Goal: Information Seeking & Learning: Learn about a topic

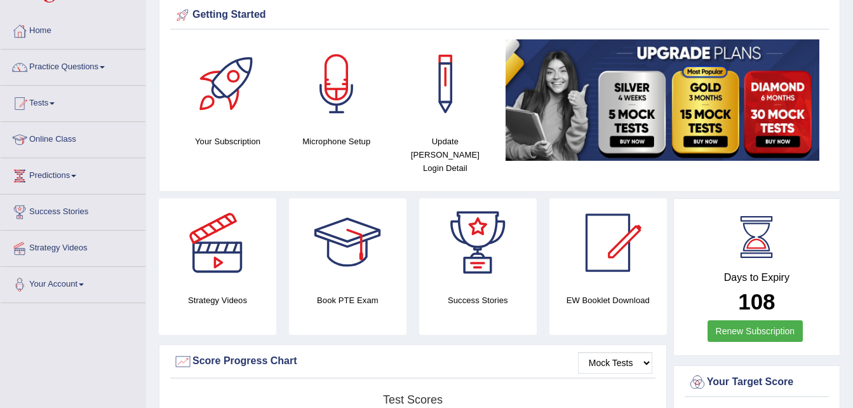
scroll to position [51, 0]
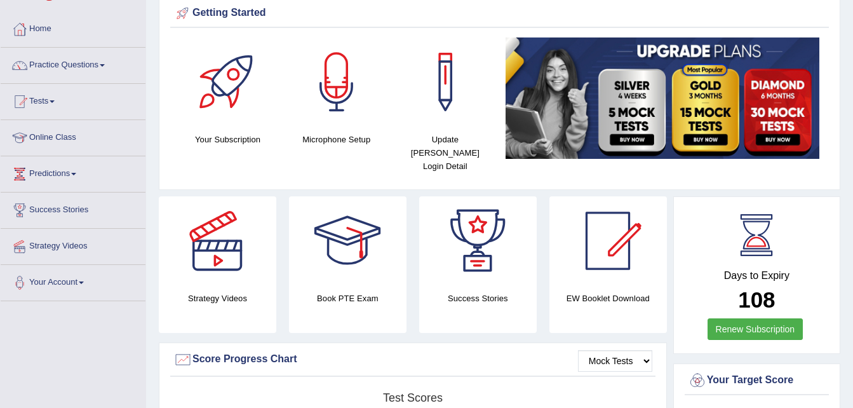
click at [217, 265] on div at bounding box center [217, 240] width 89 height 89
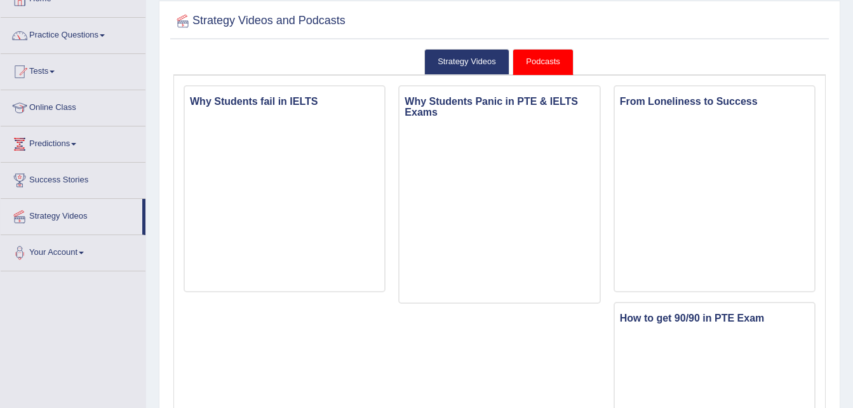
scroll to position [102, 0]
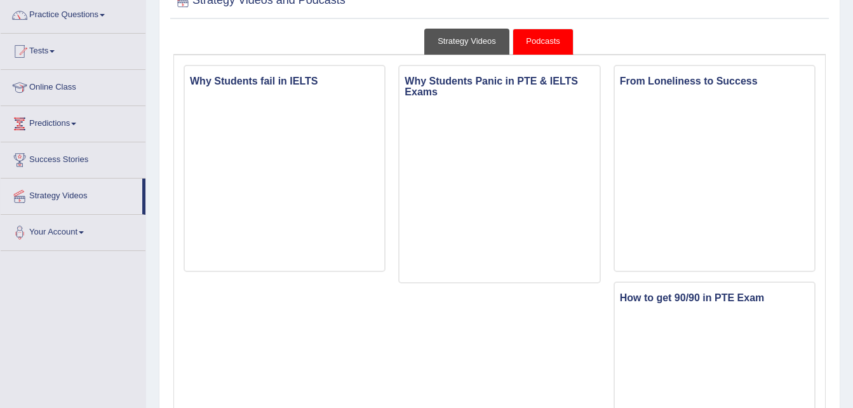
click at [452, 34] on link "Strategy Videos" at bounding box center [466, 42] width 85 height 26
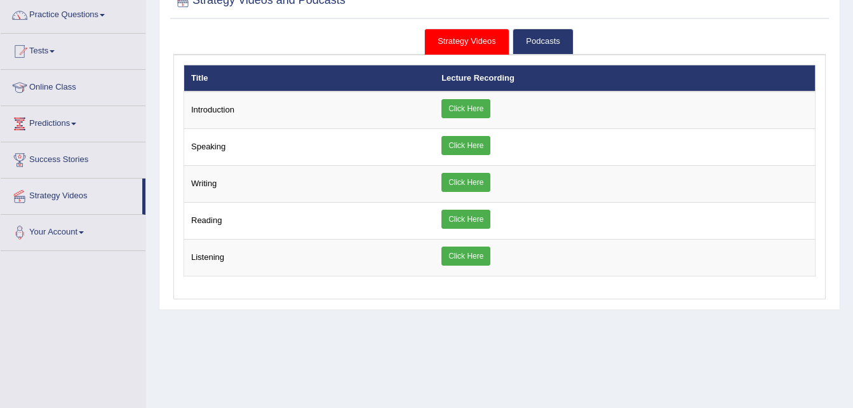
click at [452, 34] on link "Strategy Videos" at bounding box center [466, 42] width 85 height 26
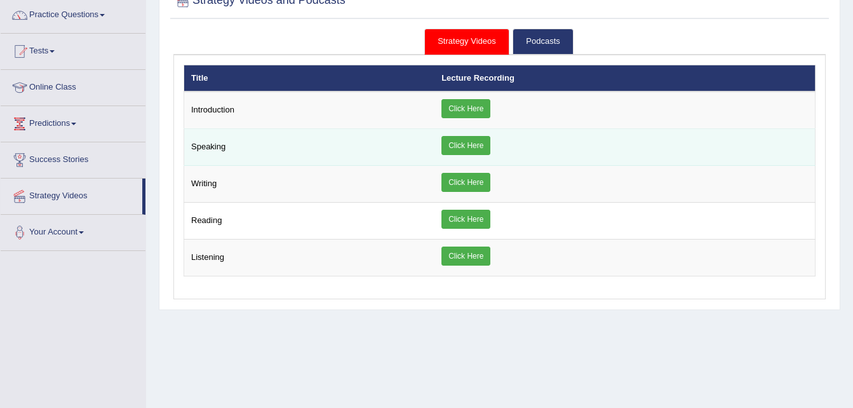
click at [467, 148] on link "Click Here" at bounding box center [465, 145] width 49 height 19
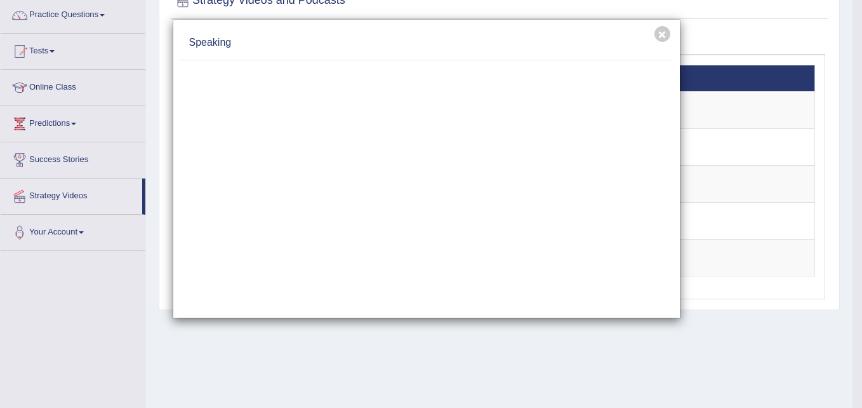
click at [94, 10] on div "× Speaking" at bounding box center [431, 204] width 862 height 408
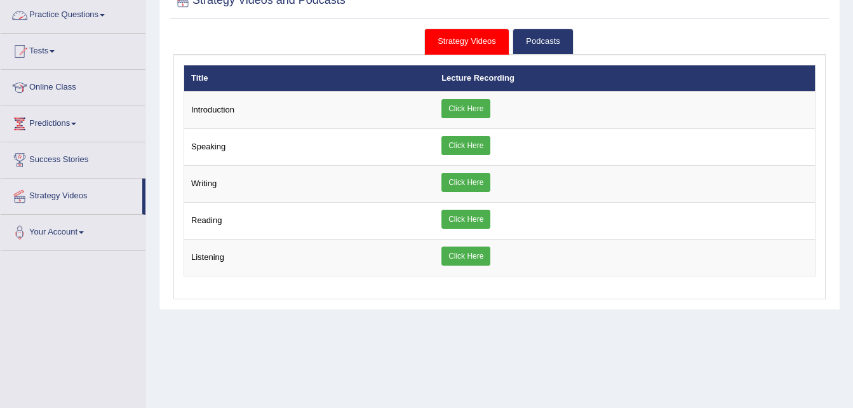
click at [94, 10] on link "Practice Questions" at bounding box center [73, 13] width 145 height 32
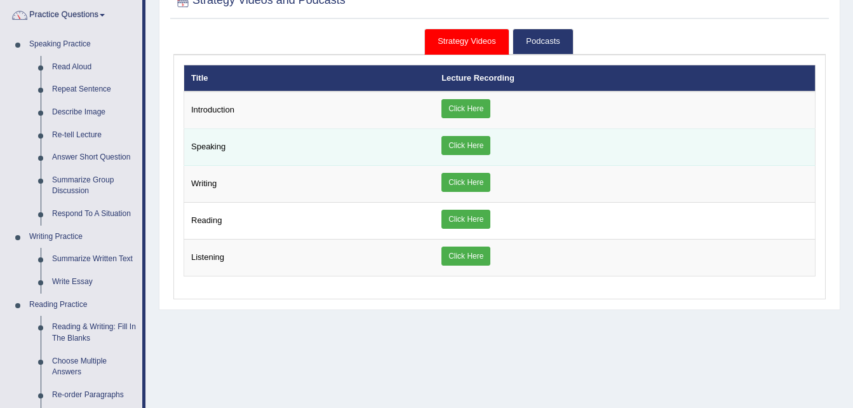
click at [481, 139] on link "Click Here" at bounding box center [465, 145] width 49 height 19
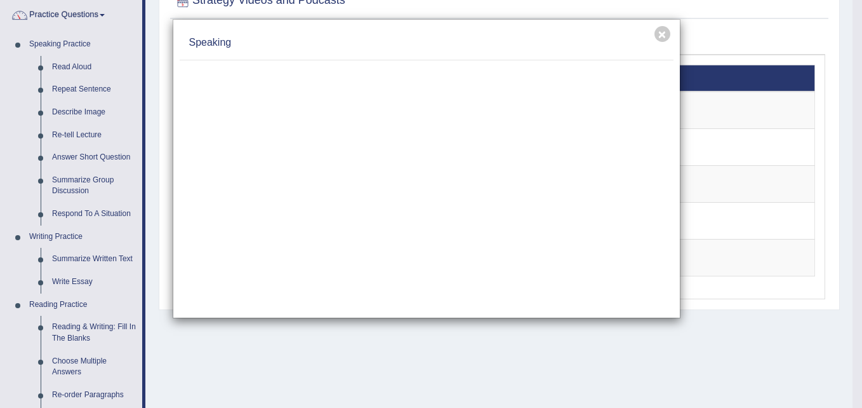
click at [67, 64] on div "× Speaking" at bounding box center [431, 204] width 862 height 408
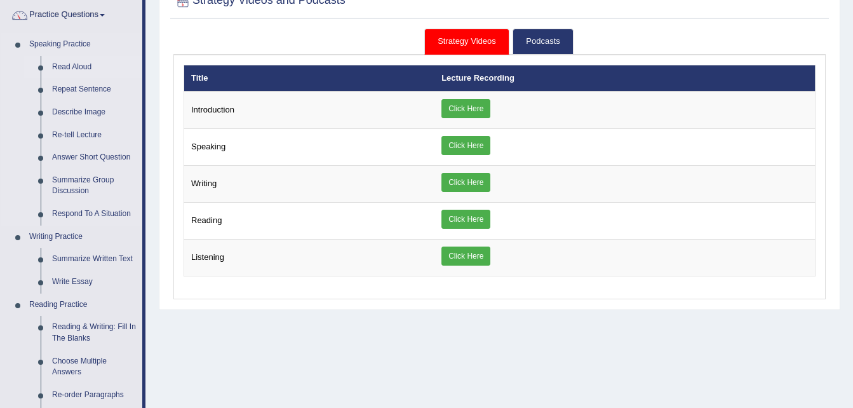
click at [72, 68] on link "Read Aloud" at bounding box center [94, 67] width 96 height 23
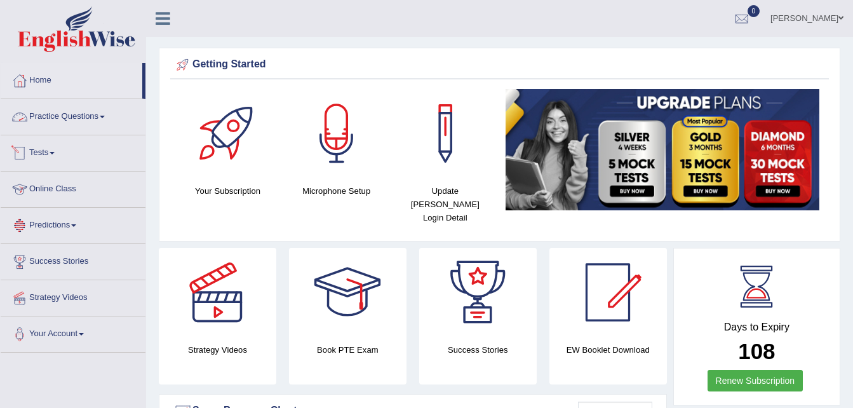
click at [105, 117] on span at bounding box center [102, 117] width 5 height 3
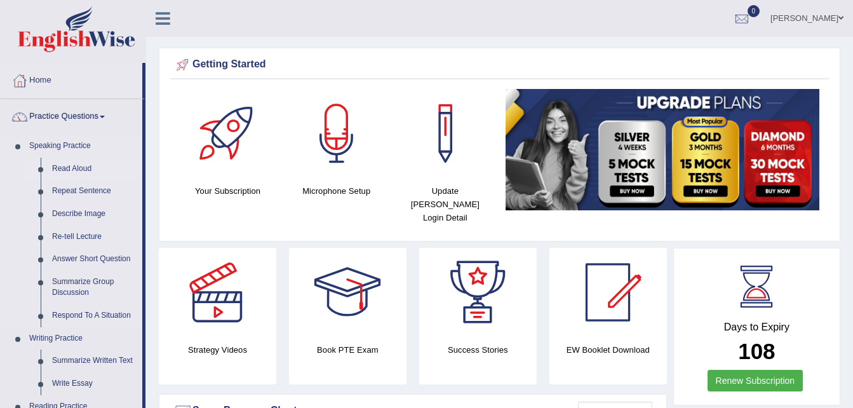
click at [79, 171] on link "Read Aloud" at bounding box center [94, 169] width 96 height 23
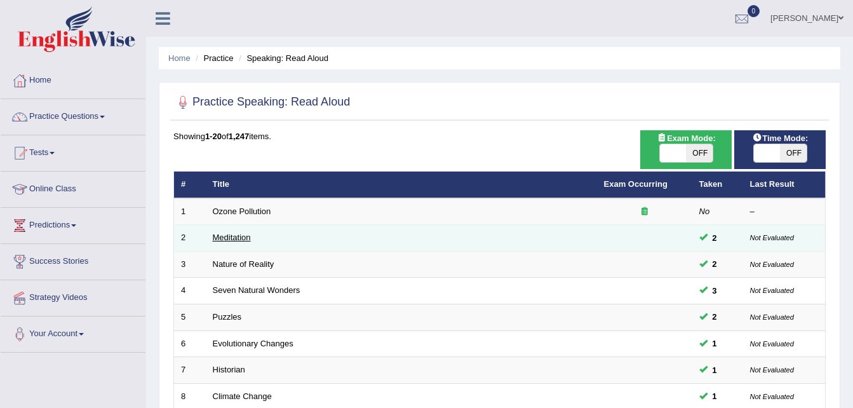
click at [244, 241] on link "Meditation" at bounding box center [232, 237] width 38 height 10
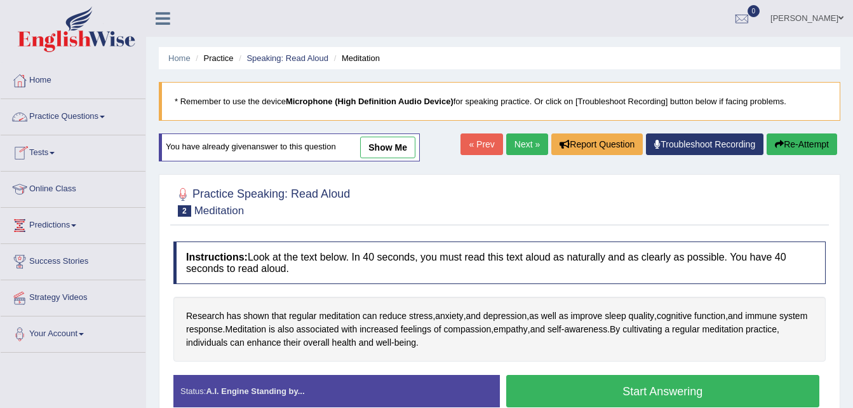
click at [88, 110] on link "Practice Questions" at bounding box center [73, 115] width 145 height 32
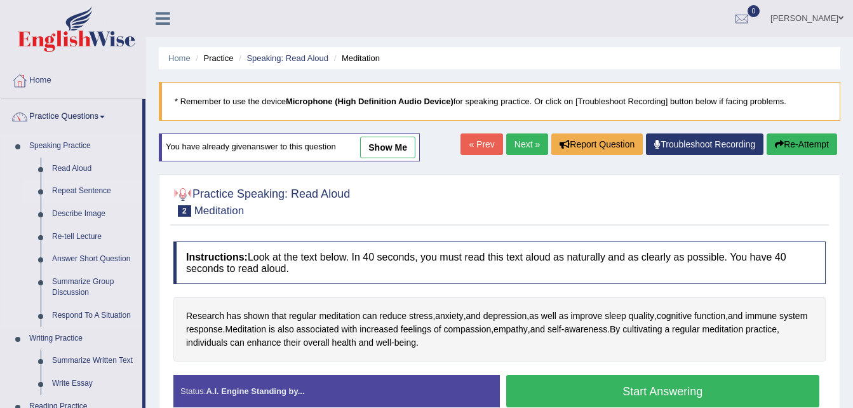
click at [79, 192] on link "Repeat Sentence" at bounding box center [94, 191] width 96 height 23
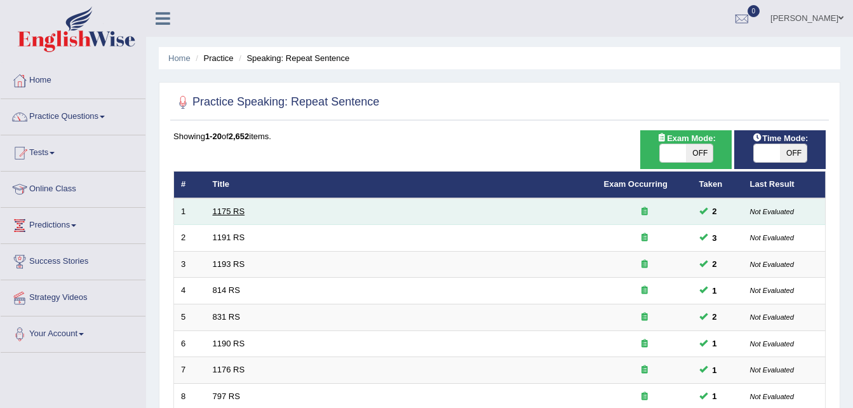
click at [237, 212] on td "1175 RS" at bounding box center [401, 211] width 391 height 27
click at [237, 212] on link "1175 RS" at bounding box center [229, 211] width 32 height 10
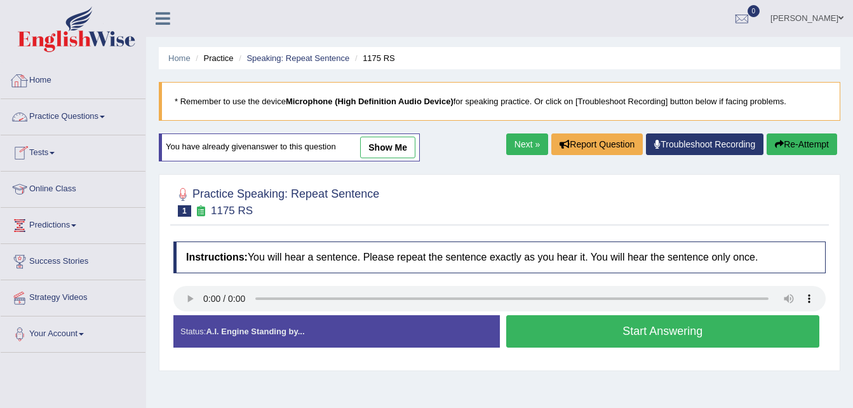
click at [64, 117] on link "Practice Questions" at bounding box center [73, 115] width 145 height 32
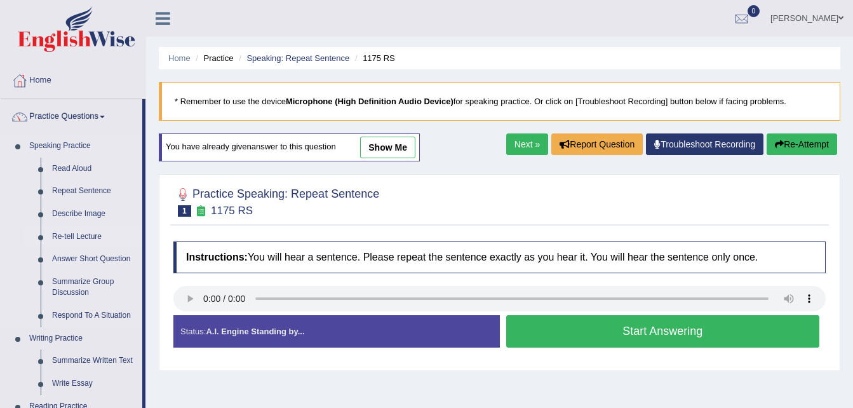
click at [62, 236] on link "Re-tell Lecture" at bounding box center [94, 236] width 96 height 23
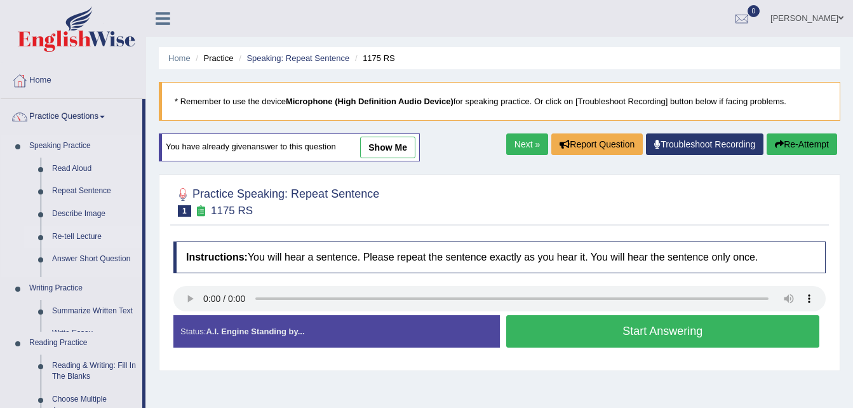
click at [62, 236] on link "Re-tell Lecture" at bounding box center [94, 236] width 96 height 23
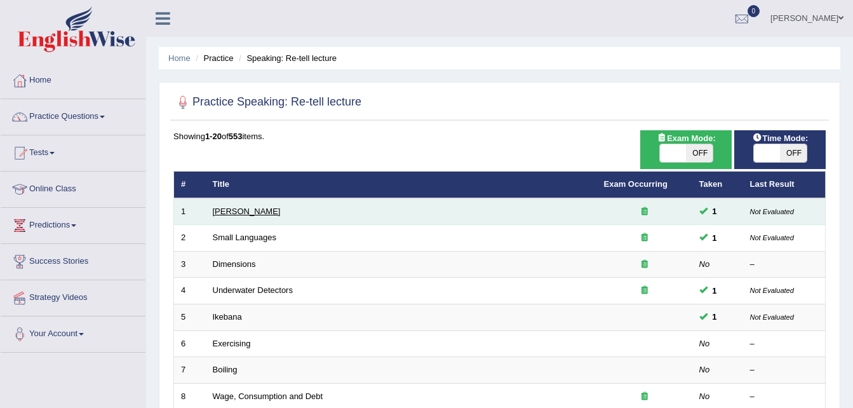
click at [233, 215] on link "[PERSON_NAME]" at bounding box center [247, 211] width 68 height 10
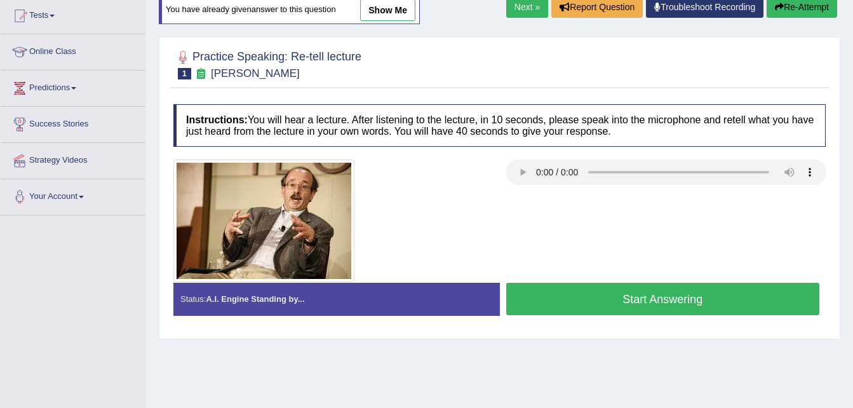
scroll to position [152, 0]
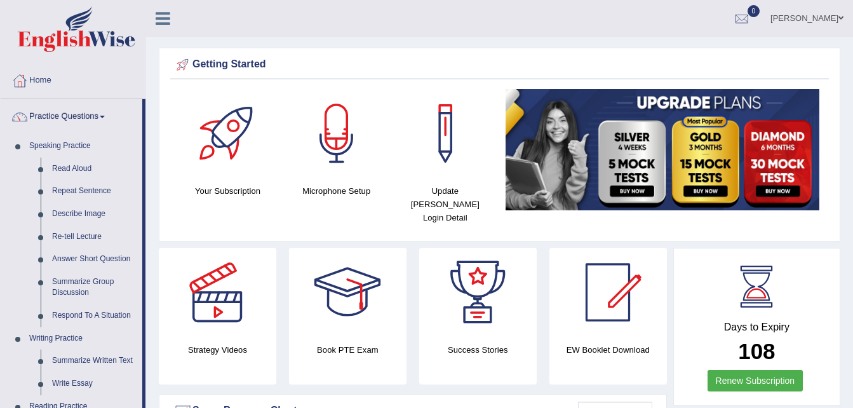
click at [833, 107] on div "Getting Started Your Subscription Microphone Setup Update Pearson Login Detail ×" at bounding box center [499, 145] width 681 height 194
click at [71, 232] on link "Re-tell Lecture" at bounding box center [94, 236] width 96 height 23
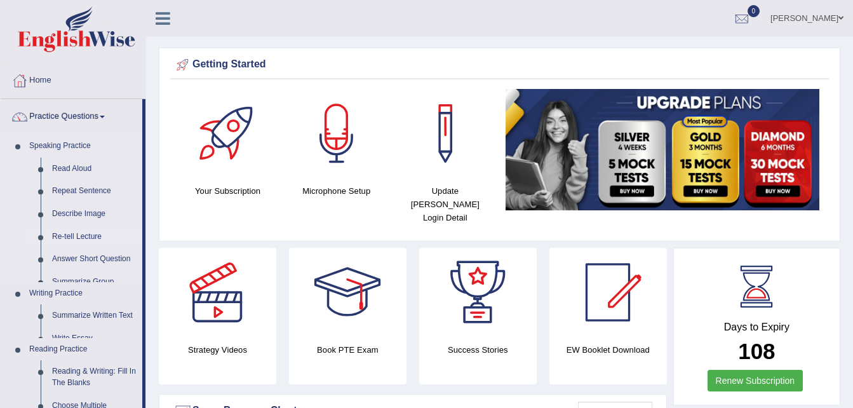
click at [71, 232] on link "Re-tell Lecture" at bounding box center [94, 236] width 96 height 23
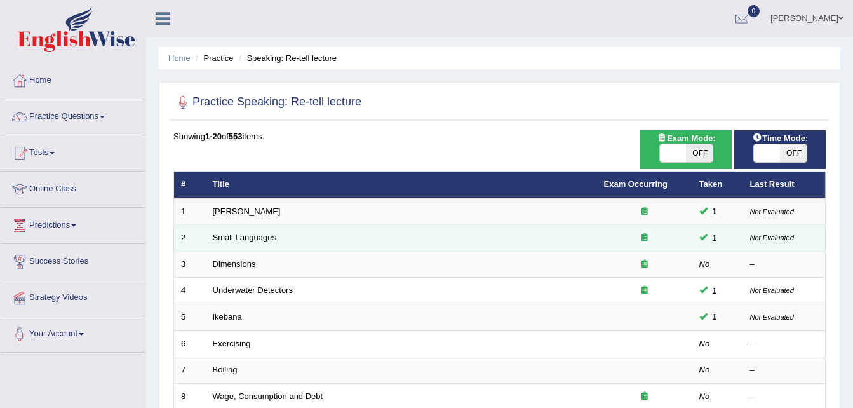
click at [245, 239] on link "Small Languages" at bounding box center [245, 237] width 64 height 10
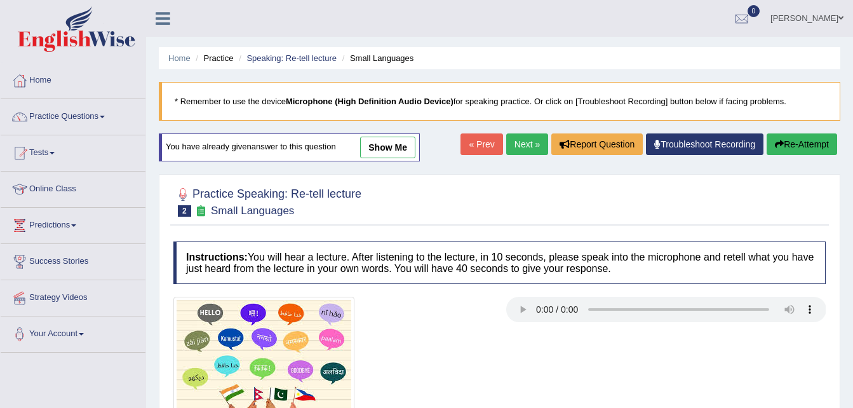
click at [459, 271] on h4 "Instructions: You will hear a lecture. After listening to the lecture, in 10 se…" at bounding box center [499, 262] width 652 height 43
click at [53, 112] on link "Practice Questions" at bounding box center [73, 115] width 145 height 32
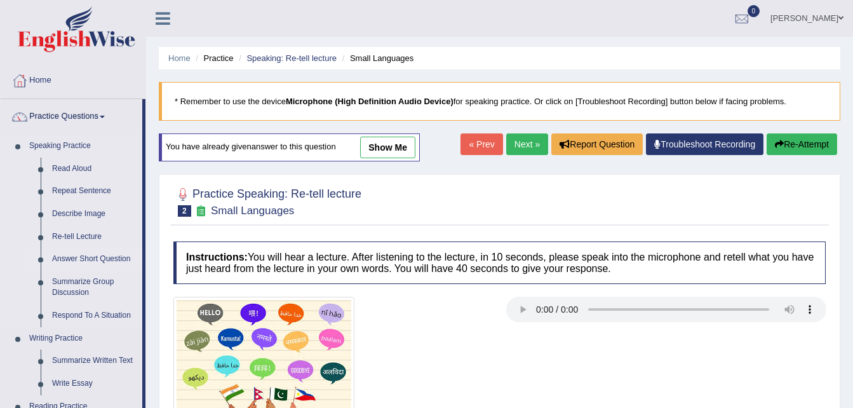
click at [75, 260] on link "Answer Short Question" at bounding box center [94, 259] width 96 height 23
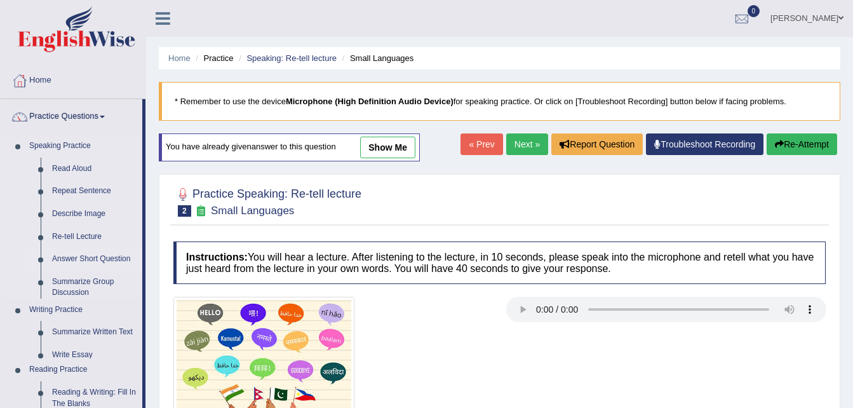
click at [75, 260] on ul "Speaking Practice Read Aloud Repeat Sentence Describe Image Re-tell Lecture Ans…" at bounding box center [72, 415] width 142 height 561
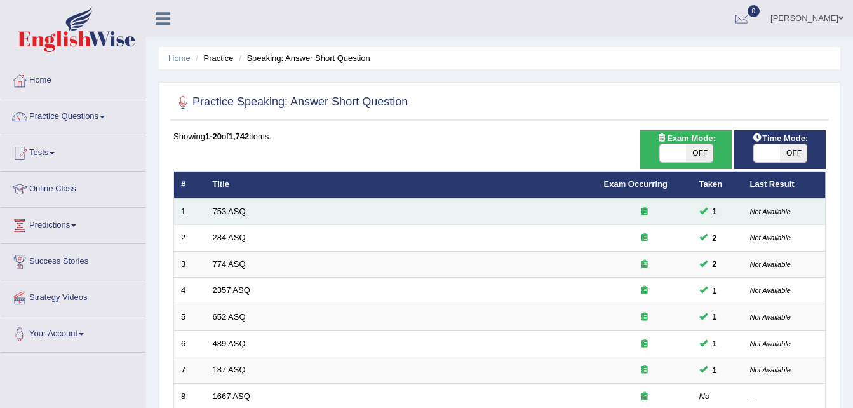
click at [234, 206] on link "753 ASQ" at bounding box center [229, 211] width 33 height 10
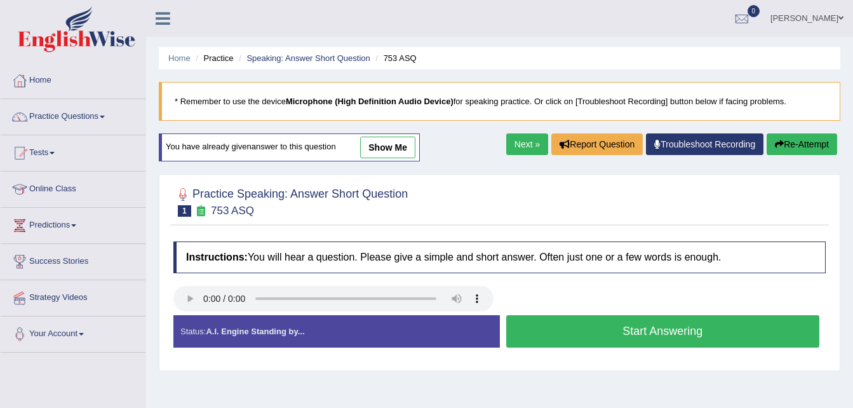
click at [90, 114] on link "Practice Questions" at bounding box center [73, 115] width 145 height 32
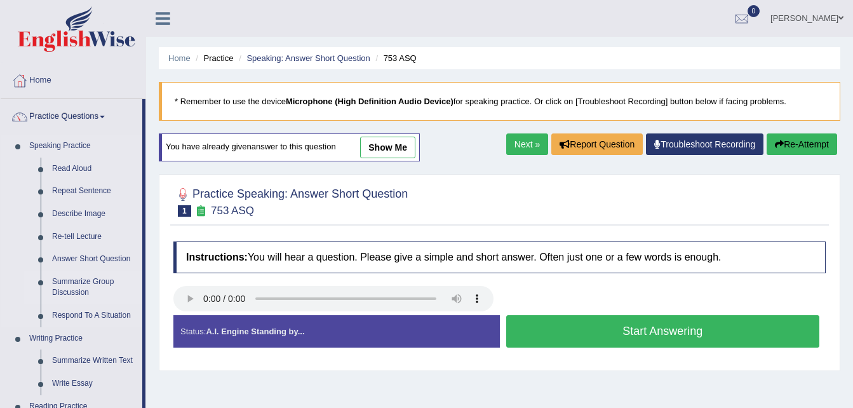
click at [79, 283] on link "Summarize Group Discussion" at bounding box center [94, 288] width 96 height 34
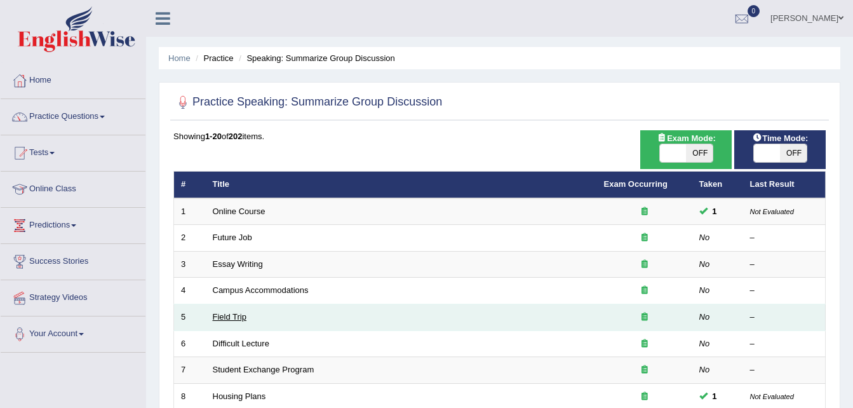
click at [236, 318] on link "Field Trip" at bounding box center [230, 317] width 34 height 10
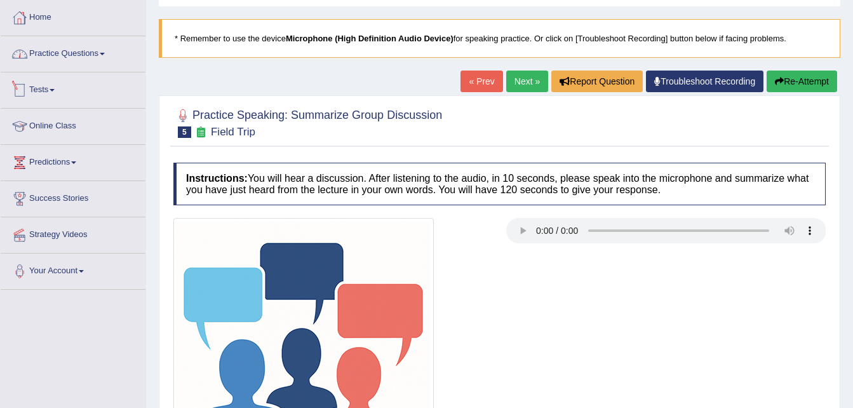
scroll to position [25, 0]
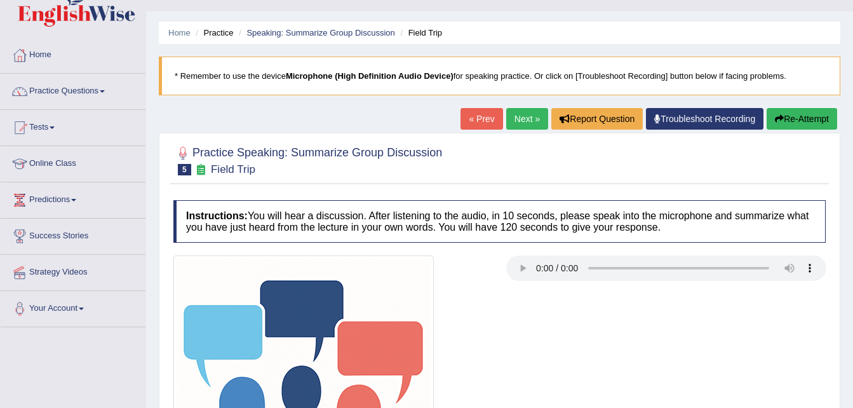
click at [67, 88] on link "Practice Questions" at bounding box center [73, 90] width 145 height 32
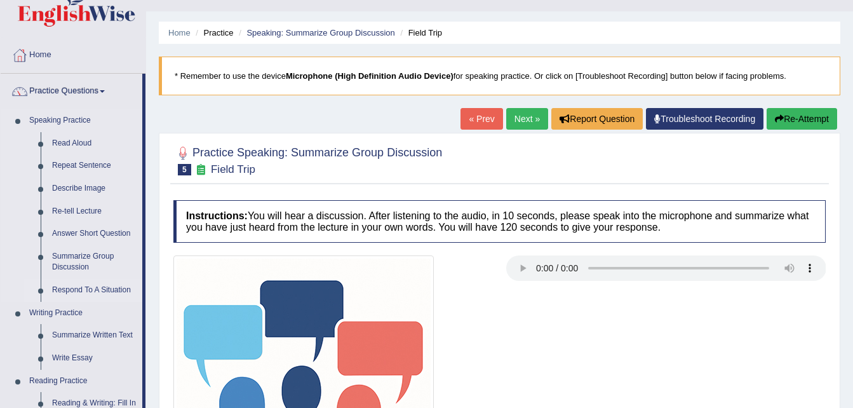
click at [76, 291] on link "Respond To A Situation" at bounding box center [94, 290] width 96 height 23
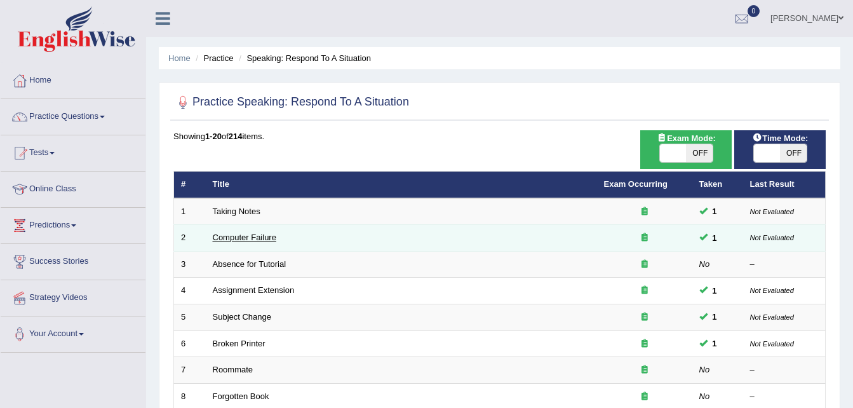
click at [240, 241] on link "Computer Failure" at bounding box center [245, 237] width 64 height 10
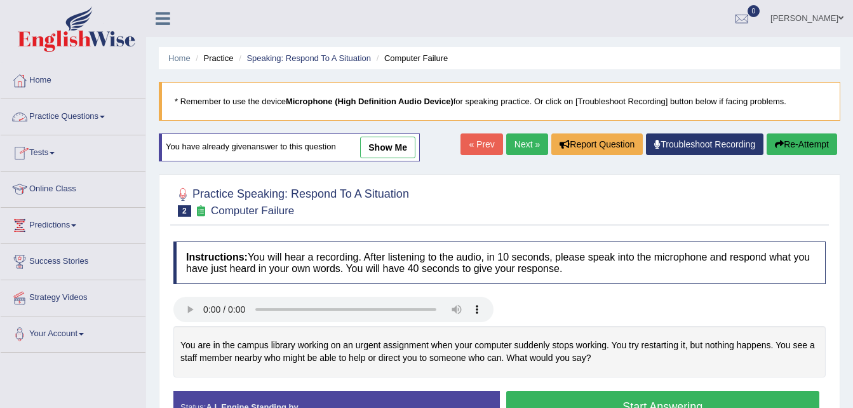
click at [96, 124] on link "Practice Questions" at bounding box center [73, 115] width 145 height 32
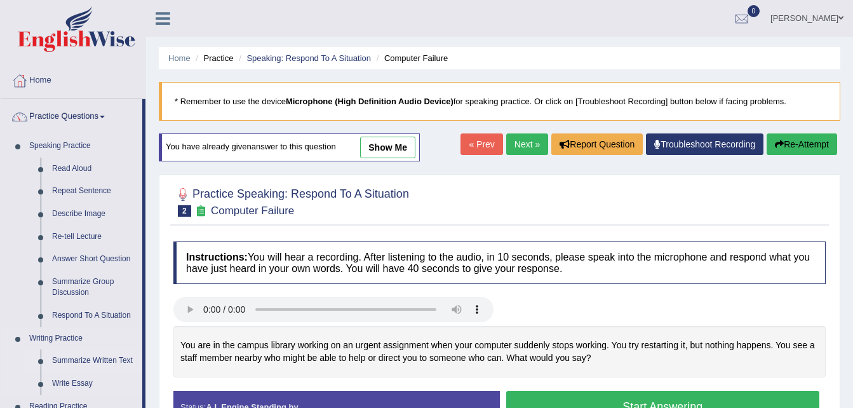
click at [93, 358] on link "Summarize Written Text" at bounding box center [94, 360] width 96 height 23
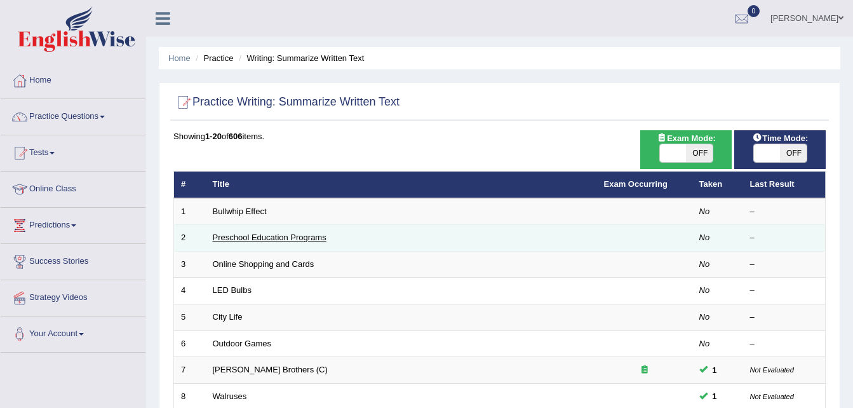
click at [282, 239] on link "Preschool Education Programs" at bounding box center [270, 237] width 114 height 10
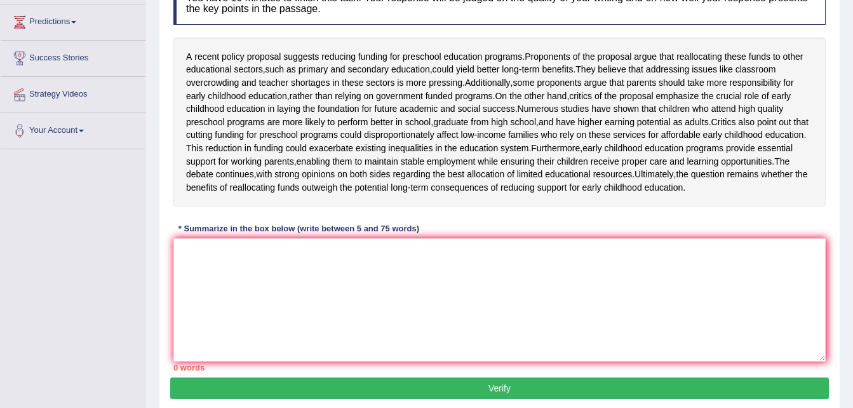
scroll to position [229, 0]
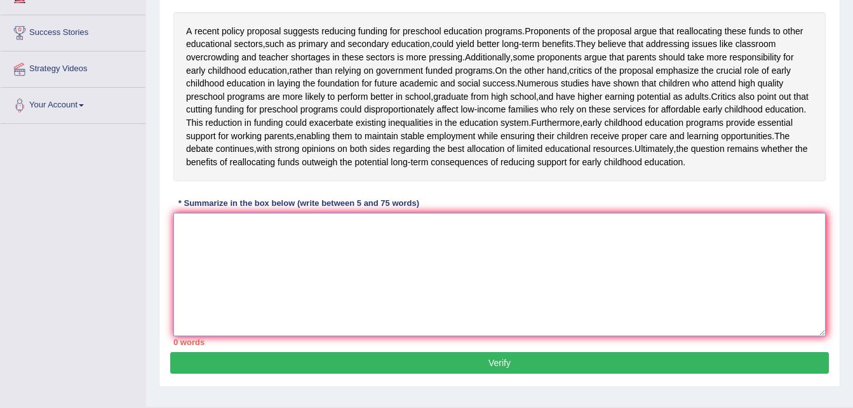
click at [250, 290] on textarea at bounding box center [499, 274] width 652 height 123
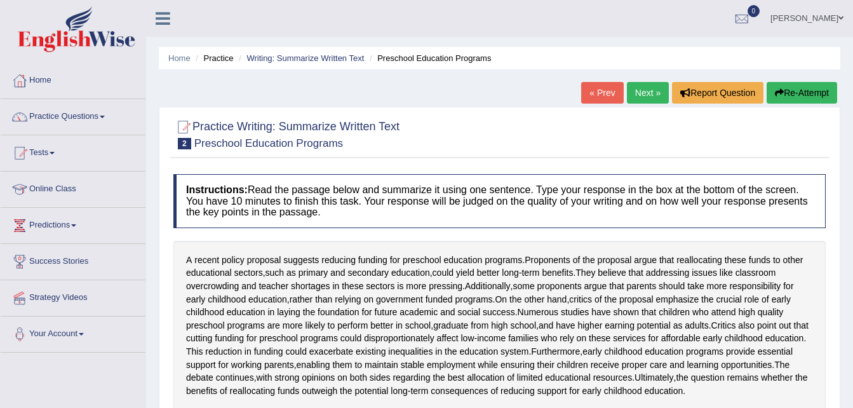
scroll to position [302, 0]
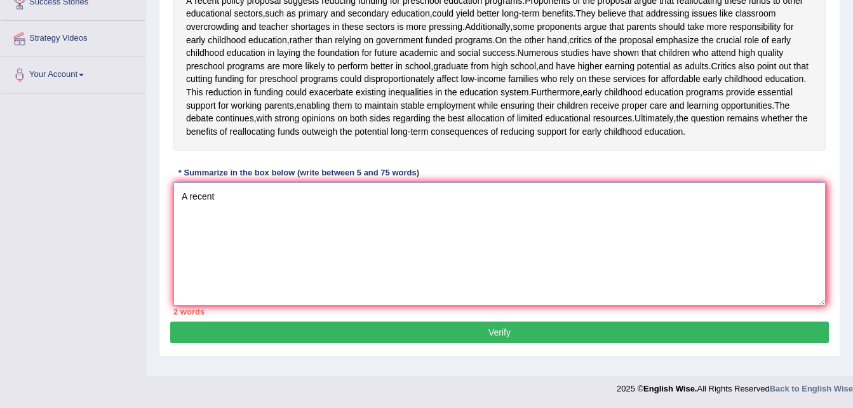
click at [522, 248] on textarea "A recent" at bounding box center [499, 243] width 652 height 123
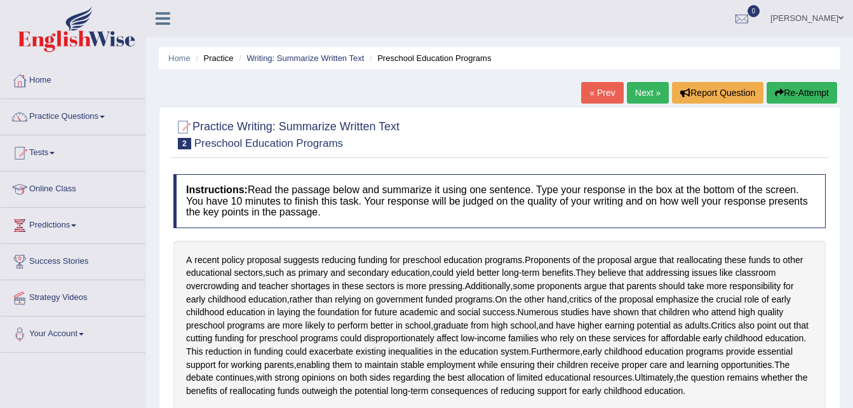
drag, startPoint x: 844, startPoint y: 184, endPoint x: 857, endPoint y: 246, distance: 63.0
click at [852, 246] on html "Toggle navigation Home Practice Questions Speaking Practice Read Aloud Repeat S…" at bounding box center [426, 204] width 853 height 408
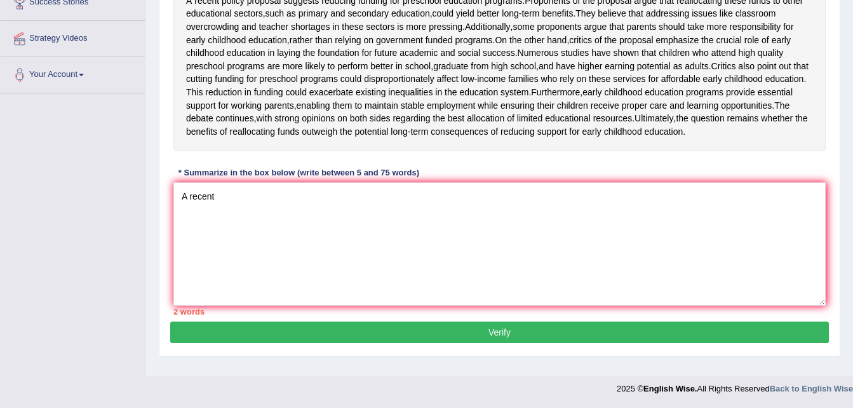
drag, startPoint x: 852, startPoint y: 216, endPoint x: 861, endPoint y: 161, distance: 55.3
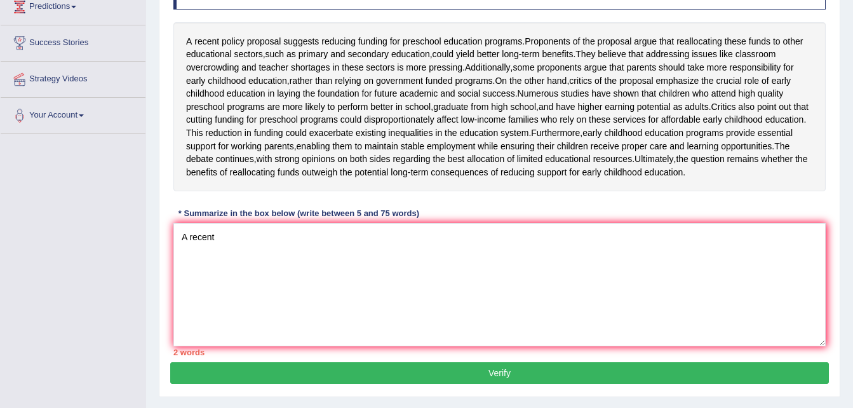
scroll to position [221, 0]
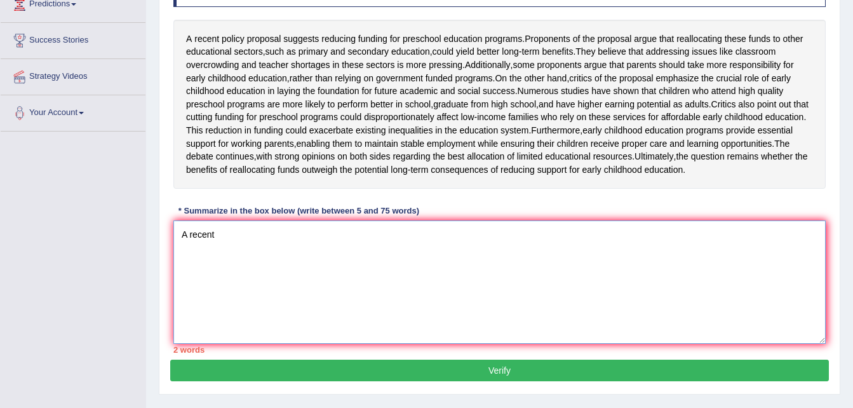
click at [225, 288] on textarea "A recent" at bounding box center [499, 281] width 652 height 123
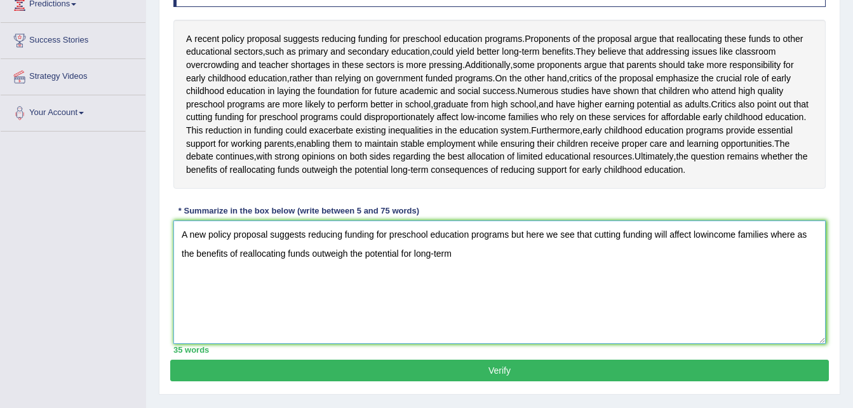
click at [179, 305] on textarea "A new policy proposal suggests reducing funding for preschool education program…" at bounding box center [499, 281] width 652 height 123
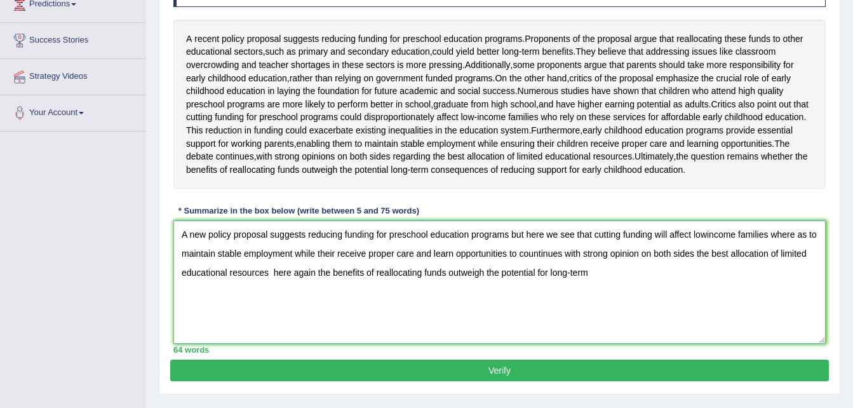
click at [631, 332] on textarea "A new policy proposal suggests reducing funding for preschool education program…" at bounding box center [499, 281] width 652 height 123
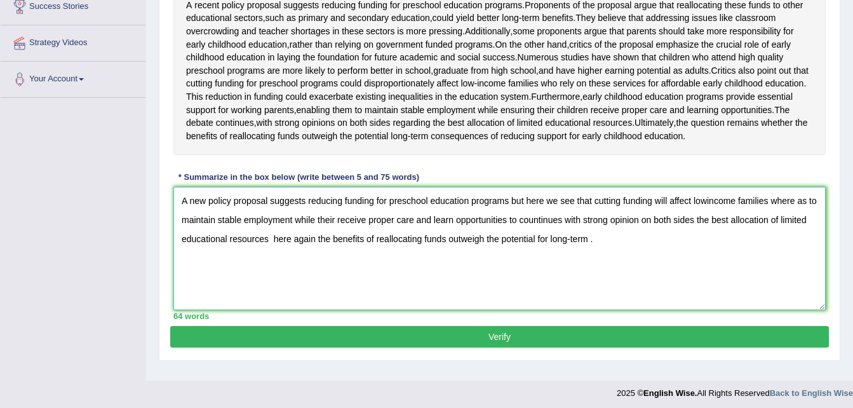
scroll to position [302, 0]
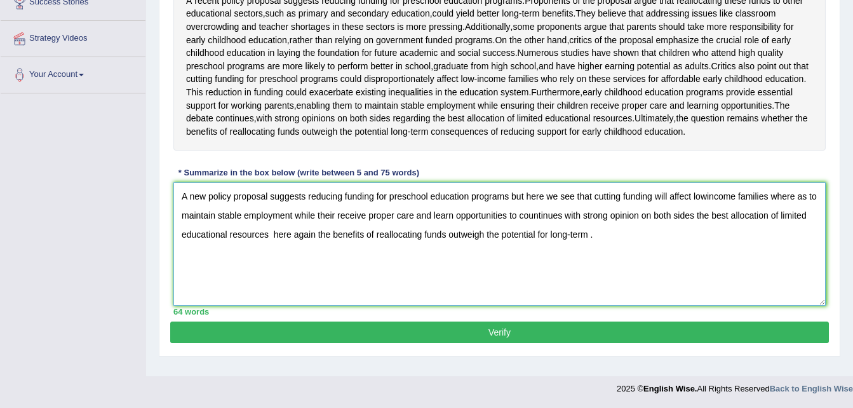
type textarea "A new policy proposal suggests reducing funding for preschool education program…"
click at [544, 342] on button "Verify" at bounding box center [499, 332] width 659 height 22
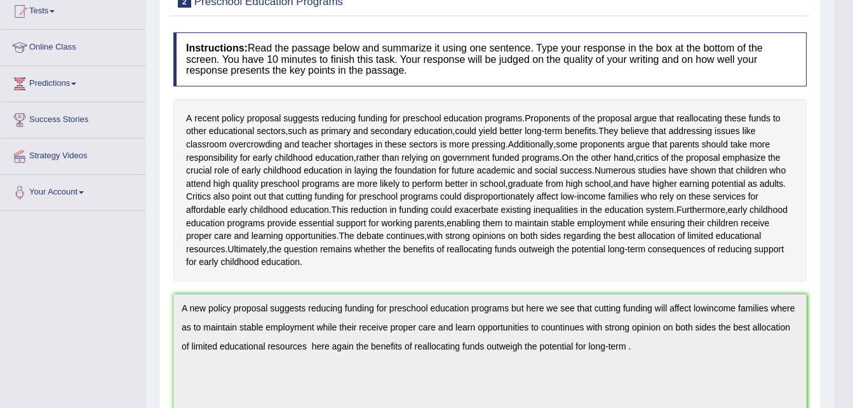
scroll to position [0, 0]
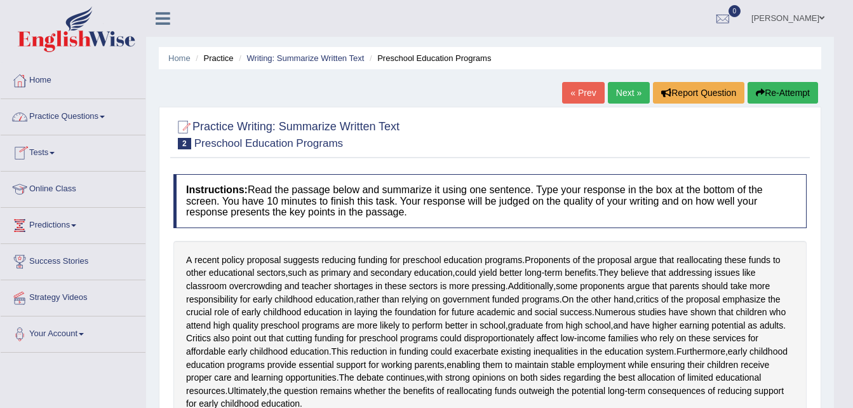
click at [69, 110] on link "Practice Questions" at bounding box center [73, 115] width 145 height 32
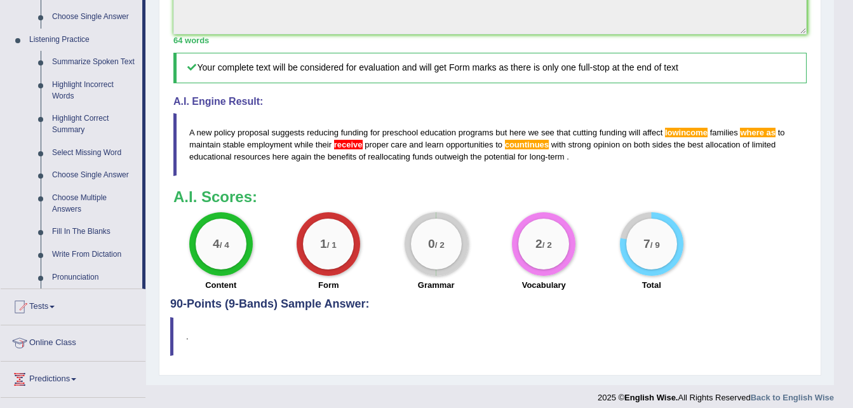
scroll to position [523, 0]
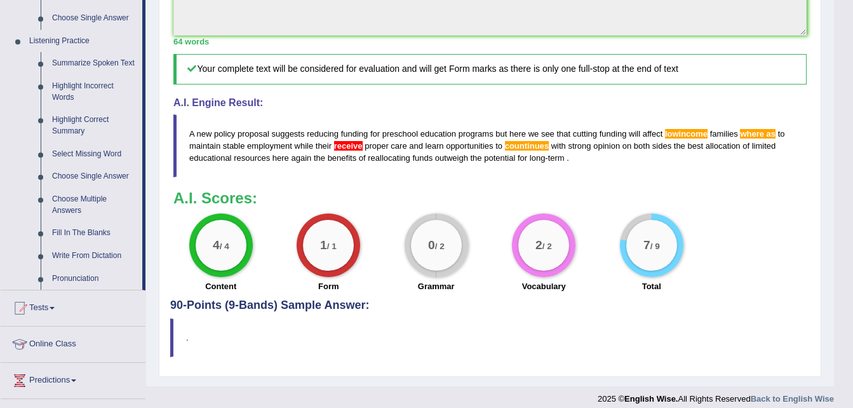
click at [507, 295] on div "Vocabulary" at bounding box center [544, 287] width 95 height 15
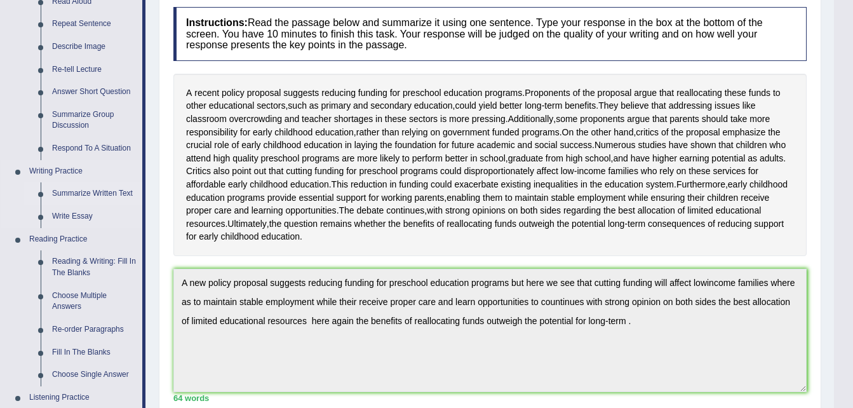
click at [73, 193] on link "Summarize Written Text" at bounding box center [94, 193] width 96 height 23
click at [73, 193] on ul "Speaking Practice Read Aloud Repeat Sentence Describe Image Re-tell Lecture Ans…" at bounding box center [72, 307] width 142 height 678
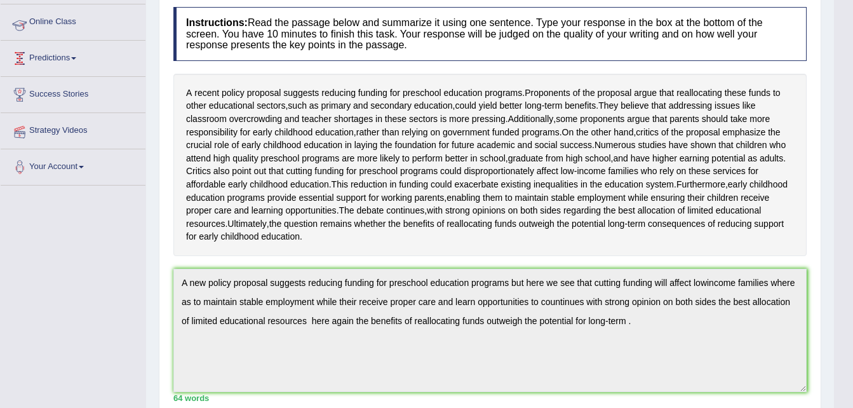
scroll to position [181, 0]
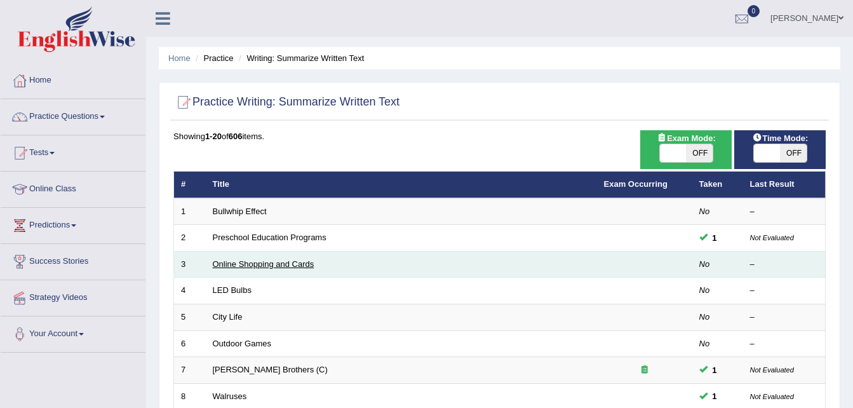
click at [243, 262] on link "Online Shopping and Cards" at bounding box center [264, 264] width 102 height 10
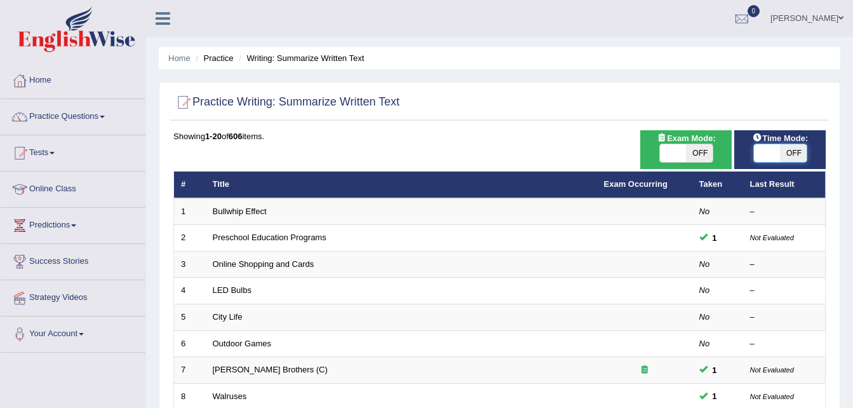
click at [773, 156] on span at bounding box center [767, 153] width 27 height 18
checkbox input "true"
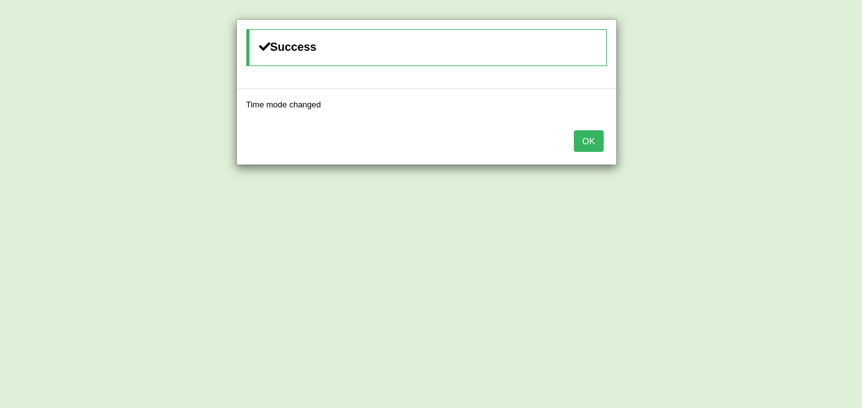
click at [591, 138] on button "OK" at bounding box center [588, 141] width 29 height 22
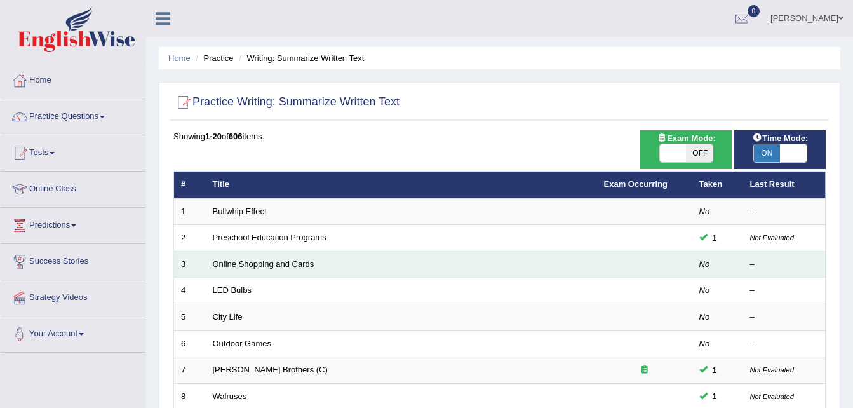
click at [271, 261] on link "Online Shopping and Cards" at bounding box center [264, 264] width 102 height 10
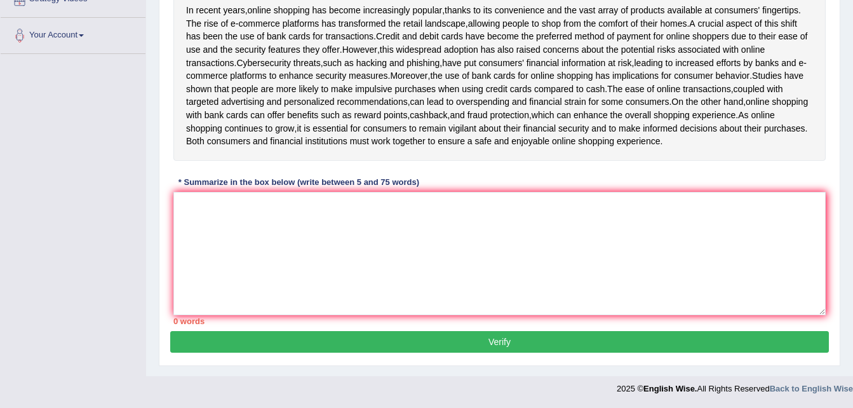
scroll to position [325, 0]
drag, startPoint x: 852, startPoint y: 340, endPoint x: 857, endPoint y: 146, distance: 193.8
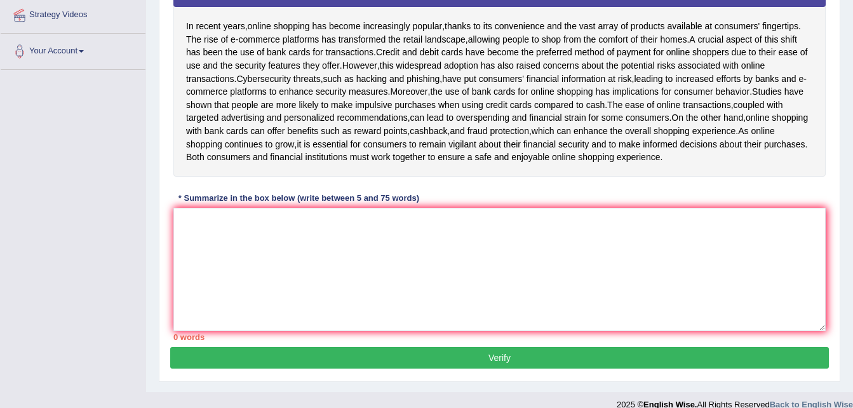
scroll to position [281, 0]
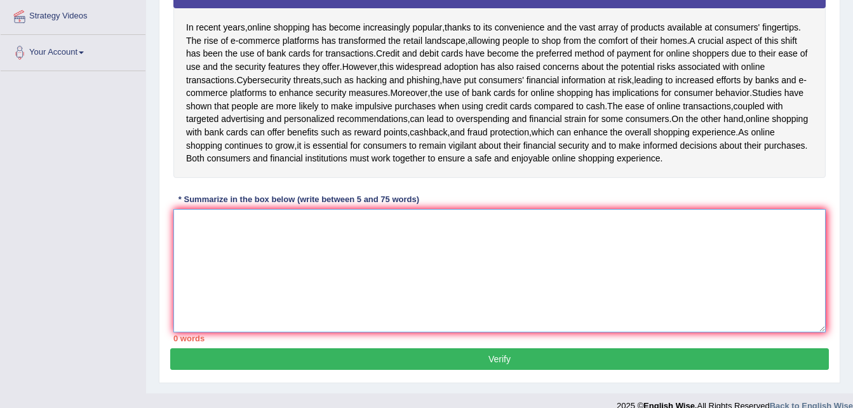
click at [233, 238] on textarea at bounding box center [499, 270] width 652 height 123
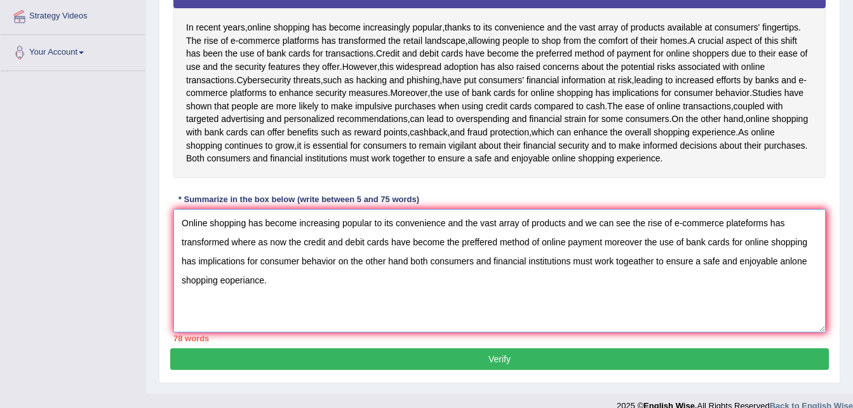
type textarea "Online shopping has become increasing popular to its convenience and the vast a…"
click at [476, 370] on button "Verify" at bounding box center [499, 359] width 659 height 22
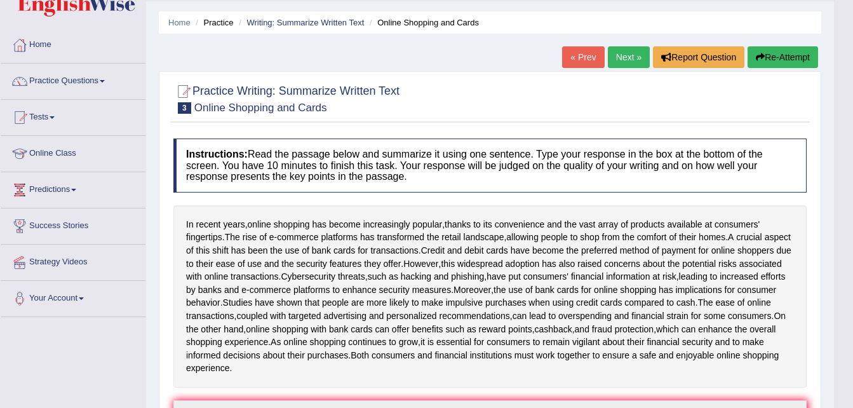
scroll to position [0, 0]
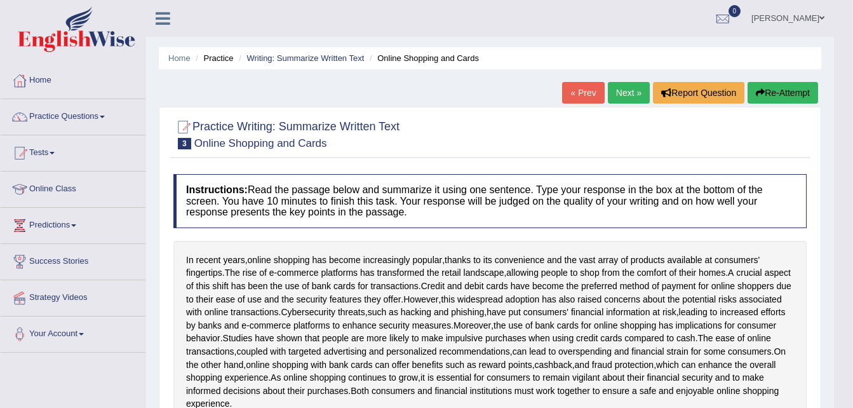
click at [788, 91] on button "Re-Attempt" at bounding box center [783, 93] width 70 height 22
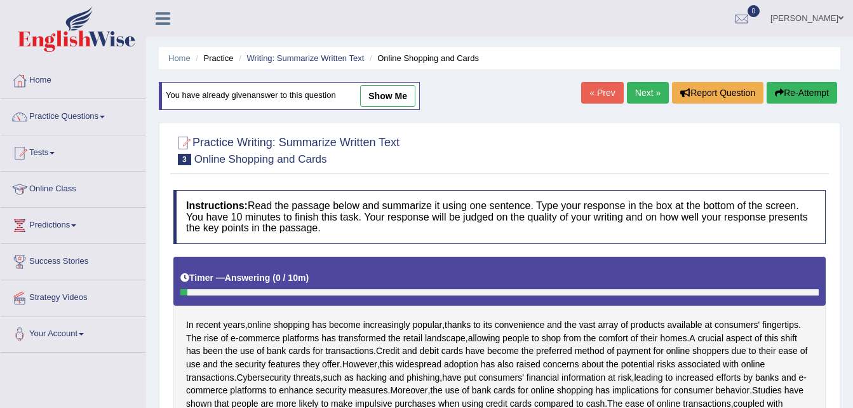
click at [388, 97] on link "show me" at bounding box center [387, 96] width 55 height 22
type textarea "Online shopping has become increasing popular to its convenience and the vast a…"
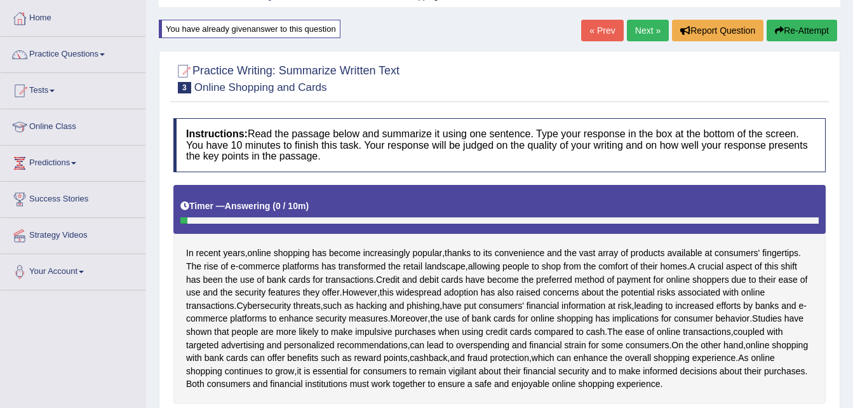
scroll to position [51, 0]
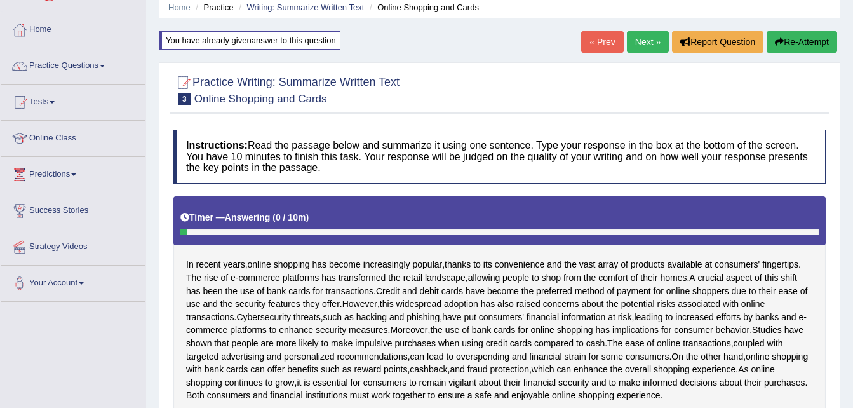
click at [798, 45] on button "Re-Attempt" at bounding box center [802, 42] width 70 height 22
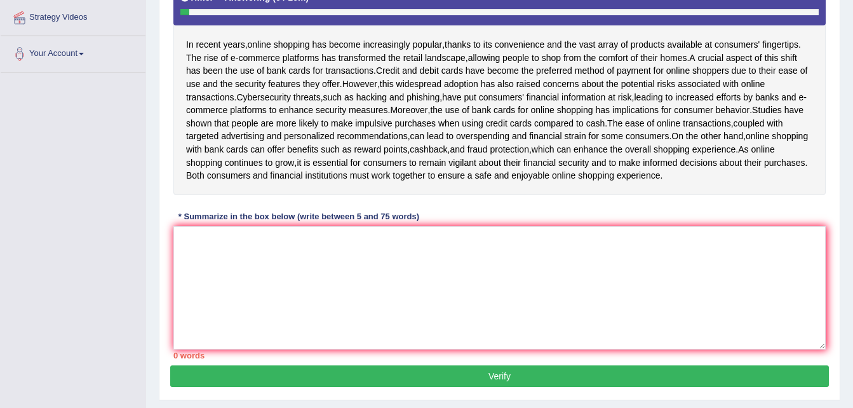
scroll to position [279, 0]
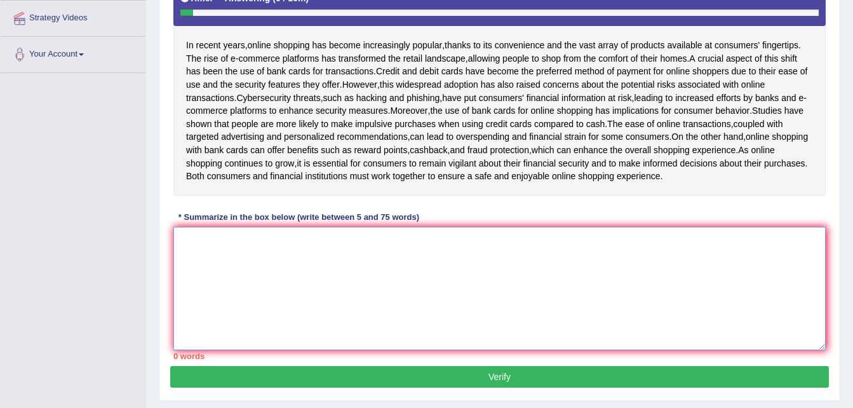
click at [242, 270] on textarea at bounding box center [499, 288] width 652 height 123
type textarea "t"
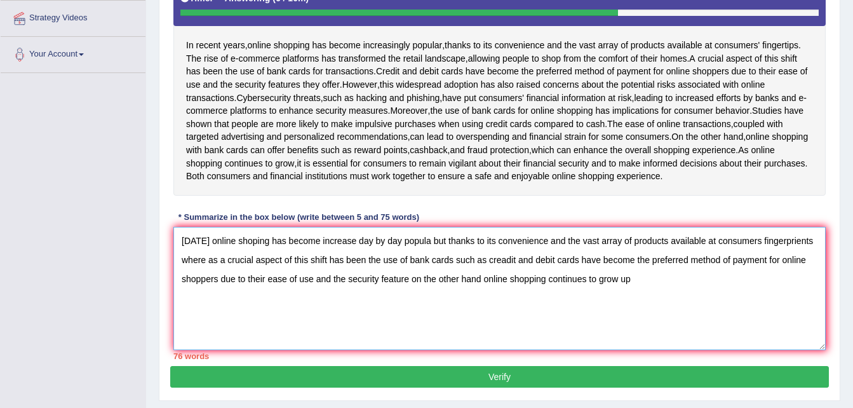
type textarea "[DATE] online shoping has become increase day by day popula but thanks to its c…"
click at [499, 387] on button "Verify" at bounding box center [499, 377] width 659 height 22
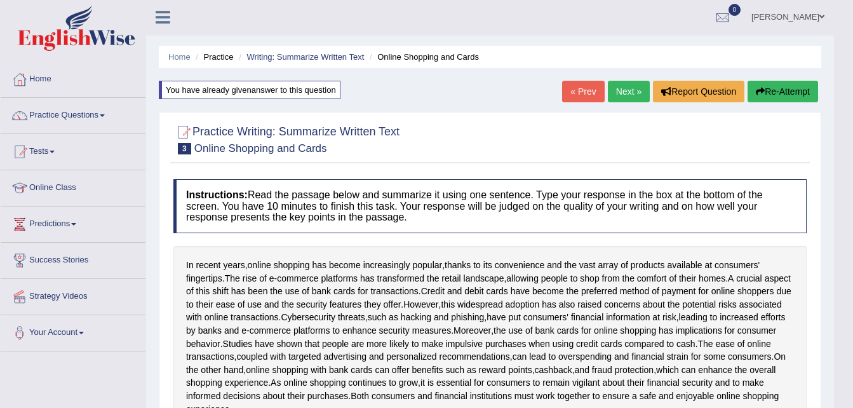
scroll to position [0, 0]
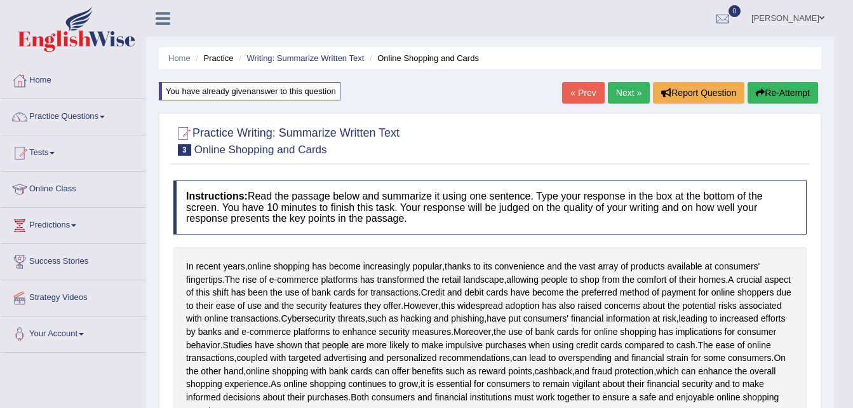
click at [772, 100] on button "Re-Attempt" at bounding box center [783, 93] width 70 height 22
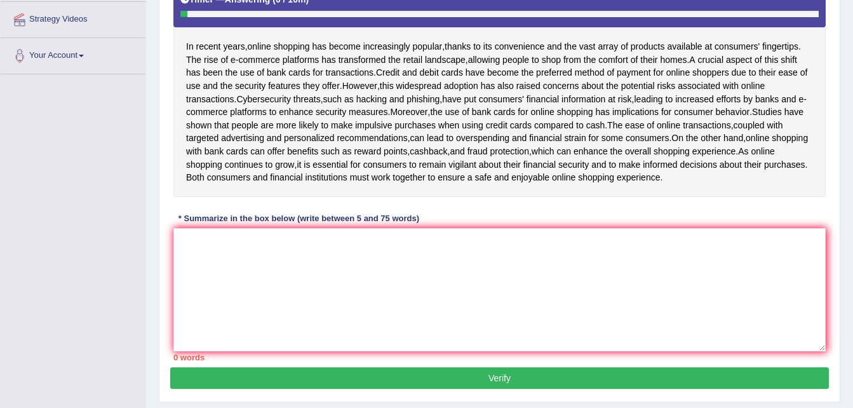
scroll to position [279, 0]
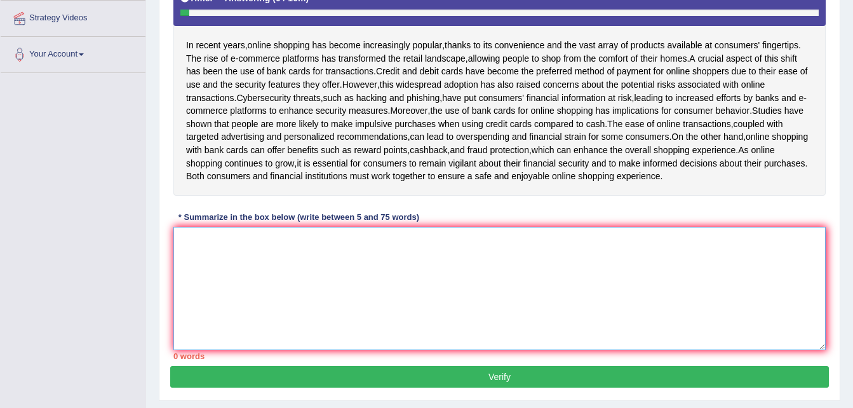
click at [220, 304] on textarea at bounding box center [499, 288] width 652 height 123
type textarea "o"
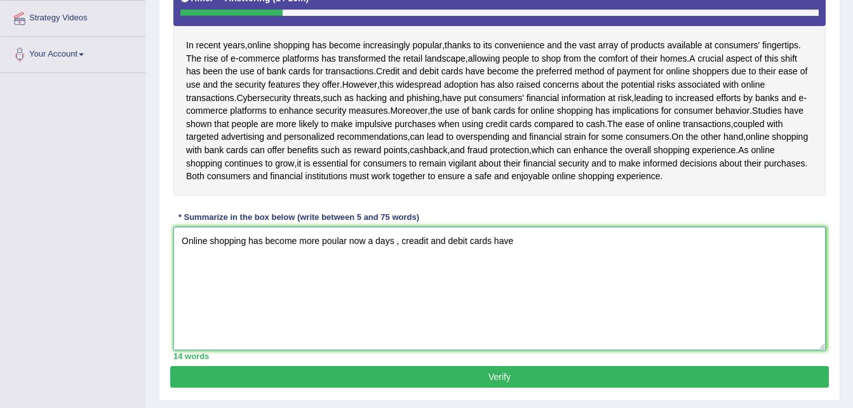
click at [399, 267] on textarea "Online shopping has become more poular now a days , creadit and debit cards have" at bounding box center [499, 288] width 652 height 123
click at [636, 267] on textarea "Online shopping has become more poular now a days , as we see that in banking c…" at bounding box center [499, 288] width 652 height 123
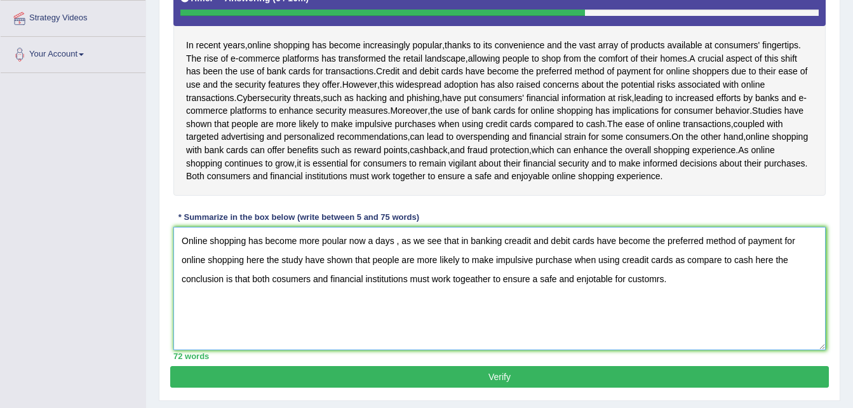
type textarea "Online shopping has become more poular now a days , as we see that in banking c…"
click at [695, 387] on button "Verify" at bounding box center [499, 377] width 659 height 22
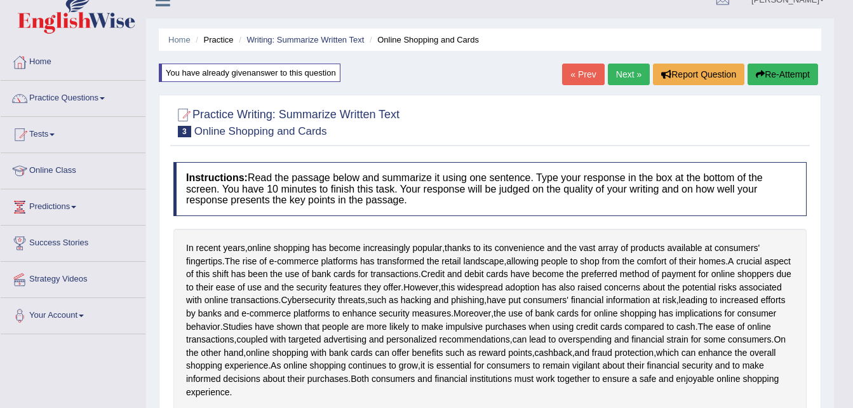
scroll to position [0, 0]
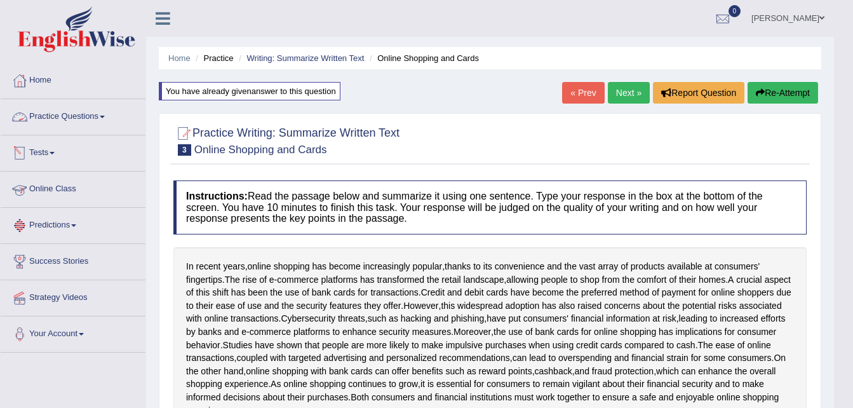
click at [107, 121] on link "Practice Questions" at bounding box center [73, 115] width 145 height 32
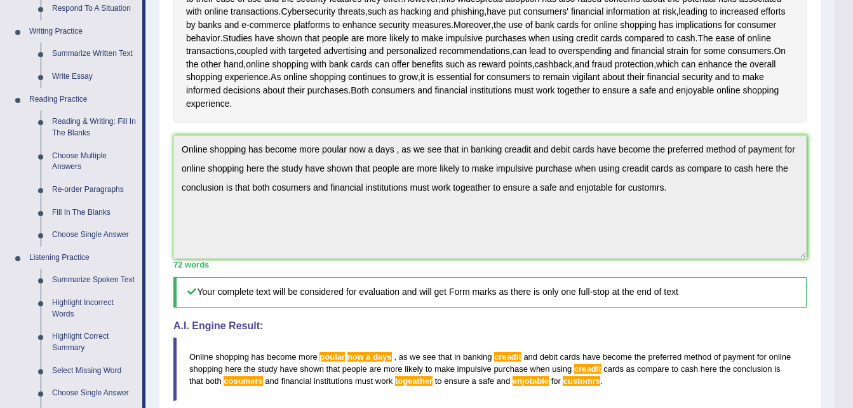
scroll to position [337, 0]
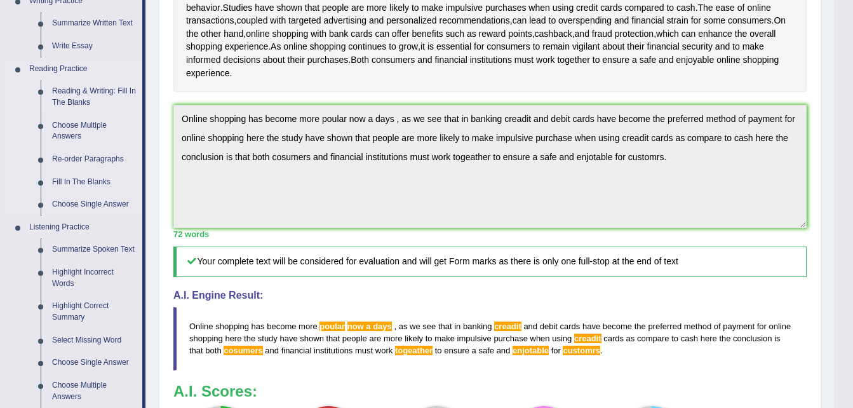
click at [64, 90] on link "Reading & Writing: Fill In The Blanks" at bounding box center [94, 97] width 96 height 34
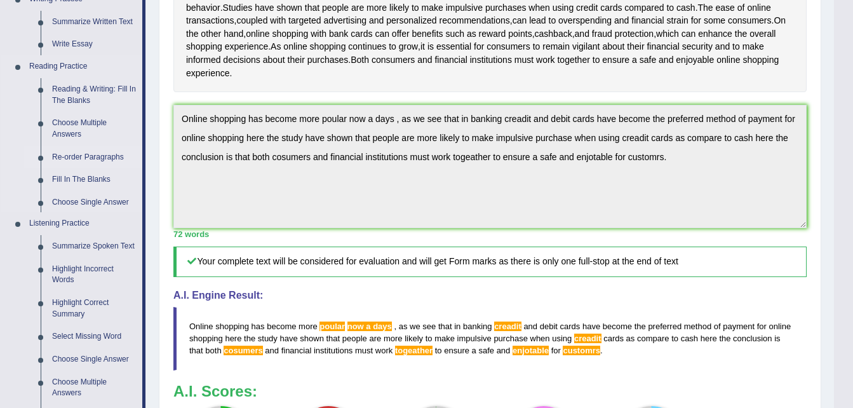
click at [64, 90] on ul "Speaking Practice Read Aloud Repeat Sentence Describe Image Re-tell Lecture Ans…" at bounding box center [72, 133] width 142 height 672
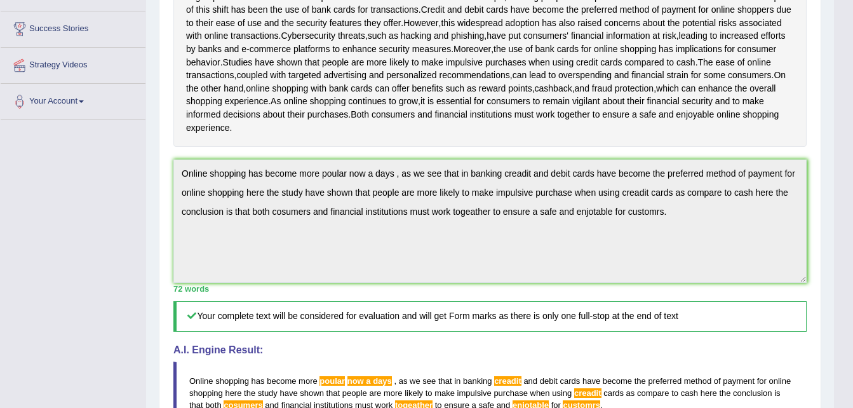
scroll to position [354, 0]
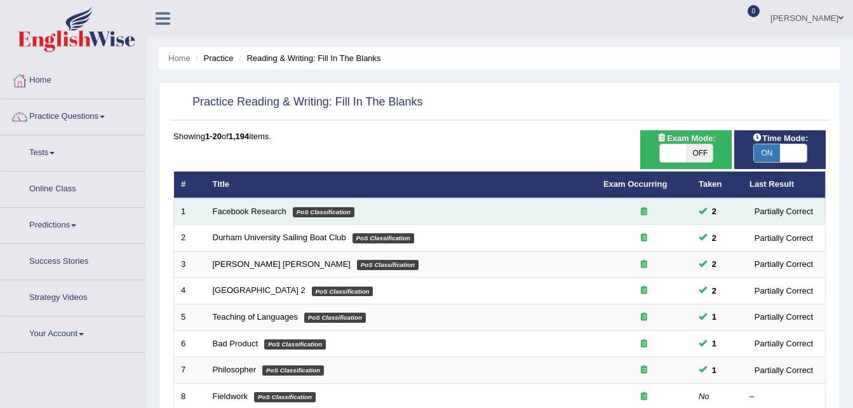
click at [469, 220] on td "Facebook Research PoS Classification" at bounding box center [401, 211] width 391 height 27
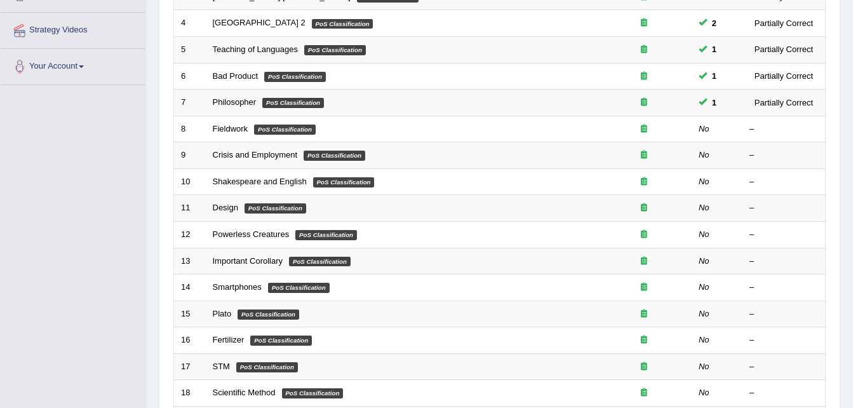
scroll to position [279, 0]
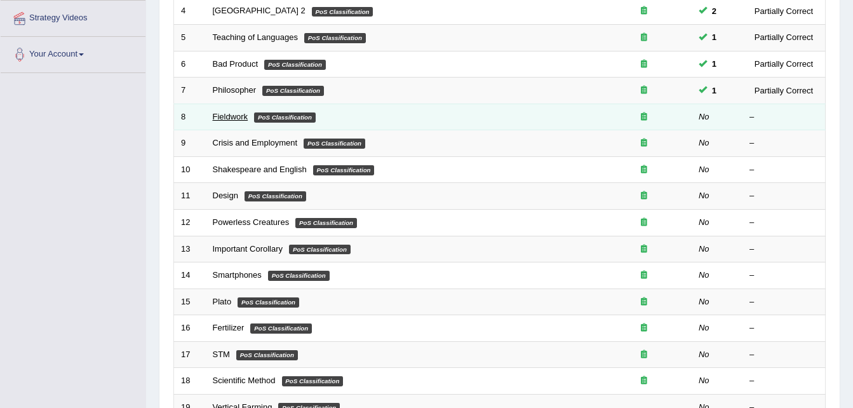
click at [227, 119] on link "Fieldwork" at bounding box center [231, 117] width 36 height 10
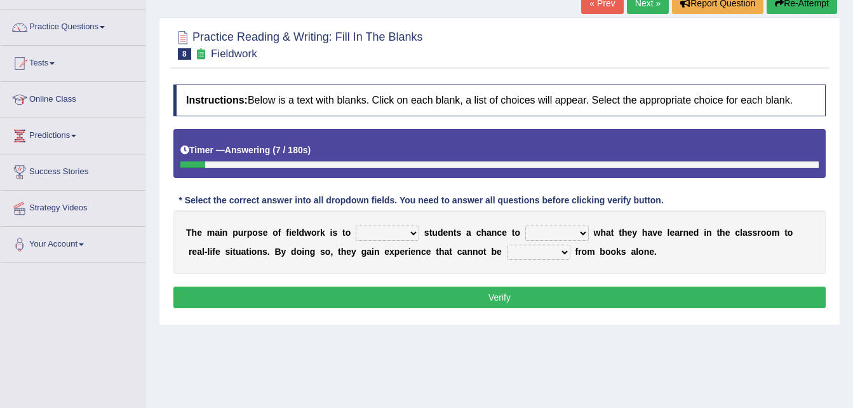
scroll to position [102, 0]
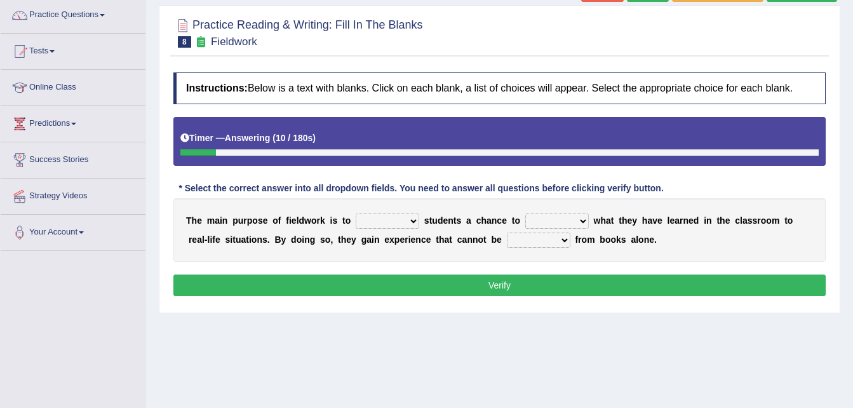
click at [401, 222] on select "resemble stow rave offer" at bounding box center [388, 220] width 64 height 15
select select "offer"
click at [356, 213] on select "resemble stow rave offer" at bounding box center [388, 220] width 64 height 15
click at [561, 220] on select "compare align apply dismount" at bounding box center [557, 220] width 64 height 15
select select "compare"
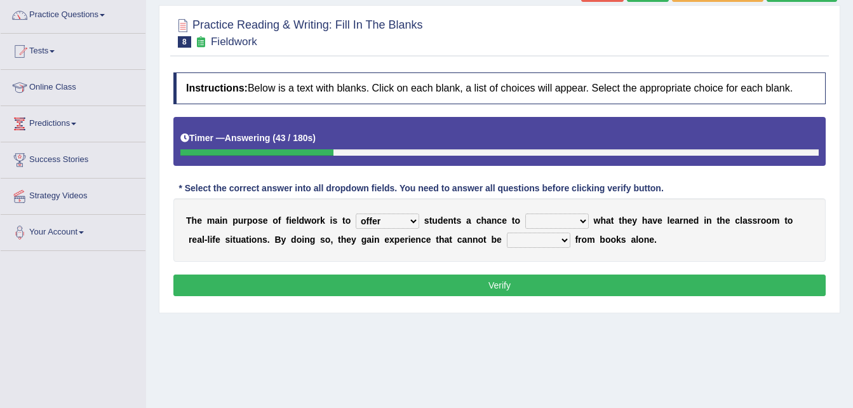
click at [525, 213] on select "compare align apply dismount" at bounding box center [557, 220] width 64 height 15
click at [509, 241] on select "originated prepared obtained touted" at bounding box center [539, 239] width 64 height 15
select select "obtained"
click at [507, 232] on select "originated prepared obtained touted" at bounding box center [539, 239] width 64 height 15
click at [473, 290] on button "Verify" at bounding box center [499, 285] width 652 height 22
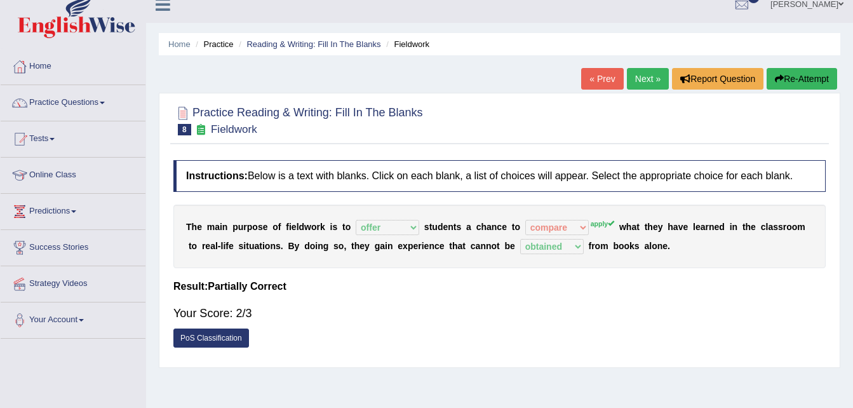
scroll to position [0, 0]
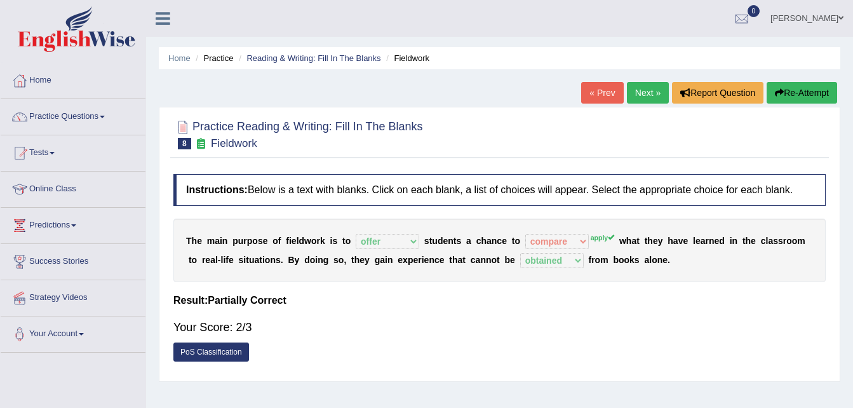
click at [645, 93] on link "Next »" at bounding box center [648, 93] width 42 height 22
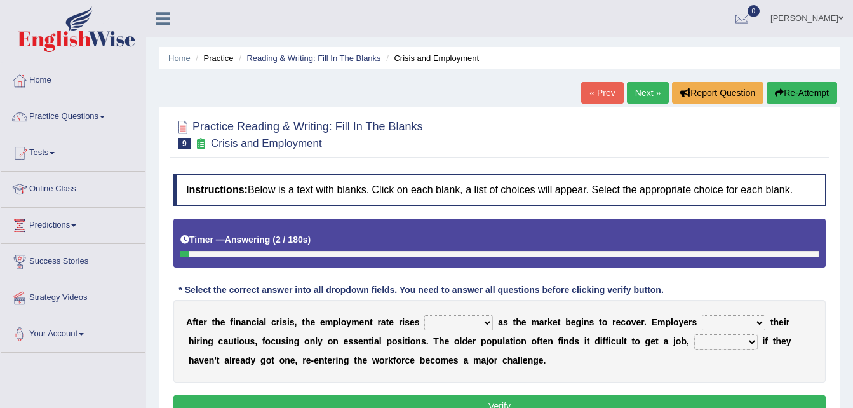
click at [830, 263] on div "Practice Reading & Writing: Fill In The Blanks 9 Crisis and Employment Instruct…" at bounding box center [499, 270] width 681 height 327
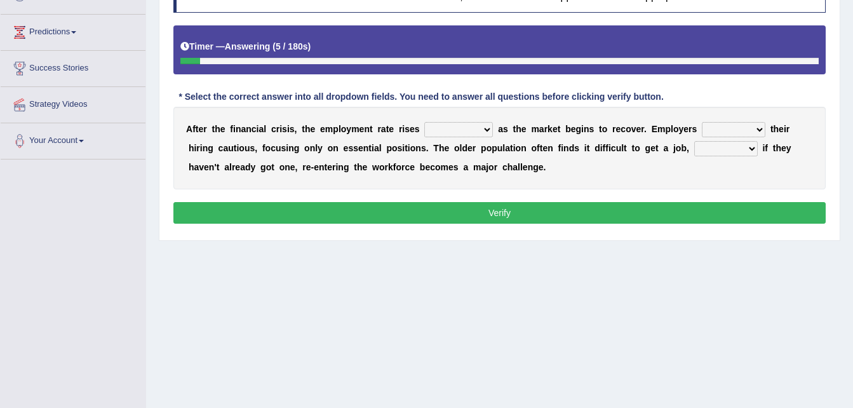
scroll to position [93, 0]
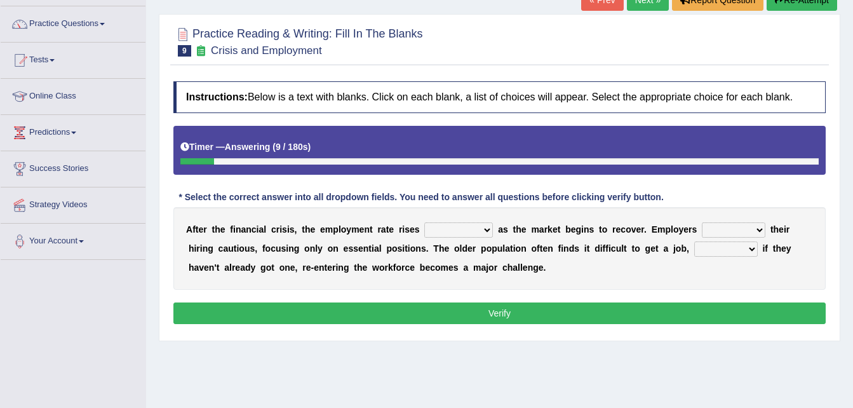
click at [471, 230] on select "normally conversely strenuously sharply" at bounding box center [458, 229] width 69 height 15
select select "normally"
click at [424, 222] on select "normally conversely strenuously sharply" at bounding box center [458, 229] width 69 height 15
click at [724, 227] on select "keeping kept keep are kept" at bounding box center [734, 229] width 64 height 15
select select "keep"
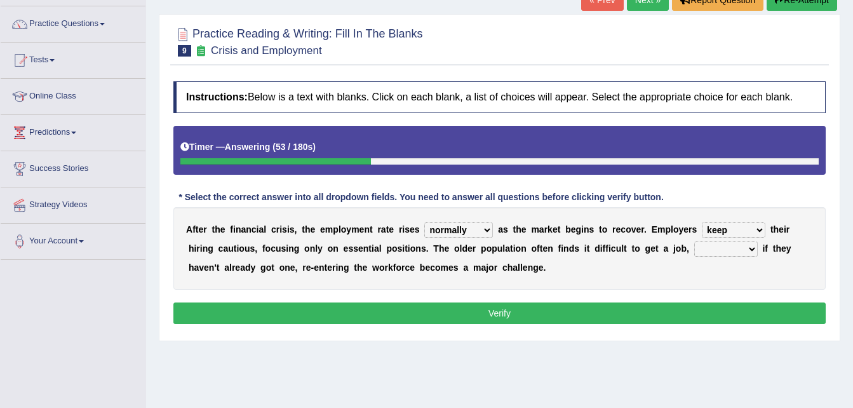
click at [702, 222] on select "keeping kept keep are kept" at bounding box center [734, 229] width 64 height 15
click at [694, 248] on select "although while then because" at bounding box center [726, 248] width 64 height 15
select select "although"
click at [694, 241] on select "although while then because" at bounding box center [726, 248] width 64 height 15
click at [582, 313] on button "Verify" at bounding box center [499, 313] width 652 height 22
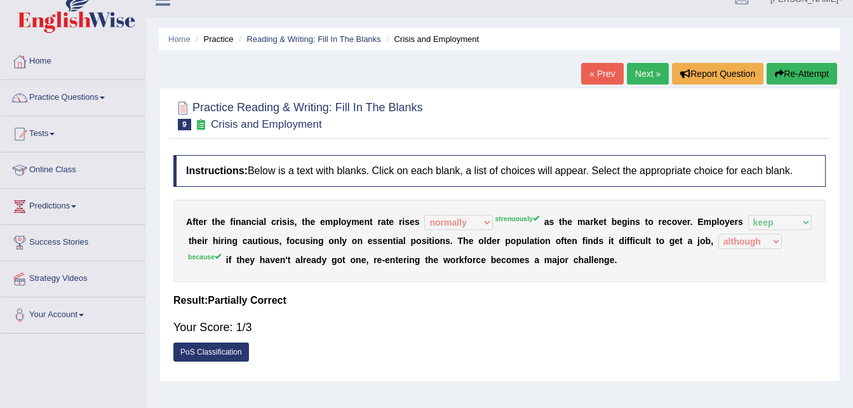
scroll to position [17, 0]
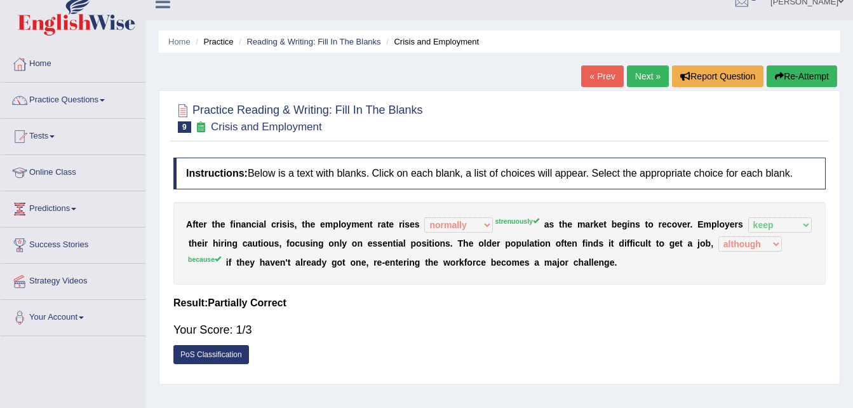
click at [650, 72] on link "Next »" at bounding box center [648, 76] width 42 height 22
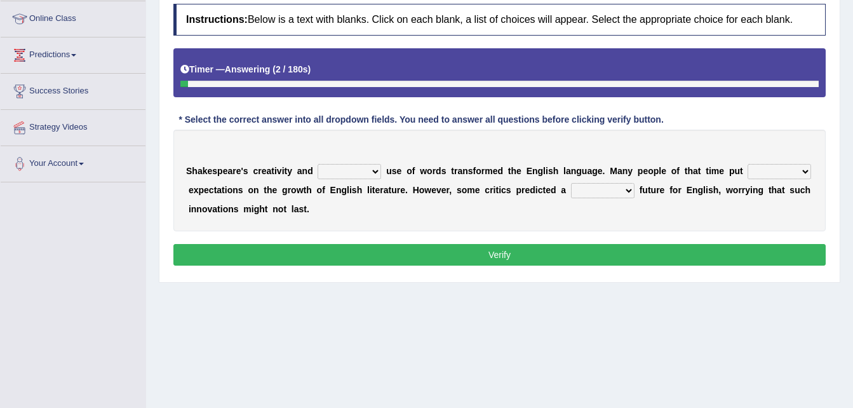
scroll to position [203, 0]
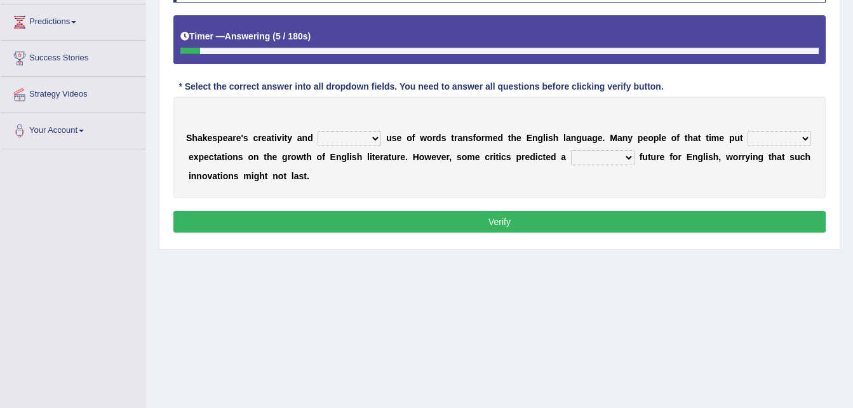
click at [365, 141] on select "idealized intensive fancied inventive" at bounding box center [350, 138] width 64 height 15
select select "idealized"
click at [318, 131] on select "idealized intensive fancied inventive" at bounding box center [350, 138] width 64 height 15
click at [772, 140] on select "wide much high more" at bounding box center [780, 138] width 64 height 15
select select "more"
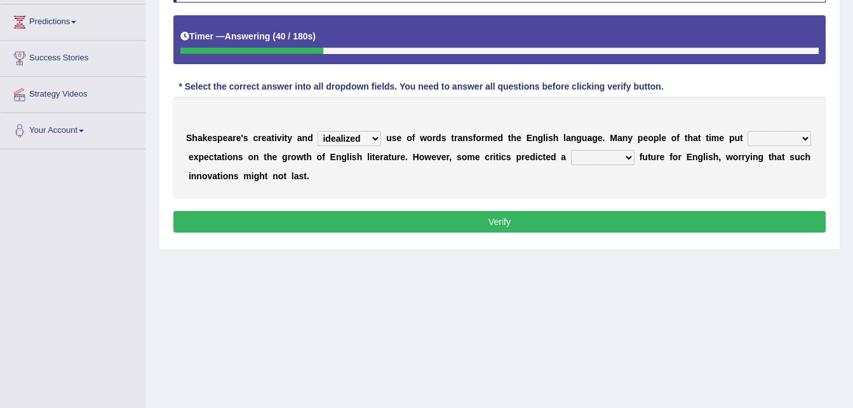
click at [748, 131] on select "wide much high more" at bounding box center [780, 138] width 64 height 15
click at [602, 159] on select "monetary promising irresistible daunting" at bounding box center [603, 157] width 64 height 15
select select "monetary"
click at [571, 150] on select "monetary promising irresistible daunting" at bounding box center [603, 157] width 64 height 15
click at [772, 139] on select "wide much high more" at bounding box center [780, 138] width 64 height 15
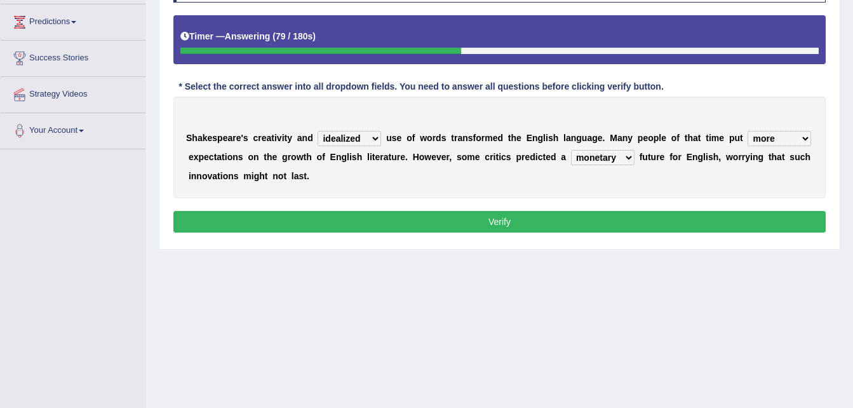
click at [581, 227] on button "Verify" at bounding box center [499, 222] width 652 height 22
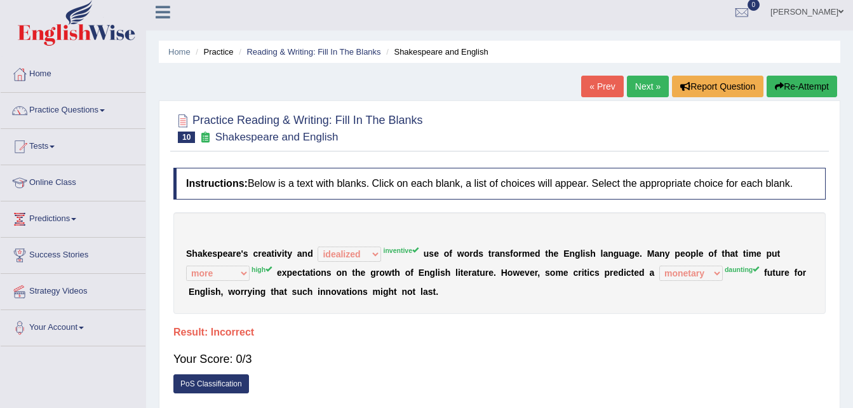
scroll to position [0, 0]
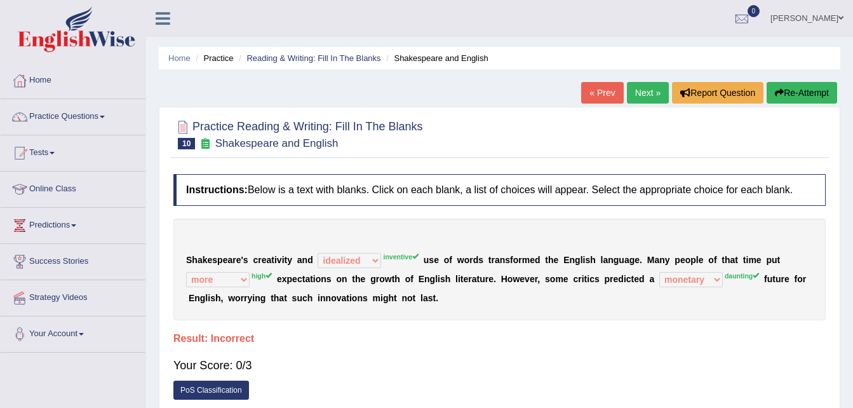
click at [652, 94] on link "Next »" at bounding box center [648, 93] width 42 height 22
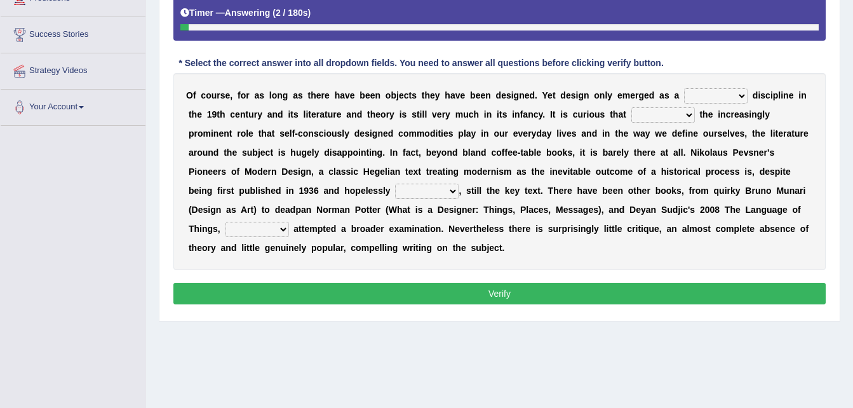
scroll to position [229, 0]
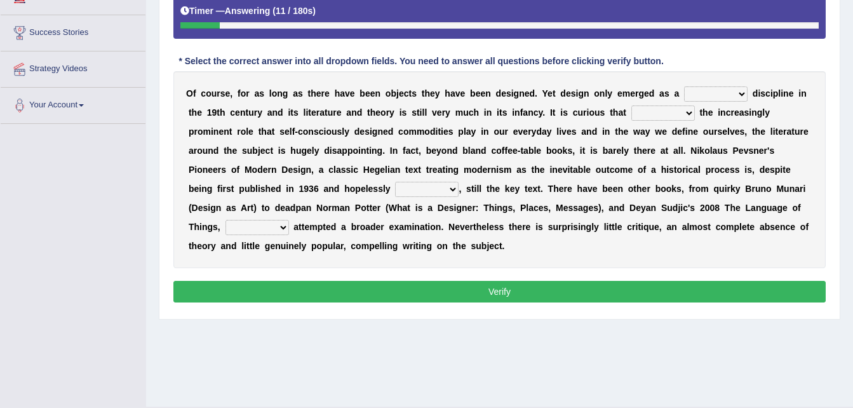
click at [706, 95] on select "bilateral ubiquitous foremost dedicated" at bounding box center [716, 93] width 64 height 15
select select "ubiquitous"
click at [684, 86] on select "bilateral ubiquitous foremost dedicated" at bounding box center [716, 93] width 64 height 15
click at [631, 112] on select "since despite within through" at bounding box center [663, 112] width 64 height 15
select select "within"
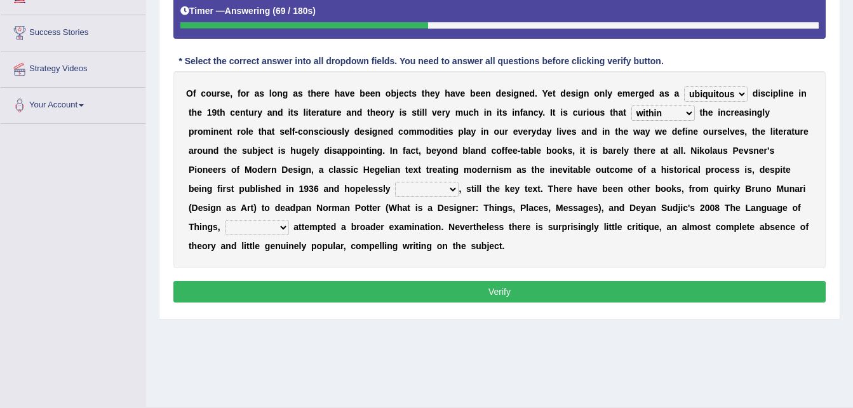
click at [631, 105] on select "since despite within through" at bounding box center [663, 112] width 64 height 15
click at [713, 178] on div "O f c o u r s e , f o r a s l o n g a s t h e r e h a v e b e e n o b j e c t s…" at bounding box center [499, 169] width 652 height 197
click at [395, 187] on select "dates dating date dated" at bounding box center [427, 189] width 64 height 15
select select "dated"
click at [395, 182] on select "dates dating date dated" at bounding box center [427, 189] width 64 height 15
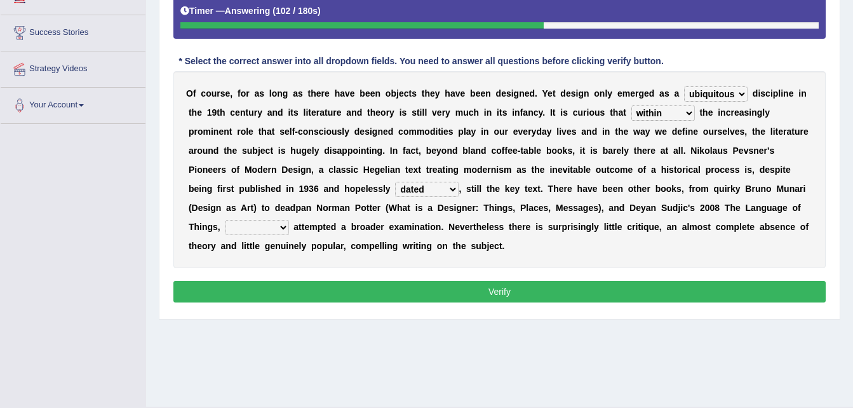
click at [620, 216] on div "O f c o u r s e , f o r a s l o n g a s t h e r e h a v e b e e n o b j e c t s…" at bounding box center [499, 169] width 652 height 197
click at [289, 220] on select "which then however as" at bounding box center [257, 227] width 64 height 15
select select "which"
click at [289, 220] on select "which then however as" at bounding box center [257, 227] width 64 height 15
click at [453, 286] on button "Verify" at bounding box center [499, 292] width 652 height 22
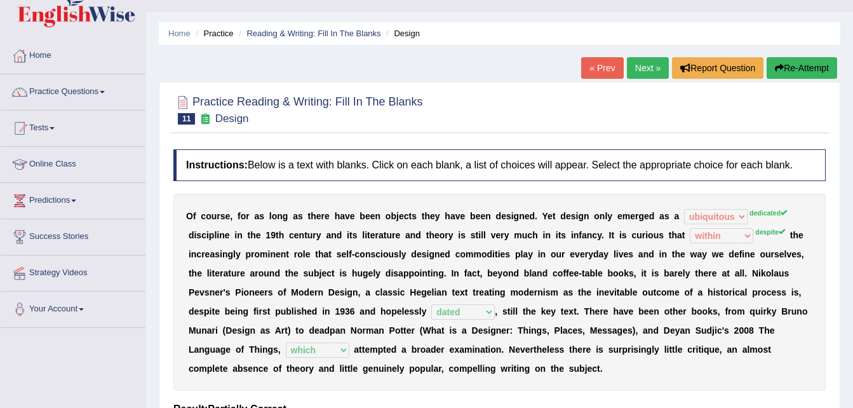
scroll to position [0, 0]
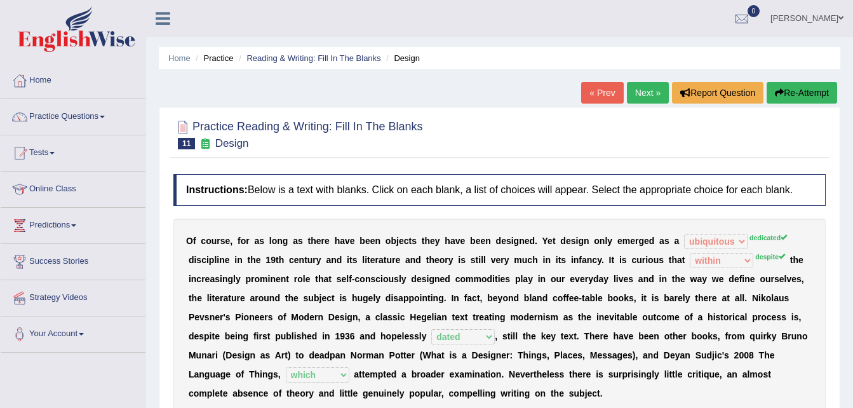
click at [641, 92] on link "Next »" at bounding box center [648, 93] width 42 height 22
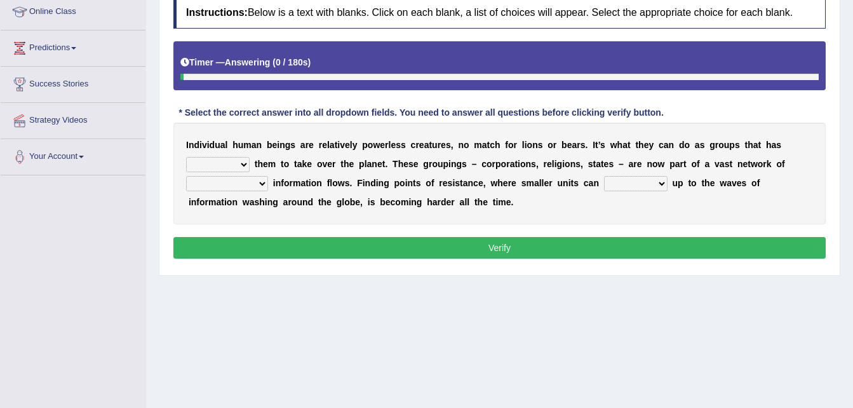
scroll to position [178, 0]
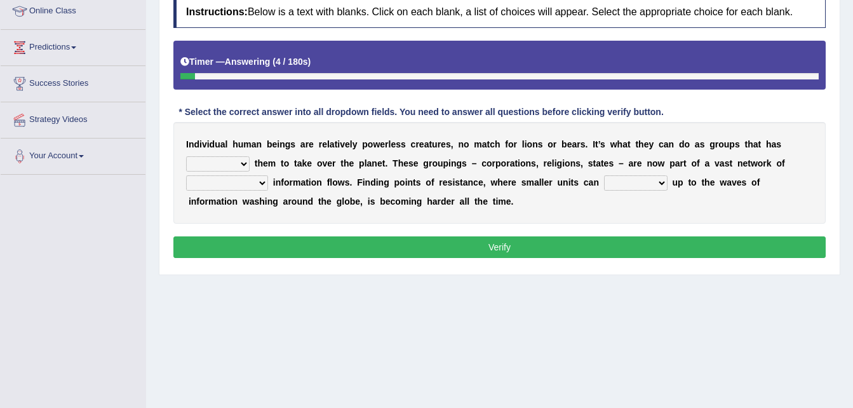
click at [250, 156] on select "enabled contended embodied conjured" at bounding box center [218, 163] width 64 height 15
select select "embodied"
click at [250, 156] on select "enabled contended embodied conjured" at bounding box center [218, 163] width 64 height 15
click at [268, 175] on select "interconnected overlapping fastened exploited" at bounding box center [227, 182] width 82 height 15
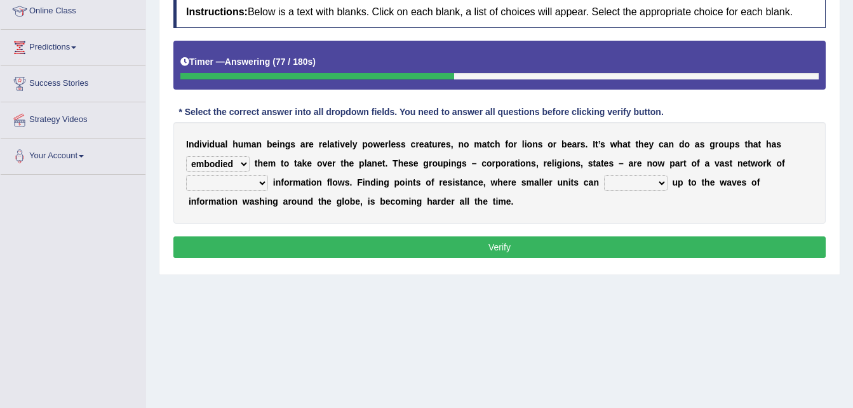
select select "fastened"
click at [268, 175] on select "interconnected overlapping fastened exploited" at bounding box center [227, 182] width 82 height 15
click at [604, 187] on select "stand raise hail pump" at bounding box center [636, 182] width 64 height 15
select select "raise"
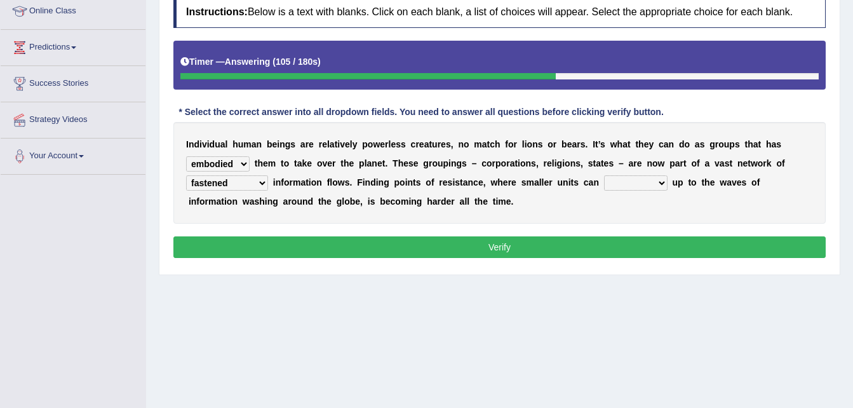
click at [604, 175] on select "stand raise hail pump" at bounding box center [636, 182] width 64 height 15
click at [516, 246] on button "Verify" at bounding box center [499, 247] width 652 height 22
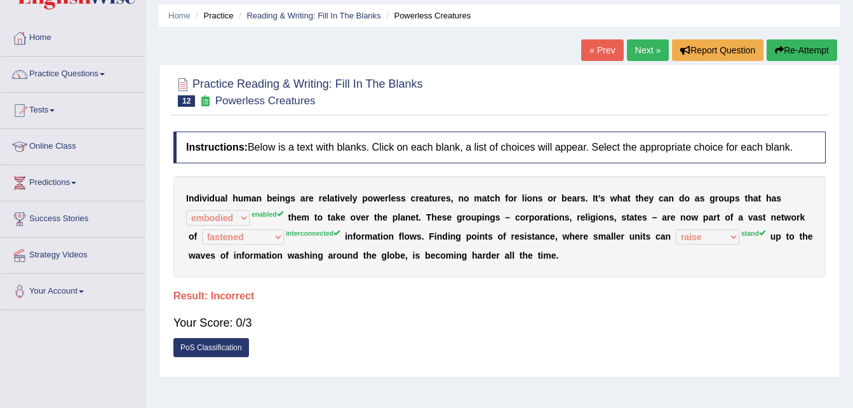
scroll to position [25, 0]
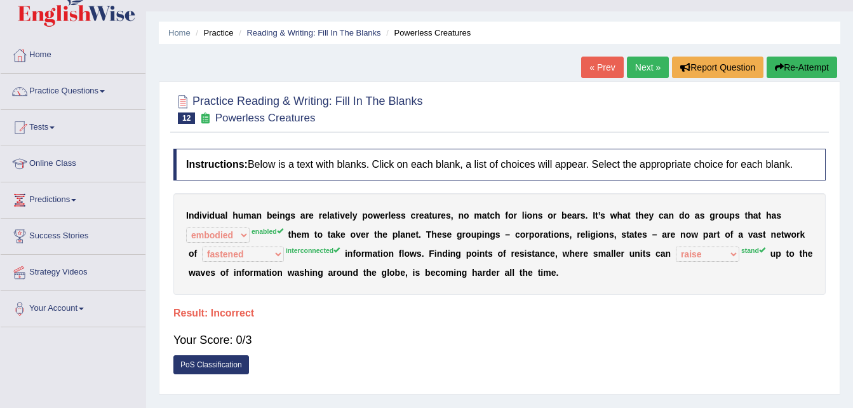
click at [640, 69] on link "Next »" at bounding box center [648, 68] width 42 height 22
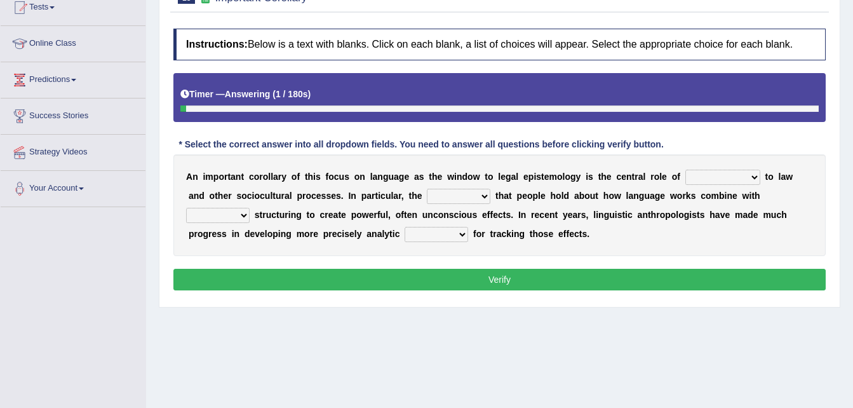
scroll to position [152, 0]
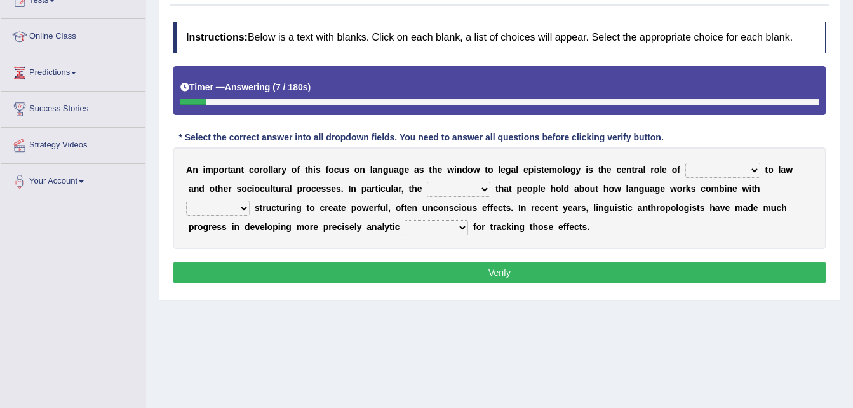
click at [715, 171] on select "discourse epoch dialect acquaintance" at bounding box center [722, 170] width 75 height 15
select select "discourse"
click at [685, 163] on select "discourse epoch dialect acquaintance" at bounding box center [722, 170] width 75 height 15
click at [427, 190] on select "deviation besmirch consent ideas" at bounding box center [459, 189] width 64 height 15
select select "deviation"
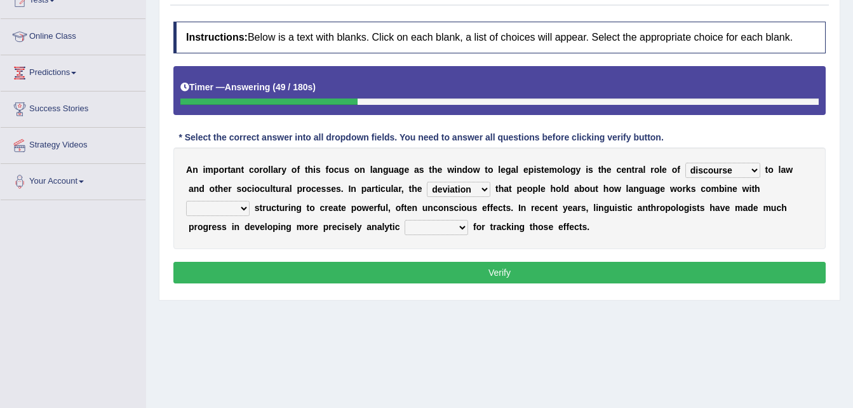
click at [427, 182] on select "deviation besmirch consent ideas" at bounding box center [459, 189] width 64 height 15
click at [250, 201] on select "mandatory linguistic legitimate customary" at bounding box center [218, 208] width 64 height 15
select select "customary"
click at [250, 201] on select "mandatory linguistic legitimate customary" at bounding box center [218, 208] width 64 height 15
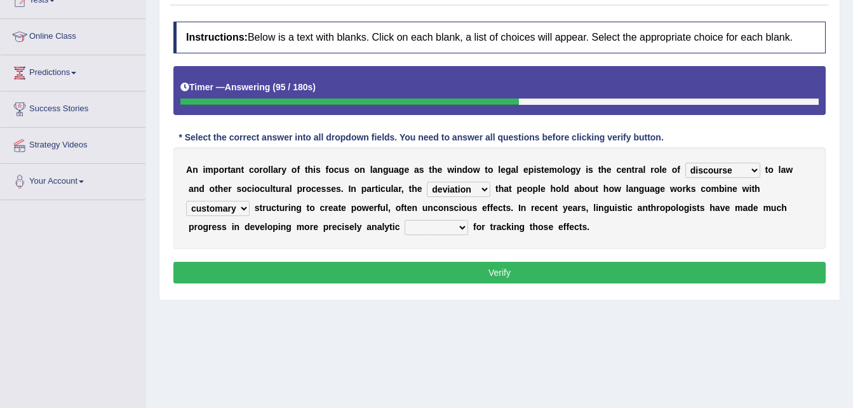
click at [405, 225] on select "tools appetite albums stroke" at bounding box center [437, 227] width 64 height 15
select select "tools"
click at [405, 220] on select "tools appetite albums stroke" at bounding box center [437, 227] width 64 height 15
click at [436, 269] on button "Verify" at bounding box center [499, 273] width 652 height 22
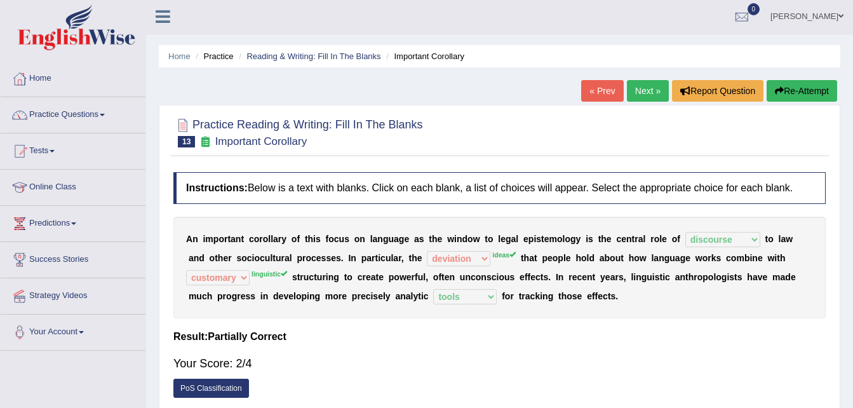
scroll to position [0, 0]
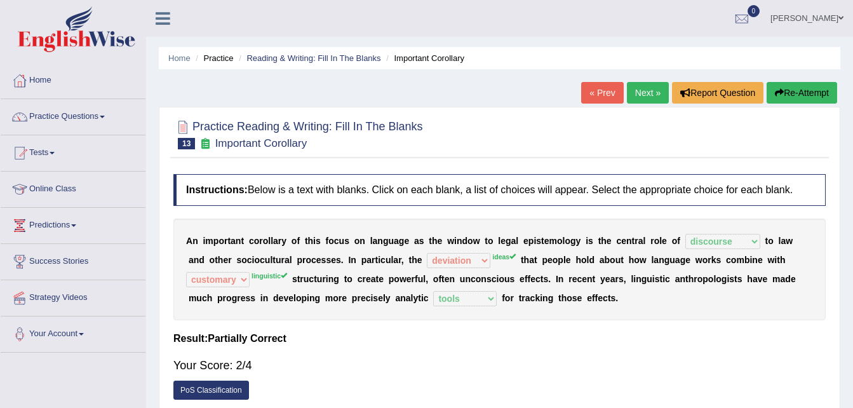
click at [643, 98] on link "Next »" at bounding box center [648, 93] width 42 height 22
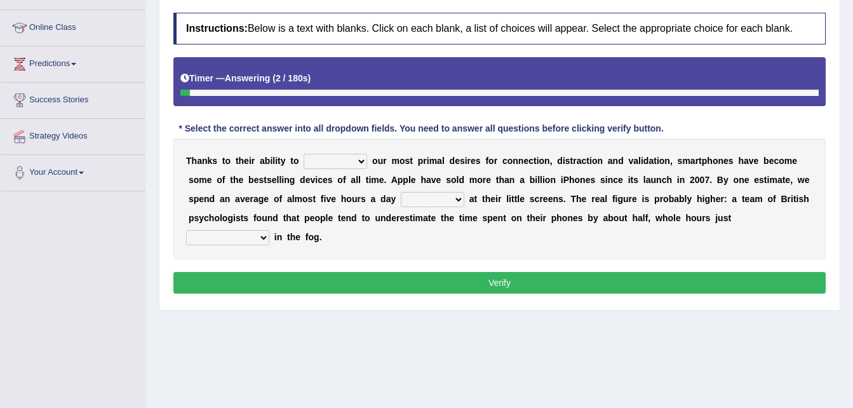
scroll to position [178, 0]
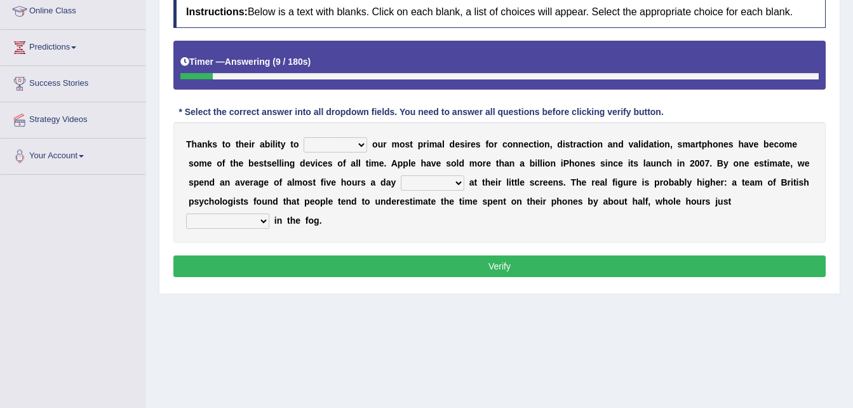
click at [355, 142] on select "hijack describe sharpen conserve" at bounding box center [336, 144] width 64 height 15
select select "describe"
click at [304, 137] on select "hijack describe sharpen conserve" at bounding box center [336, 144] width 64 height 15
click at [401, 183] on select "watching waggling snoring staring" at bounding box center [433, 182] width 64 height 15
select select "watching"
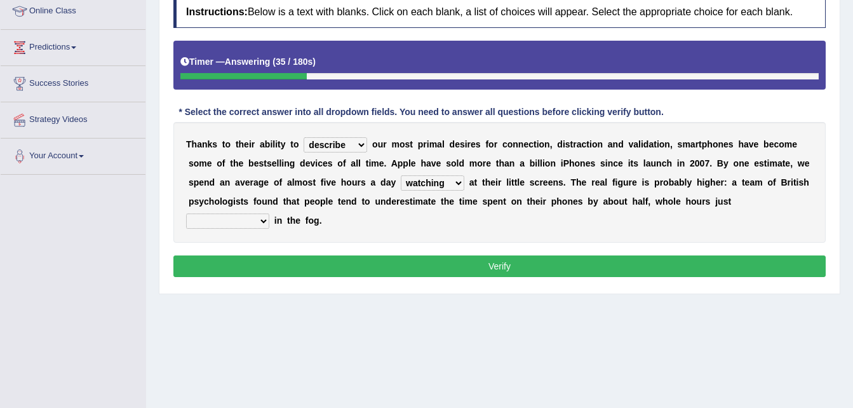
click at [401, 175] on select "watching waggling snoring staring" at bounding box center [433, 182] width 64 height 15
click at [269, 213] on select "has evaporated evaporating evaporate evaporates" at bounding box center [227, 220] width 83 height 15
select select "evaporating"
click at [269, 213] on select "has evaporated evaporating evaporate evaporates" at bounding box center [227, 220] width 83 height 15
click at [559, 255] on button "Verify" at bounding box center [499, 266] width 652 height 22
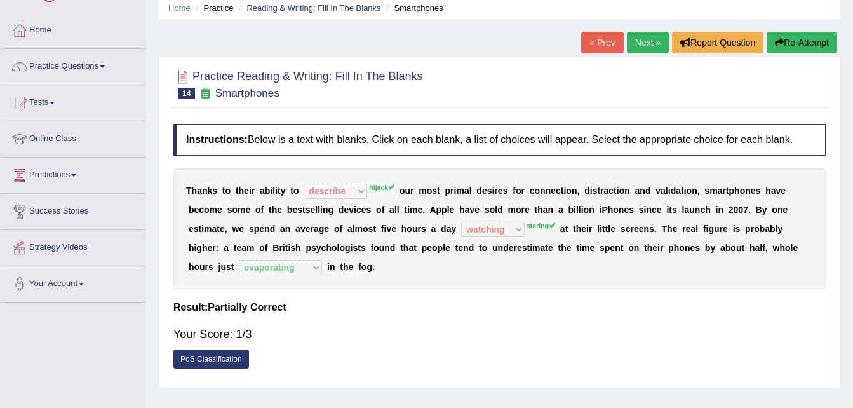
scroll to position [25, 0]
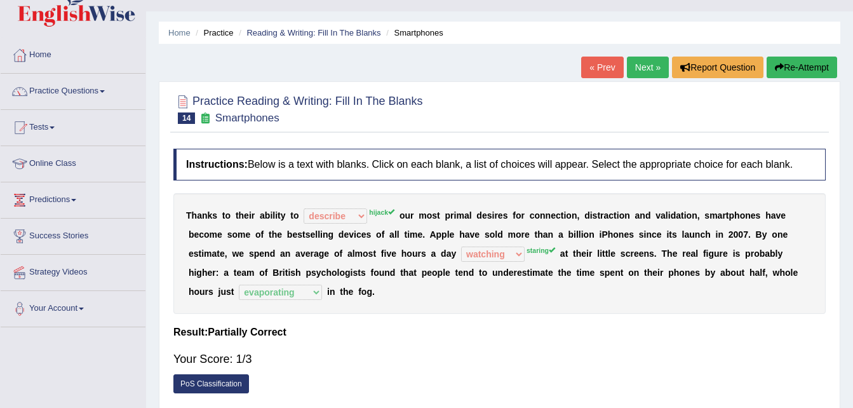
click at [650, 65] on link "Next »" at bounding box center [648, 68] width 42 height 22
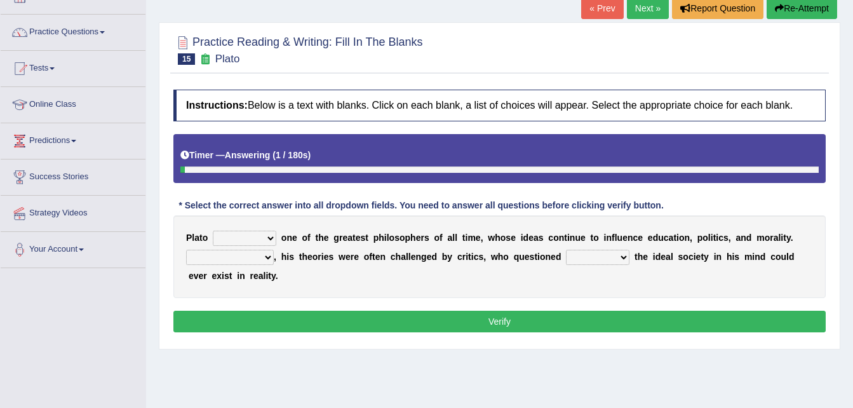
scroll to position [102, 0]
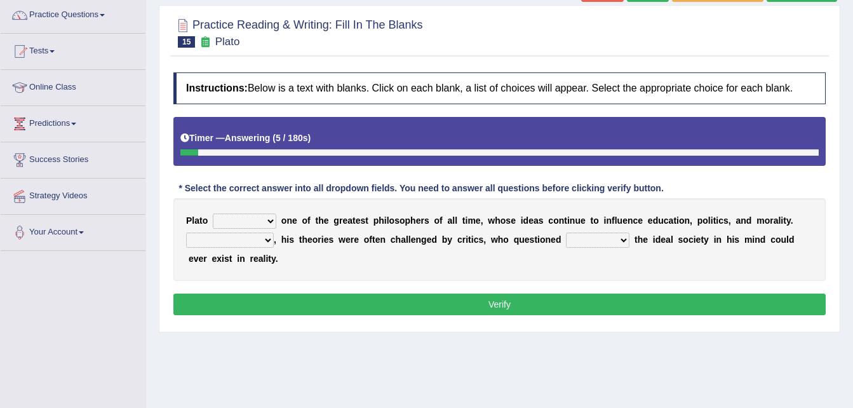
click at [269, 221] on select "keeps comes claims remains" at bounding box center [245, 220] width 64 height 15
select select "remains"
click at [213, 213] on select "keeps comes claims remains" at bounding box center [245, 220] width 64 height 15
click at [262, 236] on select "Notwithstanding So However Whatever" at bounding box center [230, 239] width 88 height 15
select select "However"
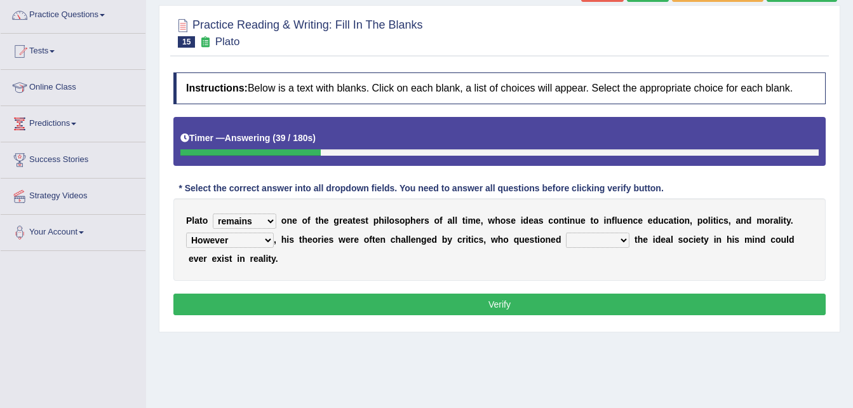
click at [186, 232] on select "Notwithstanding So However Whatever" at bounding box center [230, 239] width 88 height 15
click at [595, 241] on select "which what that whether" at bounding box center [598, 239] width 64 height 15
select select "which"
click at [566, 232] on select "which what that whether" at bounding box center [598, 239] width 64 height 15
click at [496, 309] on button "Verify" at bounding box center [499, 304] width 652 height 22
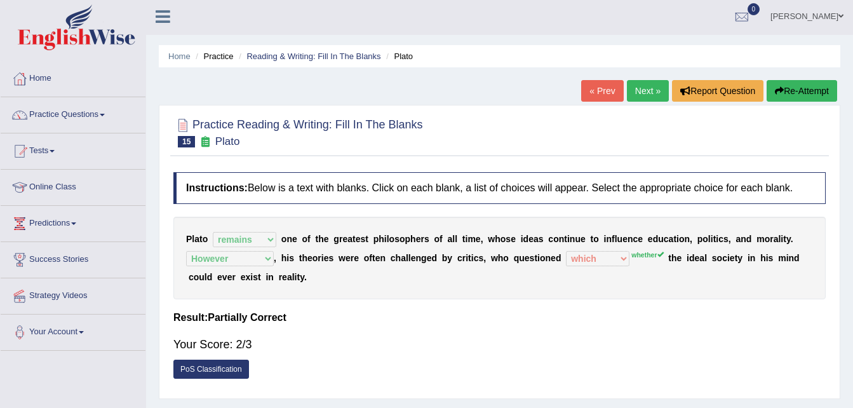
scroll to position [0, 0]
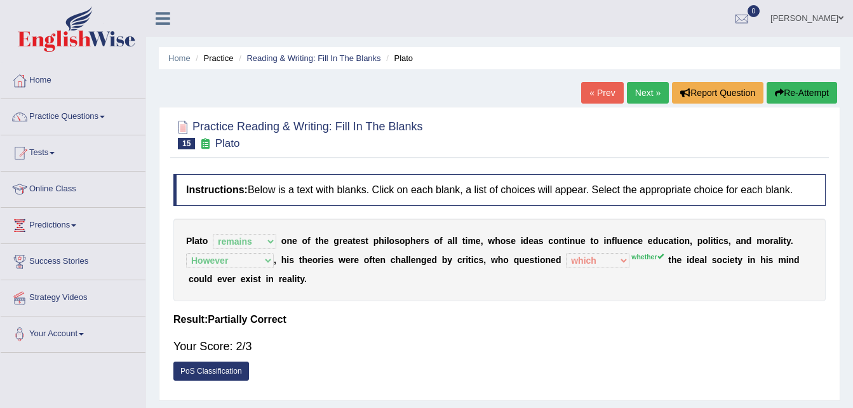
click at [642, 96] on link "Next »" at bounding box center [648, 93] width 42 height 22
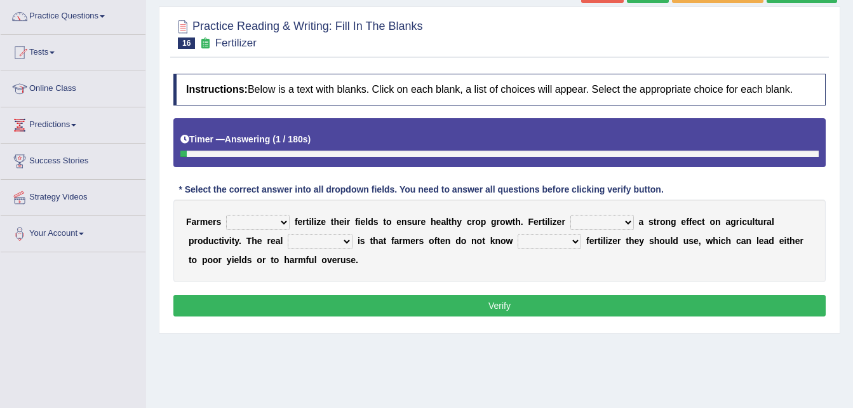
scroll to position [102, 0]
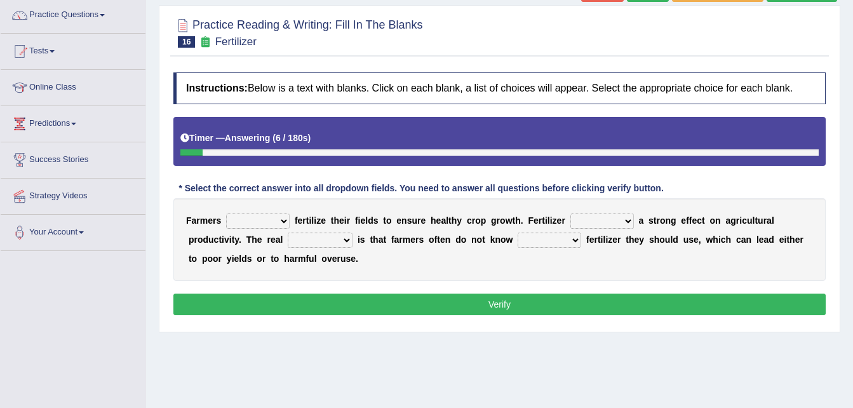
click at [279, 222] on select "must should need can" at bounding box center [258, 220] width 64 height 15
select select "must"
click at [226, 213] on select "must should need can" at bounding box center [258, 220] width 64 height 15
click at [609, 221] on select "has had have having" at bounding box center [602, 220] width 64 height 15
select select "has"
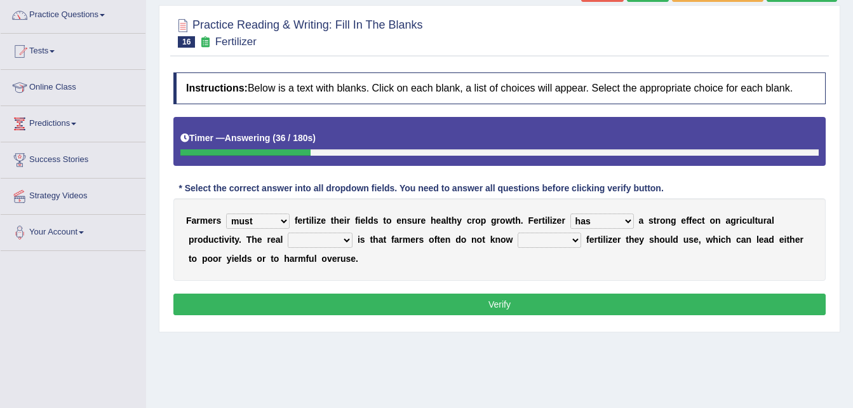
click at [570, 213] on select "has had have having" at bounding box center [602, 220] width 64 height 15
click at [288, 238] on select "problem question conclusion answer" at bounding box center [320, 239] width 65 height 15
click at [518, 242] on select "how much how many however so much" at bounding box center [550, 239] width 64 height 15
select select "how much"
click at [518, 232] on select "how much how many however so much" at bounding box center [550, 239] width 64 height 15
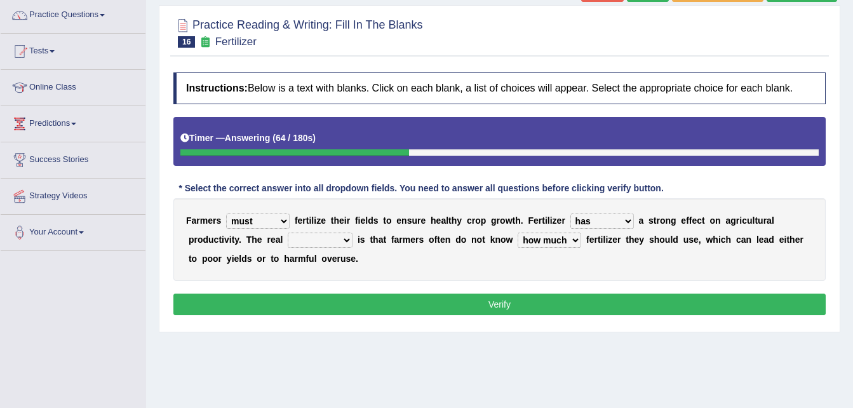
click at [518, 232] on select "how much how many however so much" at bounding box center [550, 239] width 64 height 15
click at [288, 236] on select "problem question conclusion answer" at bounding box center [320, 239] width 65 height 15
select select "question"
click at [288, 232] on select "problem question conclusion answer" at bounding box center [320, 239] width 65 height 15
click at [345, 300] on button "Verify" at bounding box center [499, 304] width 652 height 22
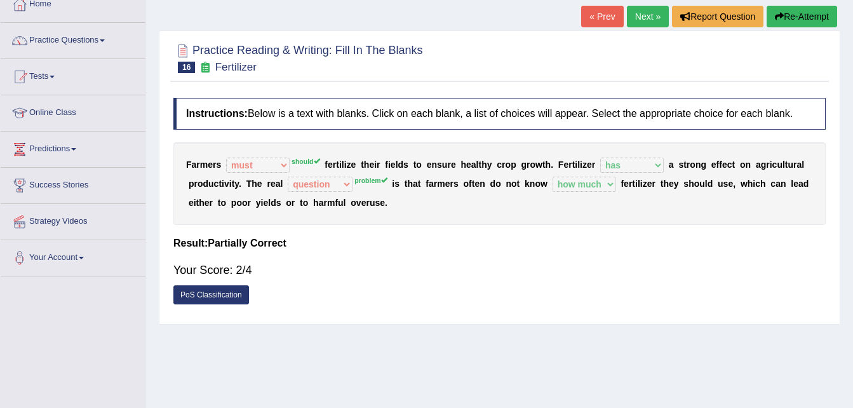
scroll to position [51, 0]
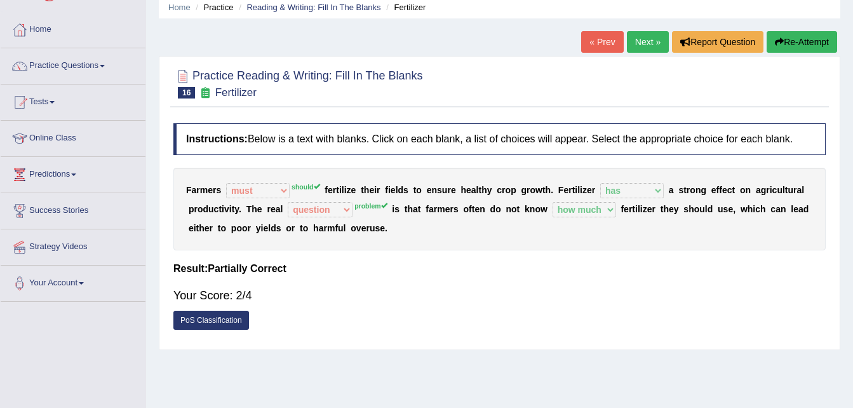
click at [645, 39] on link "Next »" at bounding box center [648, 42] width 42 height 22
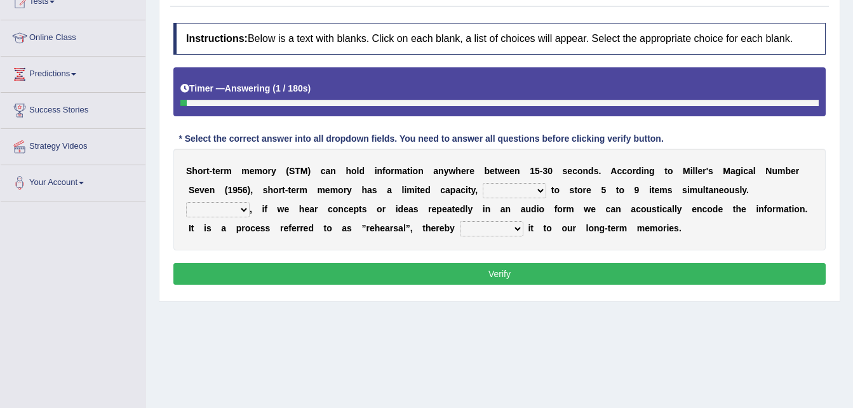
scroll to position [152, 0]
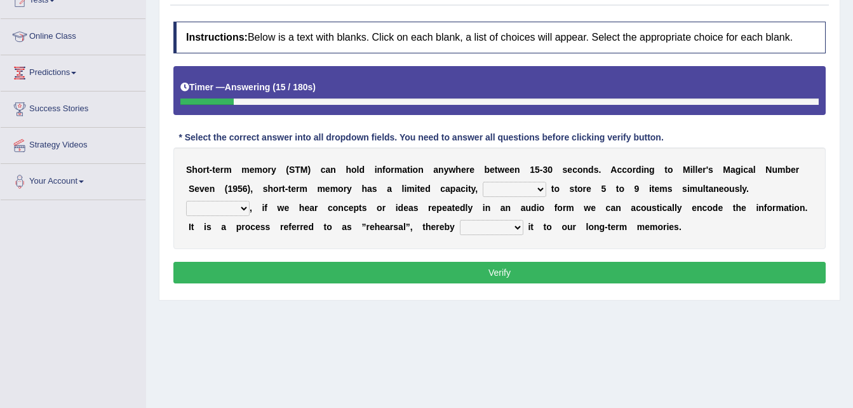
click at [492, 189] on select "being able is able be able unable" at bounding box center [515, 189] width 64 height 15
select select "unable"
click at [483, 182] on select "being able is able be able unable" at bounding box center [515, 189] width 64 height 15
click at [250, 201] on select "However So Moreover Therefore" at bounding box center [218, 208] width 64 height 15
select select "Therefore"
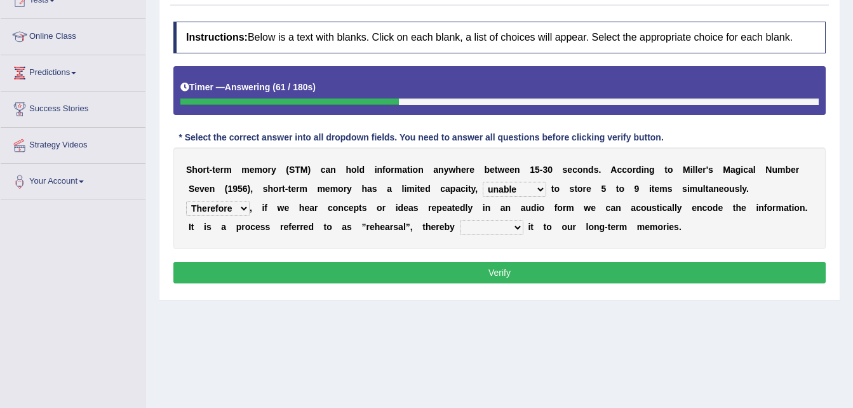
click at [250, 201] on select "However So Moreover Therefore" at bounding box center [218, 208] width 64 height 15
click at [460, 227] on select "commit commits commiting commited" at bounding box center [492, 227] width 64 height 15
select select "commiting"
click at [460, 220] on select "commit commits commiting commited" at bounding box center [492, 227] width 64 height 15
click at [496, 270] on button "Verify" at bounding box center [499, 273] width 652 height 22
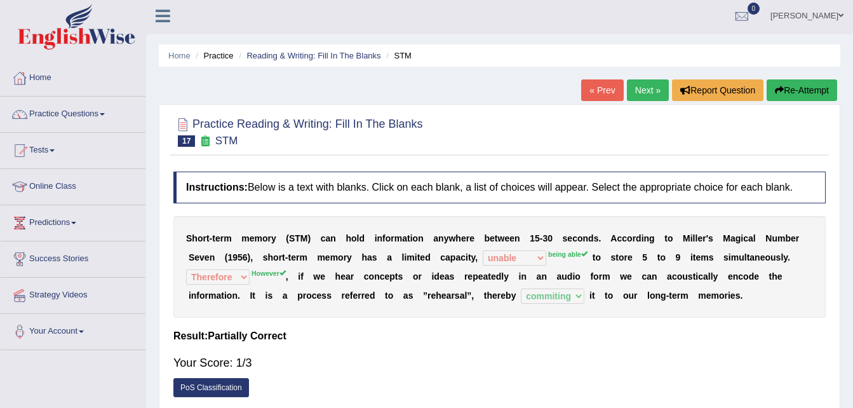
scroll to position [0, 0]
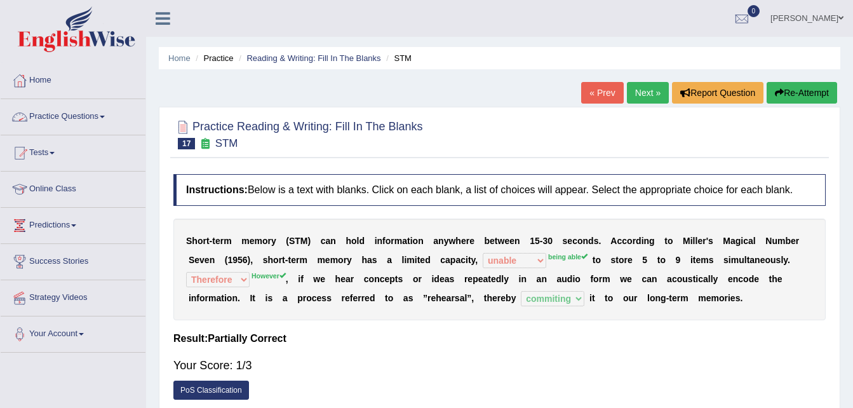
click at [97, 117] on link "Practice Questions" at bounding box center [73, 115] width 145 height 32
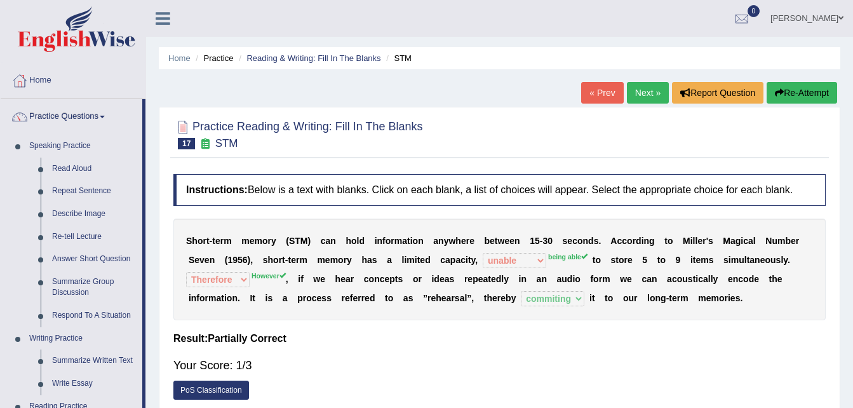
click at [852, 247] on div "Home Practice Reading & Writing: Fill In The Blanks STM « Prev Next » Report Qu…" at bounding box center [499, 317] width 707 height 635
drag, startPoint x: 852, startPoint y: 246, endPoint x: 859, endPoint y: 233, distance: 15.1
click at [852, 233] on html "Toggle navigation Home Practice Questions Speaking Practice Read Aloud Repeat S…" at bounding box center [426, 204] width 853 height 408
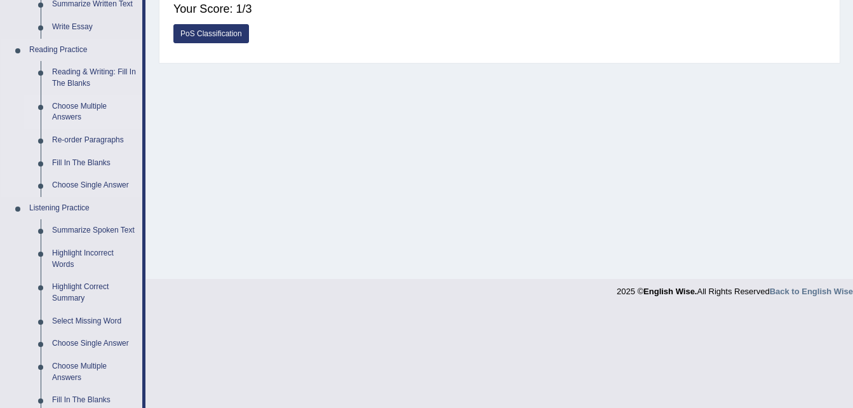
click at [70, 110] on link "Choose Multiple Answers" at bounding box center [94, 112] width 96 height 34
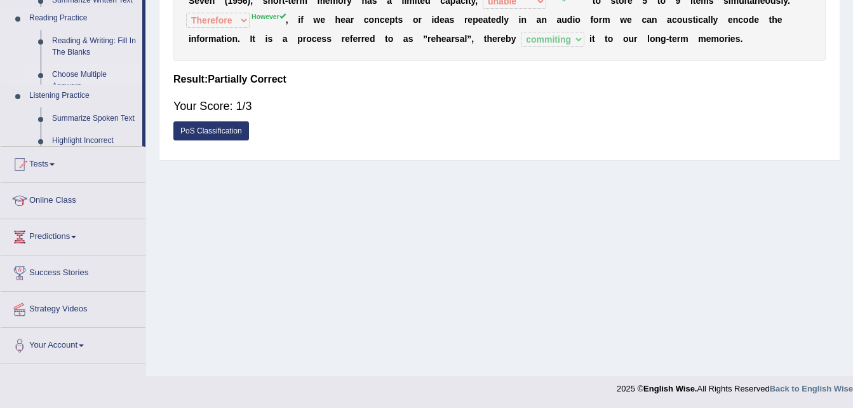
scroll to position [156, 0]
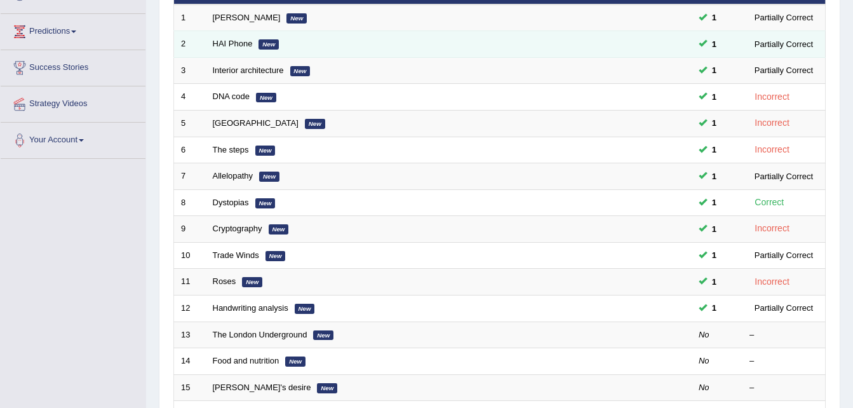
scroll to position [203, 0]
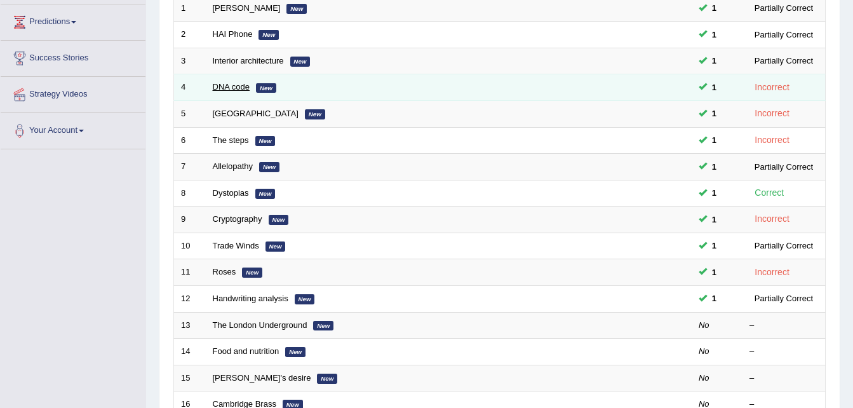
click at [242, 85] on link "DNA code" at bounding box center [231, 87] width 37 height 10
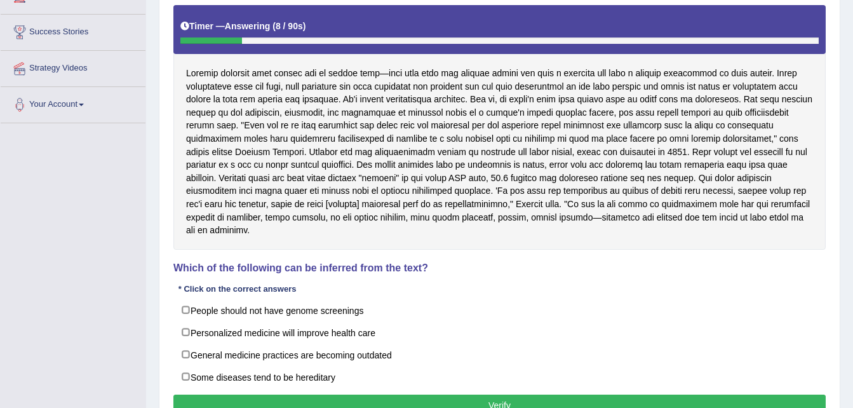
scroll to position [229, 0]
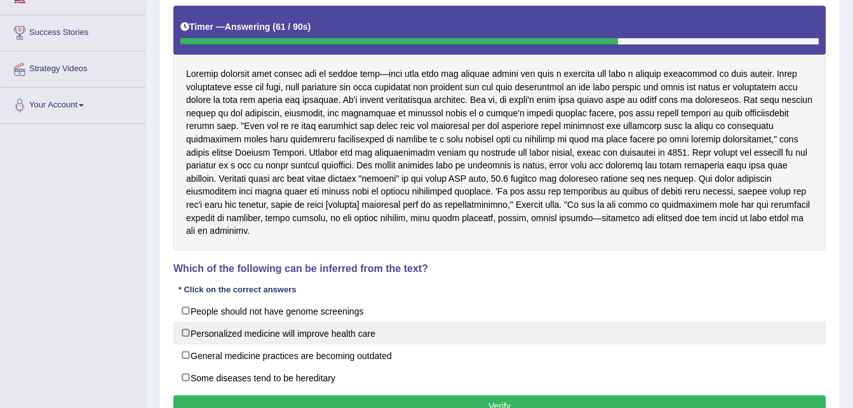
click at [192, 321] on label "Personalized medicine will improve health care" at bounding box center [499, 332] width 652 height 23
checkbox input "true"
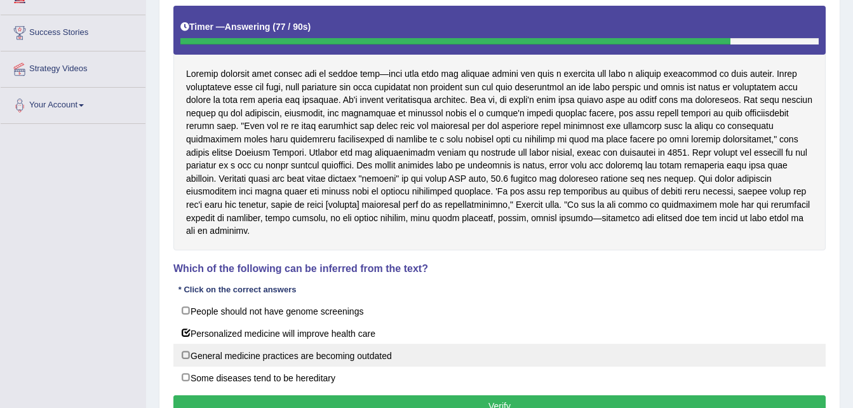
click at [198, 344] on label "General medicine practices are becoming outdated" at bounding box center [499, 355] width 652 height 23
checkbox input "true"
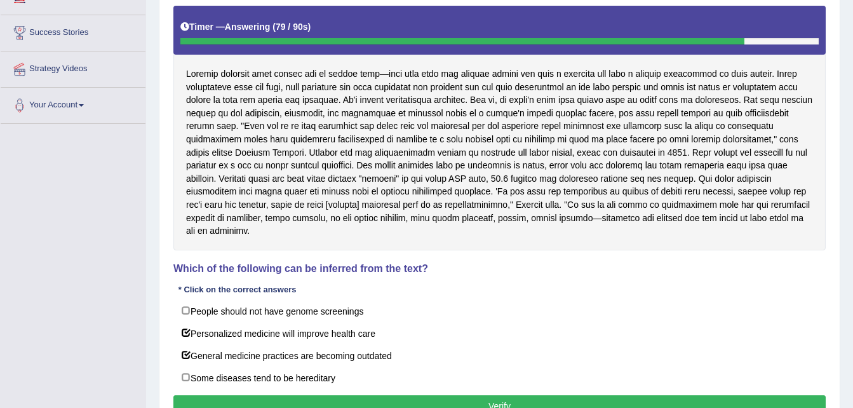
click at [255, 398] on button "Verify" at bounding box center [499, 406] width 652 height 22
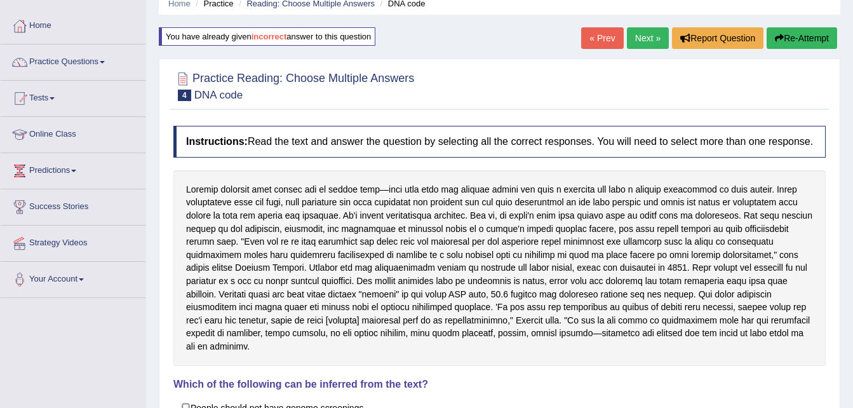
scroll to position [0, 0]
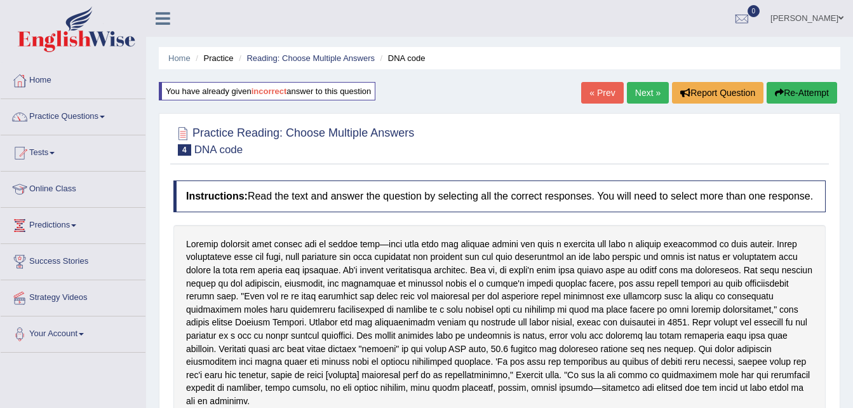
click at [644, 91] on link "Next »" at bounding box center [648, 93] width 42 height 22
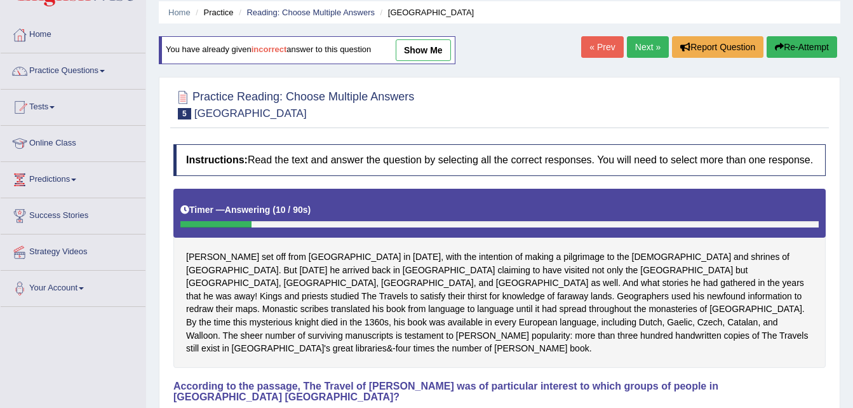
scroll to position [25, 0]
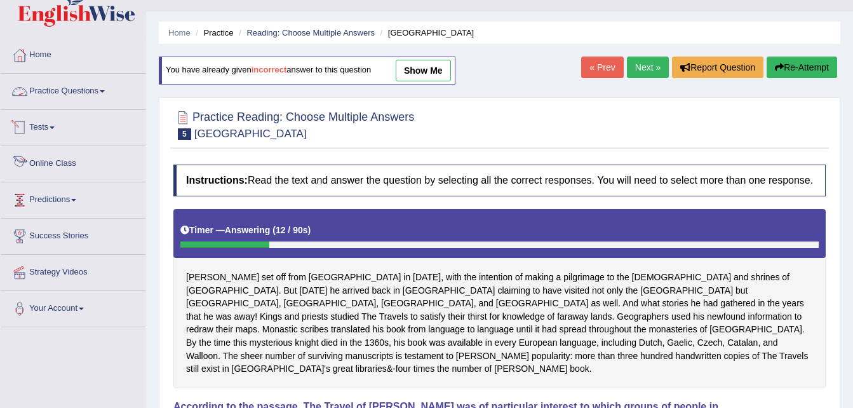
click at [95, 86] on link "Practice Questions" at bounding box center [73, 90] width 145 height 32
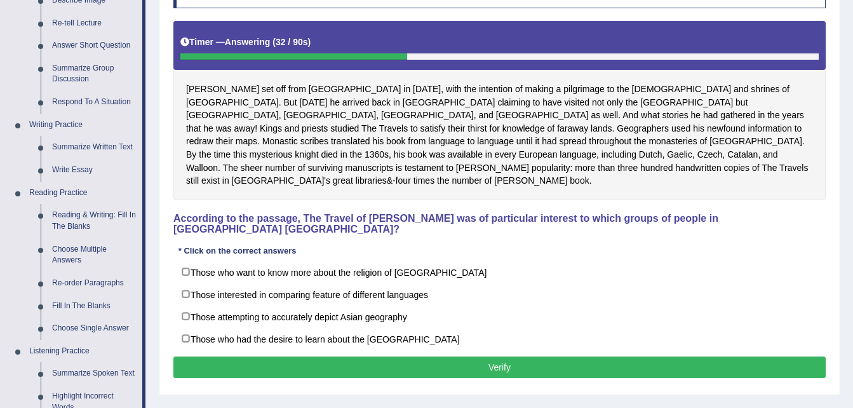
scroll to position [220, 0]
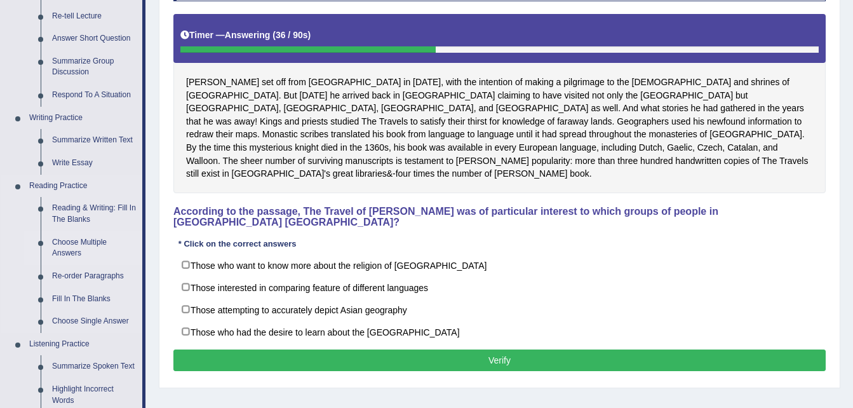
click at [64, 246] on link "Choose Multiple Answers" at bounding box center [94, 248] width 96 height 34
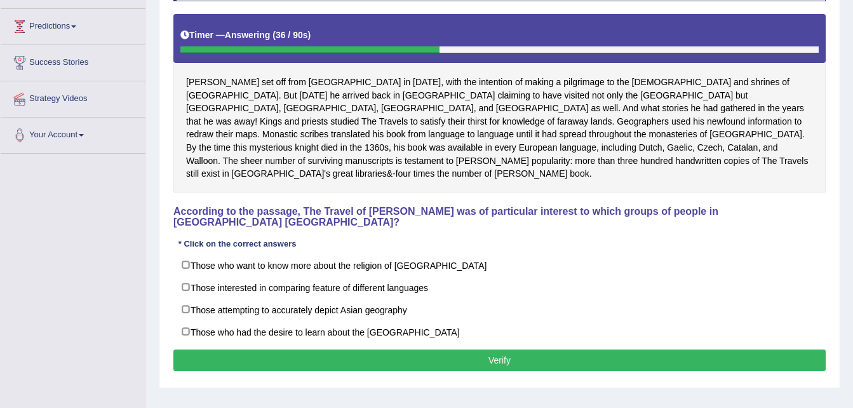
scroll to position [218, 0]
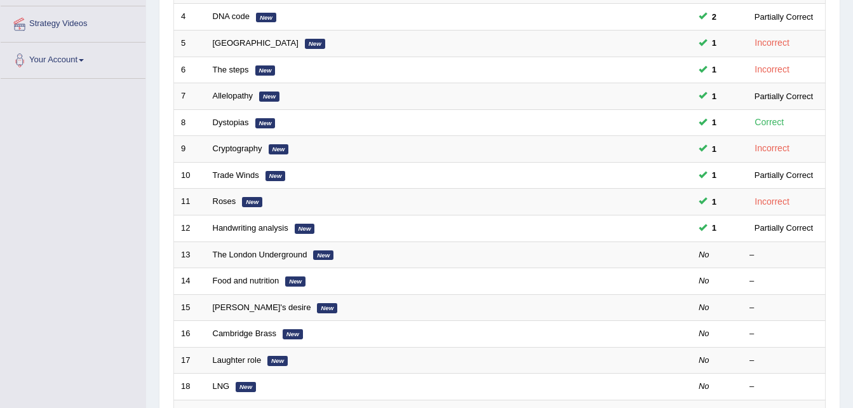
scroll to position [279, 0]
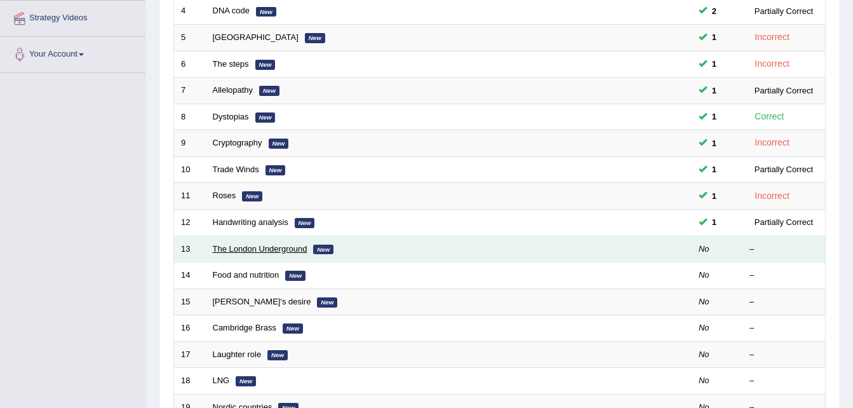
click at [269, 251] on link "The London Underground" at bounding box center [260, 249] width 95 height 10
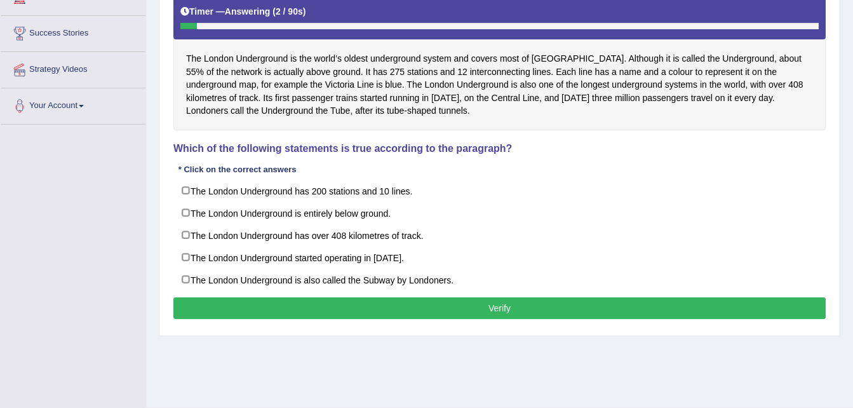
scroll to position [229, 0]
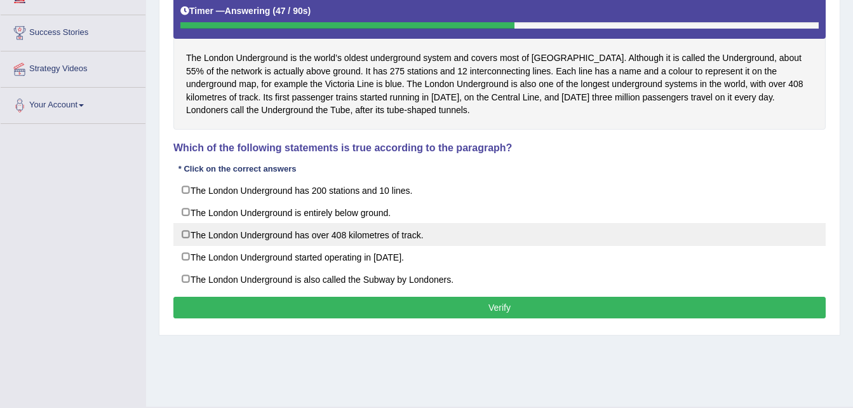
click at [196, 235] on label "The London Underground has over 408 kilometres of track." at bounding box center [499, 234] width 652 height 23
checkbox input "true"
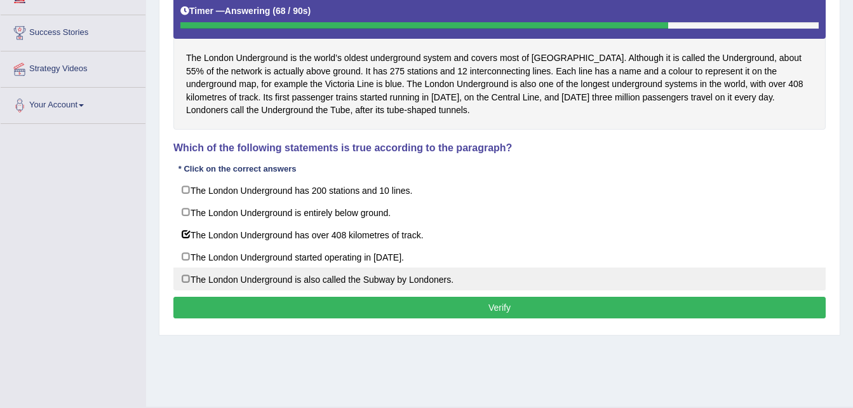
click at [293, 289] on label "The London Underground is also called the Subway by Londoners." at bounding box center [499, 278] width 652 height 23
checkbox input "true"
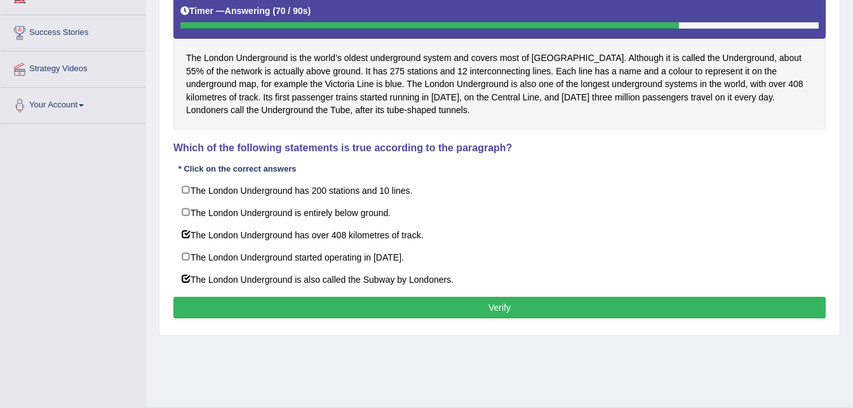
click at [310, 305] on button "Verify" at bounding box center [499, 308] width 652 height 22
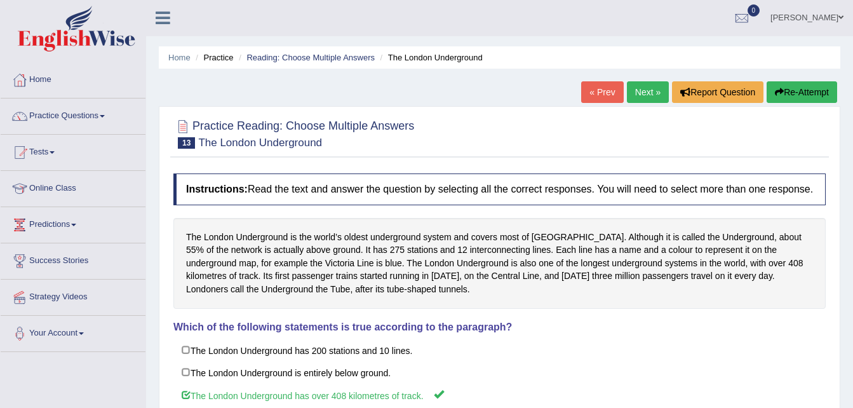
scroll to position [0, 0]
click at [649, 89] on link "Next »" at bounding box center [648, 93] width 42 height 22
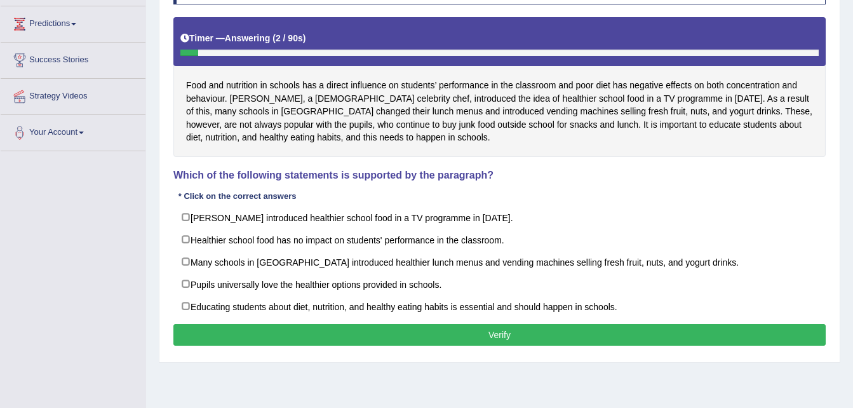
scroll to position [203, 0]
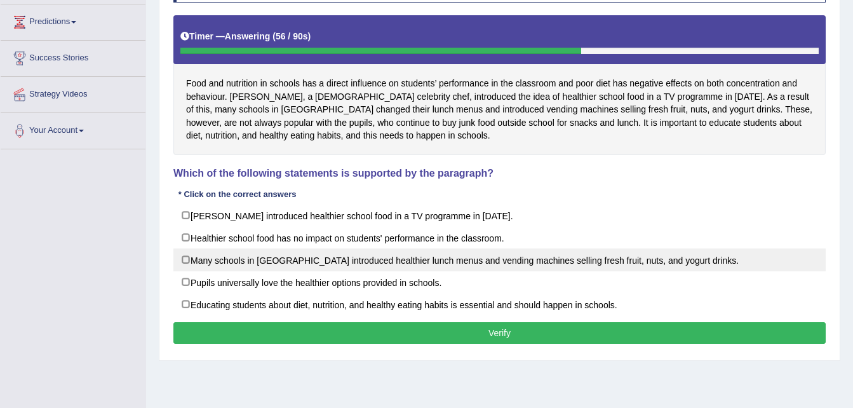
click at [384, 260] on label "Many schools in [GEOGRAPHIC_DATA] introduced healthier lunch menus and vending …" at bounding box center [499, 259] width 652 height 23
checkbox input "true"
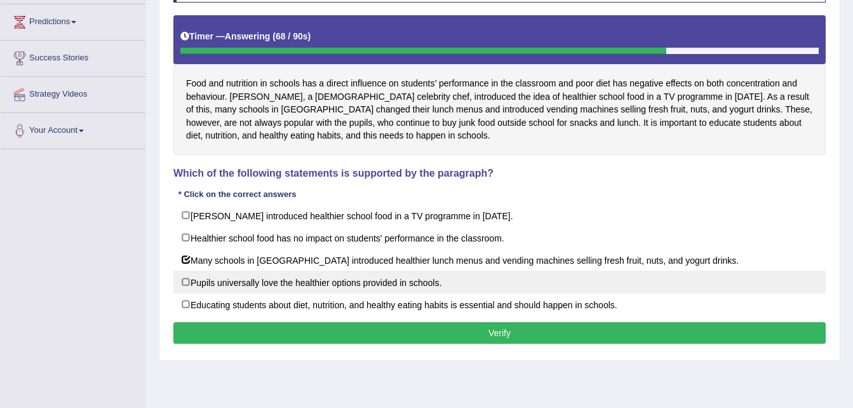
click at [331, 290] on label "Pupils universally love the healthier options provided in schools." at bounding box center [499, 282] width 652 height 23
checkbox input "true"
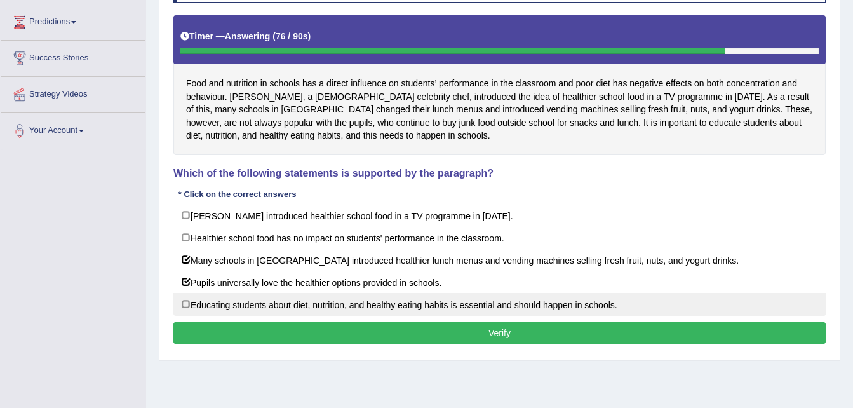
click at [302, 311] on label "Educating students about diet, nutrition, and healthy eating habits is essentia…" at bounding box center [499, 304] width 652 height 23
checkbox input "true"
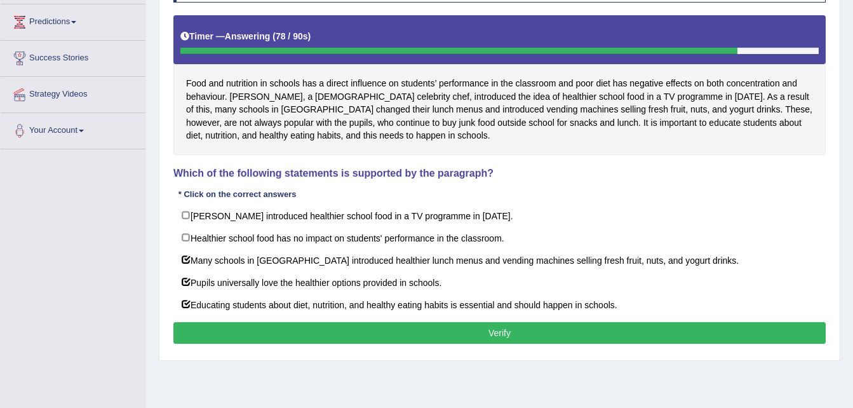
click at [306, 335] on button "Verify" at bounding box center [499, 333] width 652 height 22
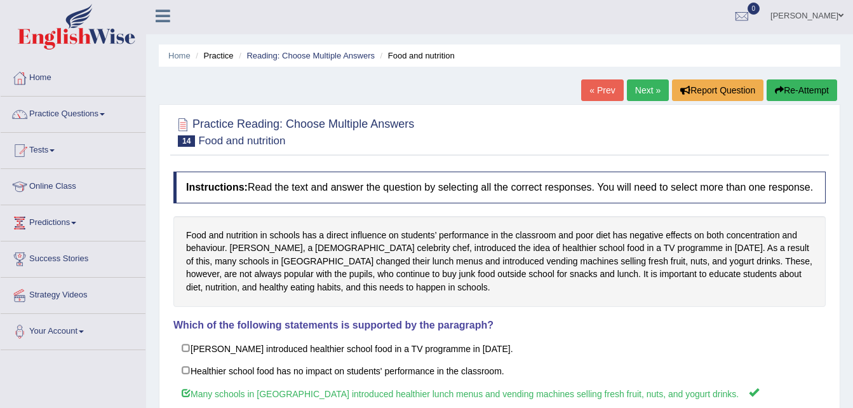
scroll to position [0, 0]
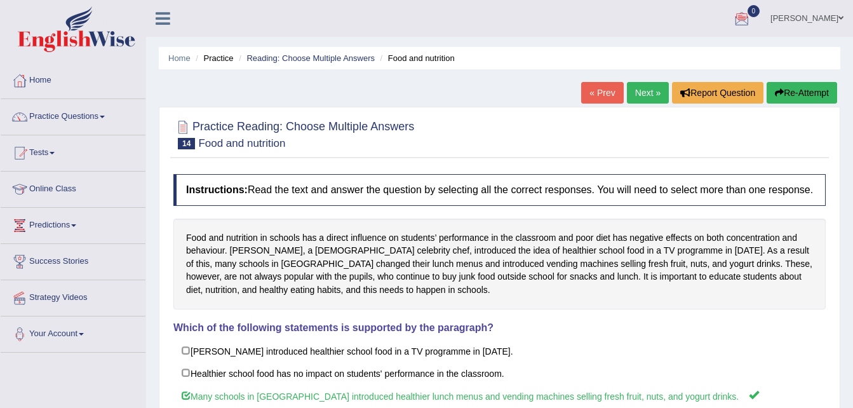
click at [640, 98] on link "Next »" at bounding box center [648, 93] width 42 height 22
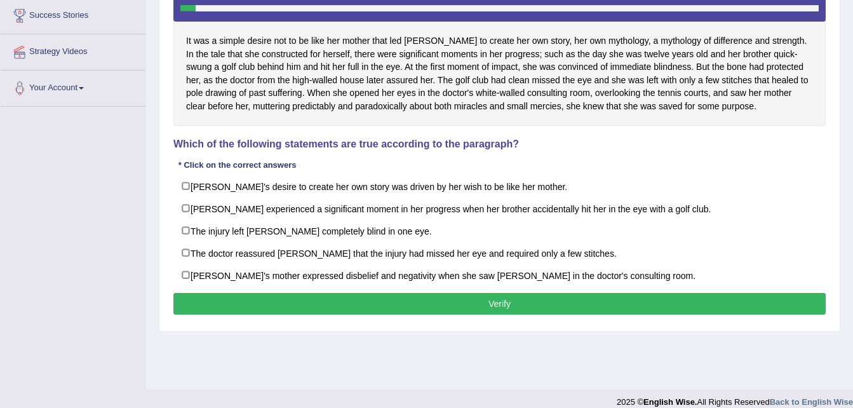
scroll to position [254, 0]
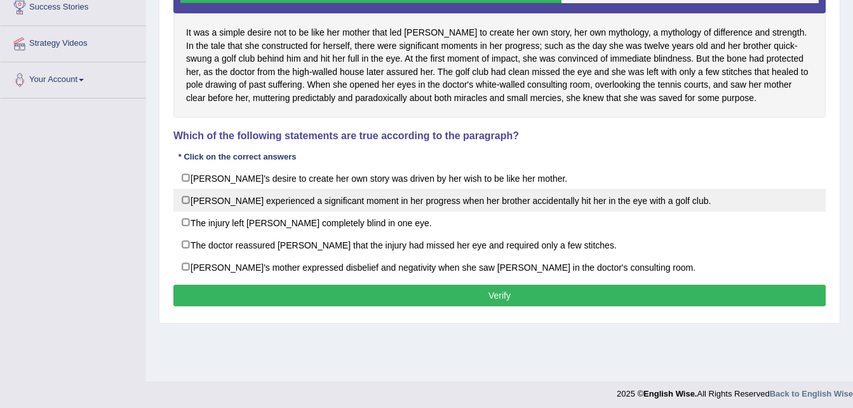
click at [431, 203] on label "[PERSON_NAME] experienced a significant moment in her progress when her brother…" at bounding box center [499, 200] width 652 height 23
checkbox input "true"
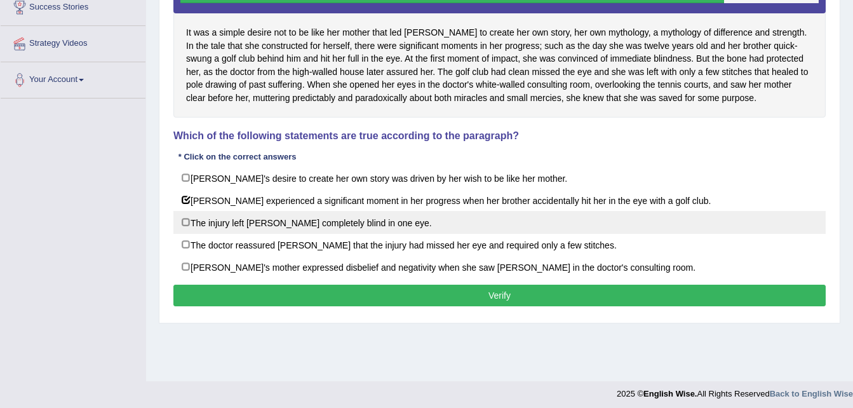
click at [318, 227] on label "The injury left [PERSON_NAME] completely blind in one eye." at bounding box center [499, 222] width 652 height 23
checkbox input "true"
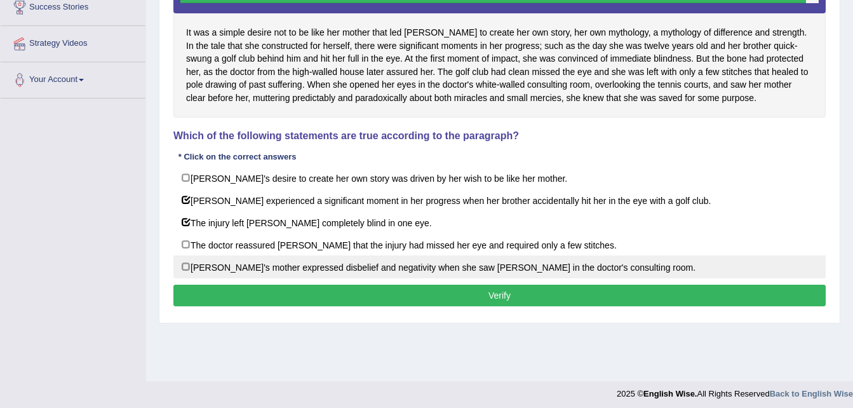
click at [284, 267] on label "Karen's mother expressed disbelief and negativity when she saw Karen in the doc…" at bounding box center [499, 266] width 652 height 23
checkbox input "true"
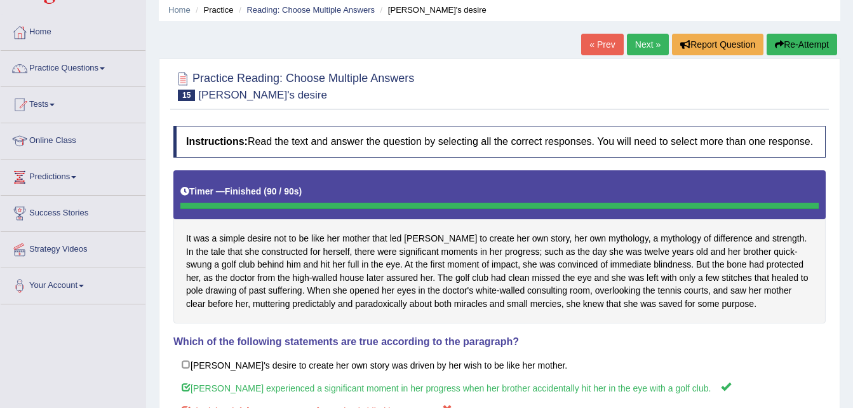
scroll to position [25, 0]
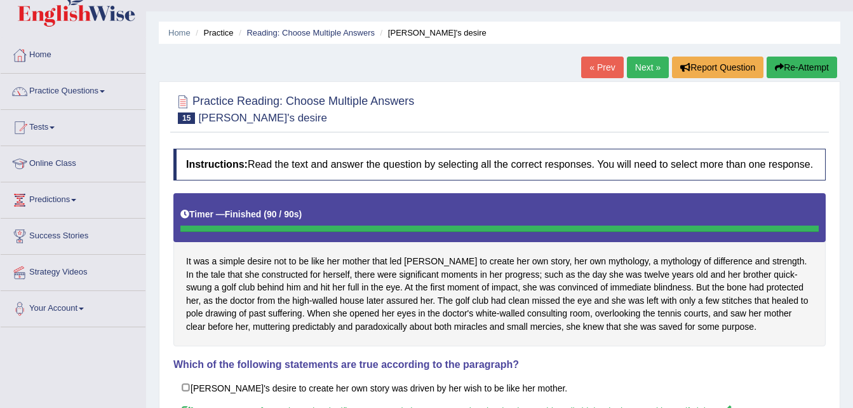
click at [636, 74] on link "Next »" at bounding box center [648, 68] width 42 height 22
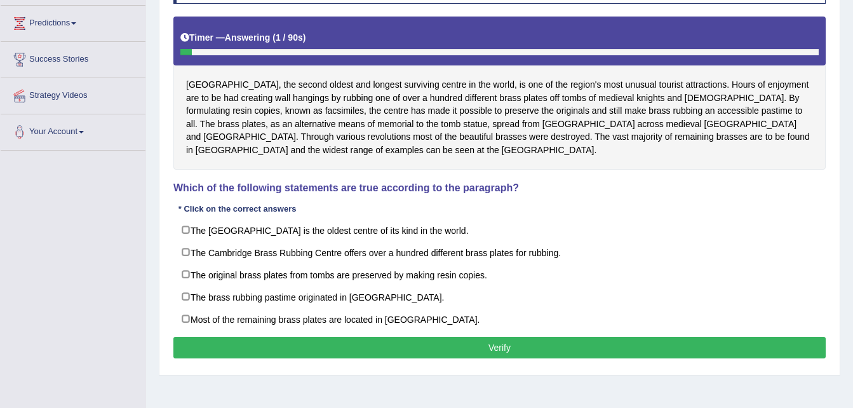
scroll to position [203, 0]
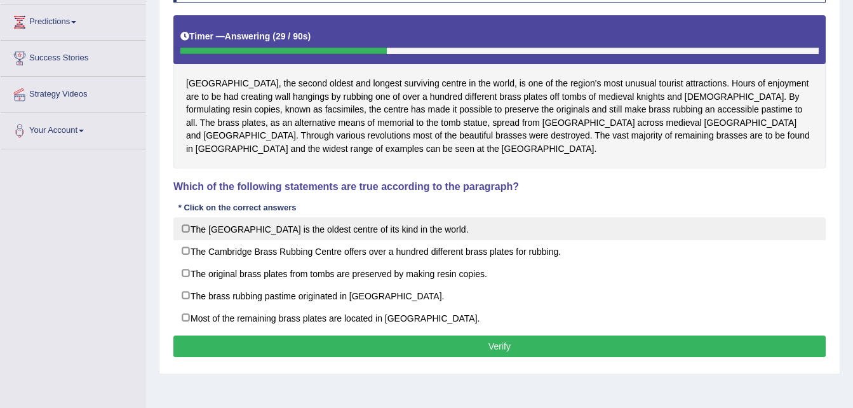
click at [226, 229] on label "The [GEOGRAPHIC_DATA] is the oldest centre of its kind in the world." at bounding box center [499, 228] width 652 height 23
checkbox input "true"
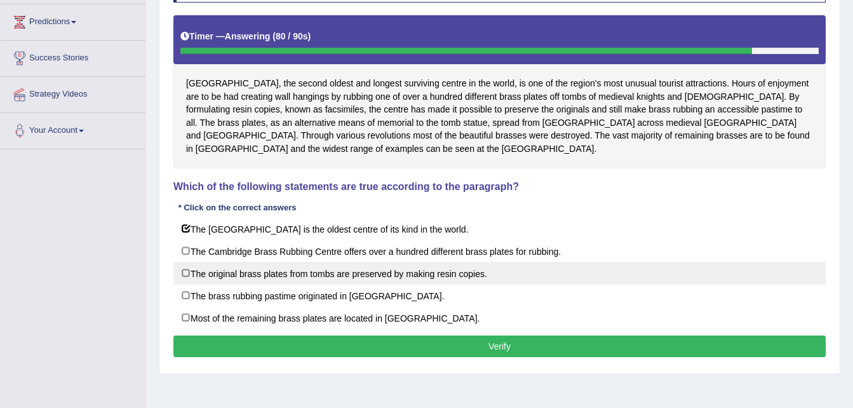
click at [511, 270] on label "The original brass plates from tombs are preserved by making resin copies." at bounding box center [499, 273] width 652 height 23
checkbox input "true"
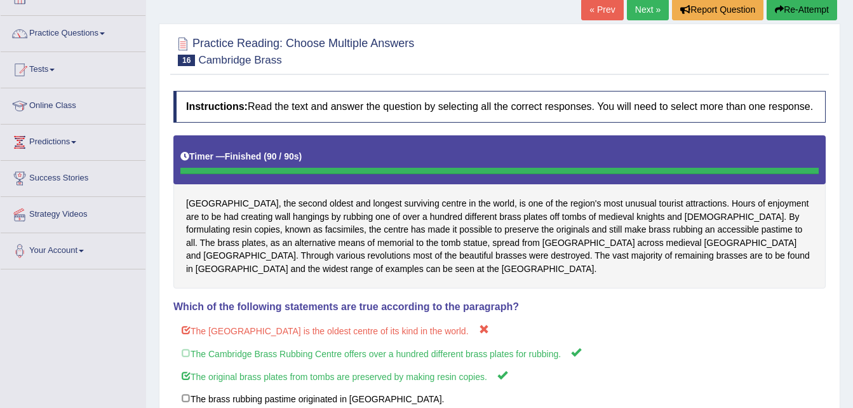
scroll to position [51, 0]
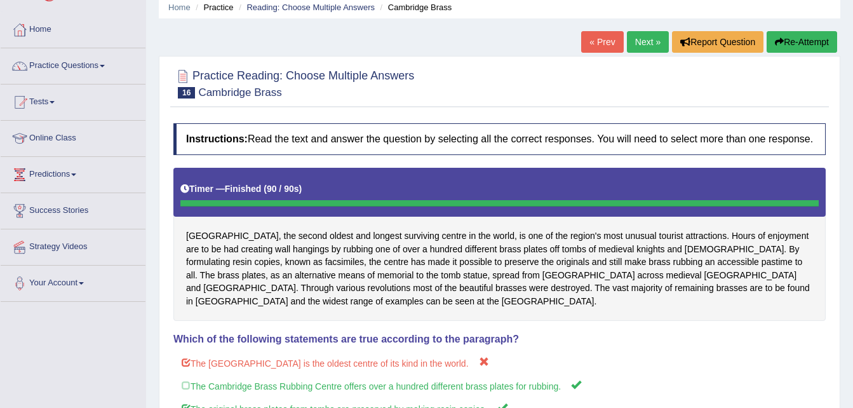
click at [639, 45] on link "Next »" at bounding box center [648, 42] width 42 height 22
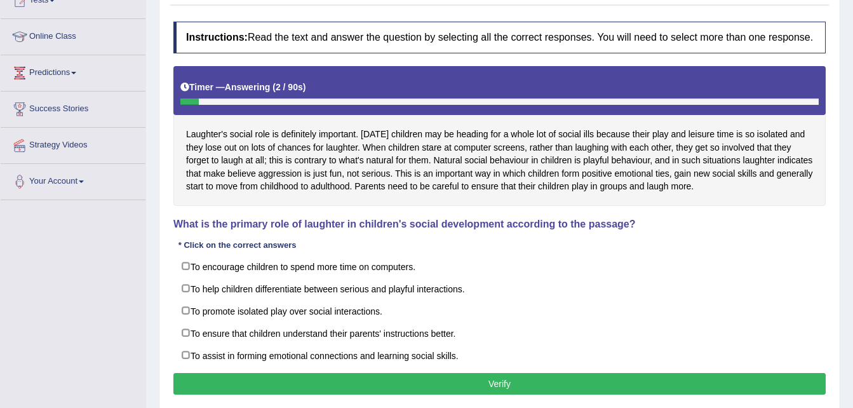
scroll to position [178, 0]
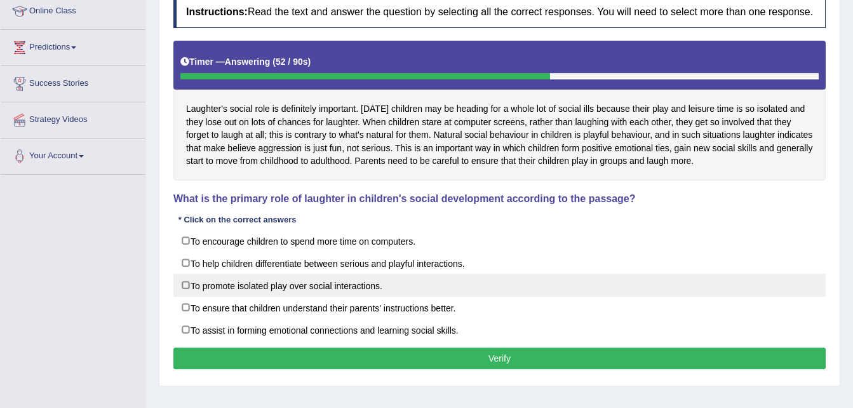
click at [234, 290] on label "To promote isolated play over social interactions." at bounding box center [499, 285] width 652 height 23
checkbox input "true"
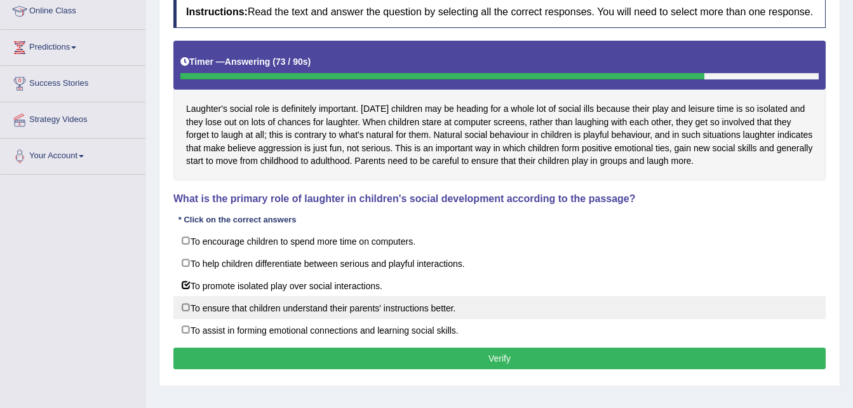
click at [507, 316] on label "To ensure that children understand their parents' instructions better." at bounding box center [499, 307] width 652 height 23
checkbox input "true"
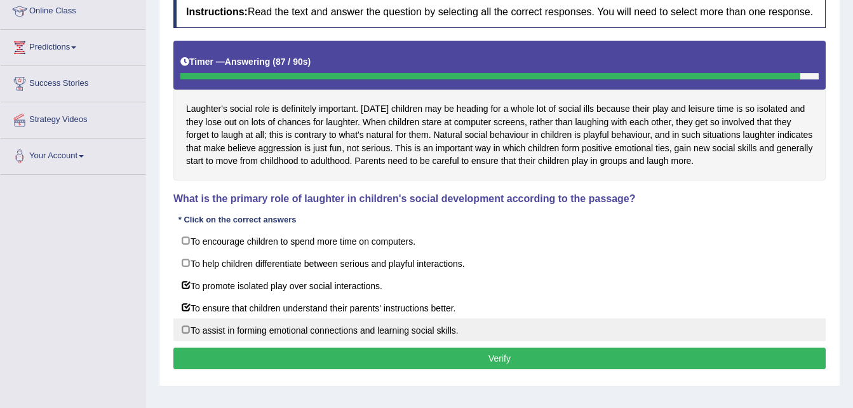
click at [399, 332] on label "To assist in forming emotional connections and learning social skills." at bounding box center [499, 329] width 652 height 23
checkbox input "true"
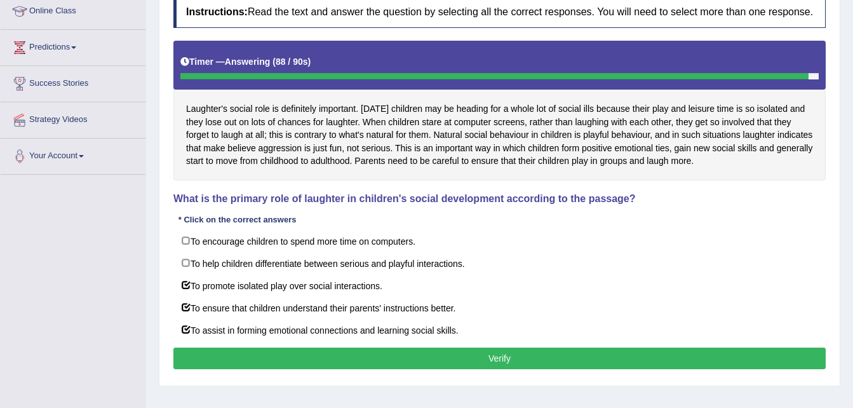
click at [413, 364] on button "Verify" at bounding box center [499, 358] width 652 height 22
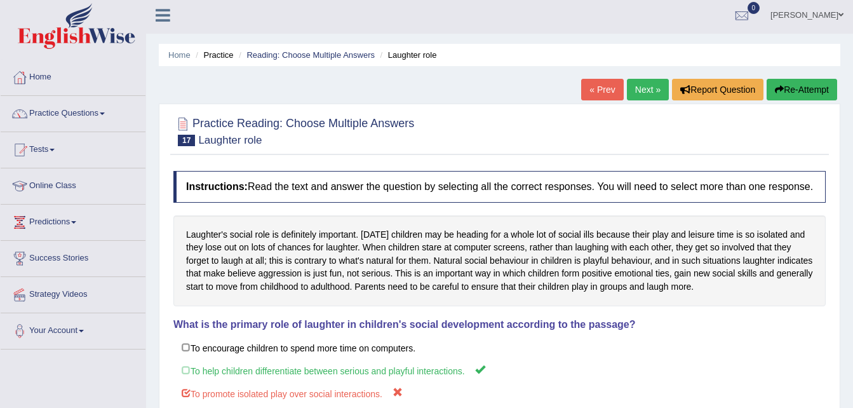
scroll to position [0, 0]
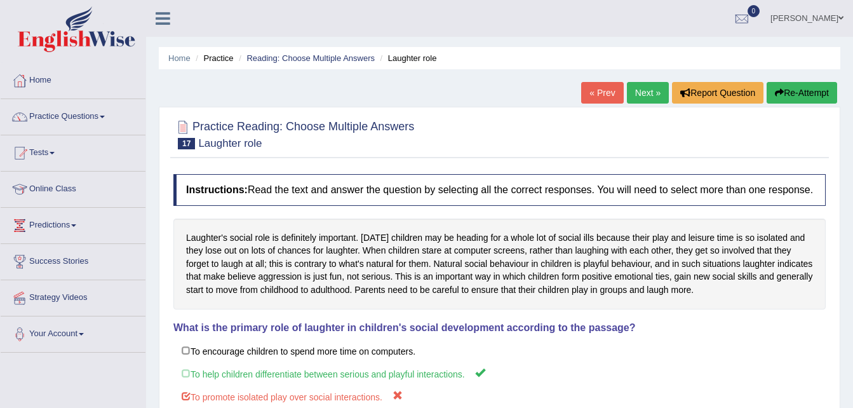
click at [645, 89] on link "Next »" at bounding box center [648, 93] width 42 height 22
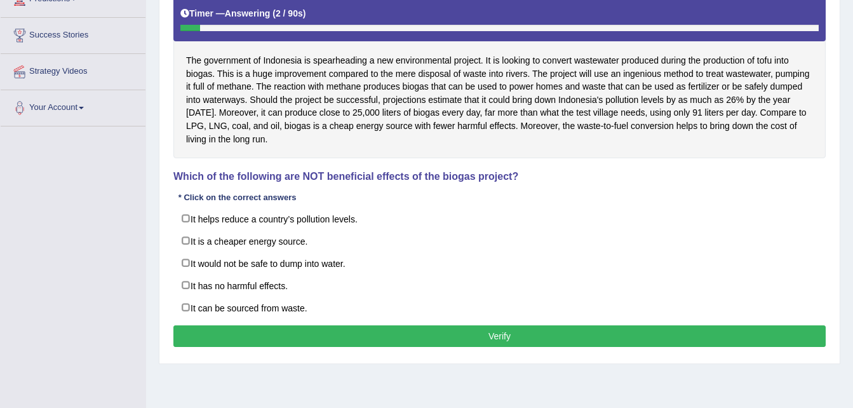
scroll to position [229, 0]
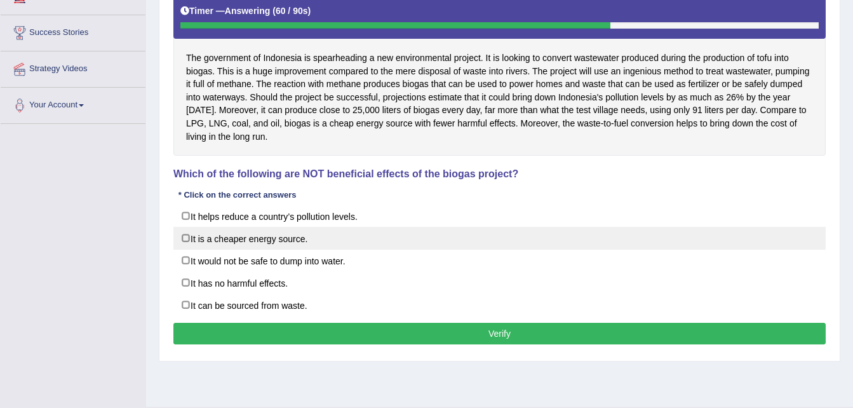
click at [305, 244] on label "It is a cheaper energy source." at bounding box center [499, 238] width 652 height 23
checkbox input "true"
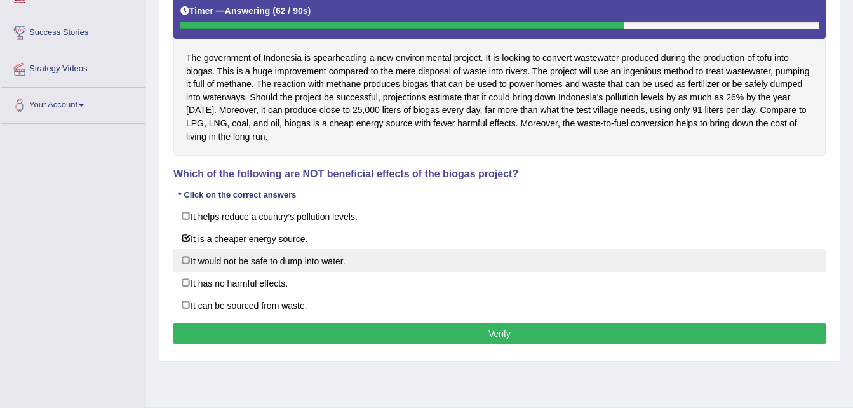
click at [282, 266] on label "It would not be safe to dump into water." at bounding box center [499, 260] width 652 height 23
checkbox input "true"
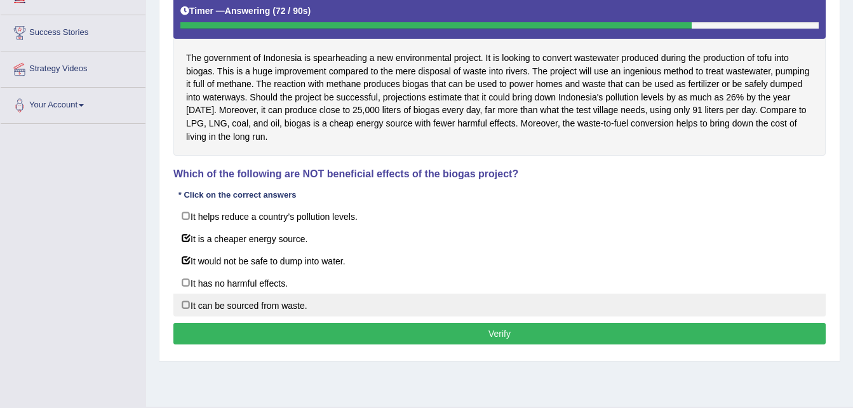
click at [234, 313] on label "It can be sourced from waste." at bounding box center [499, 304] width 652 height 23
checkbox input "true"
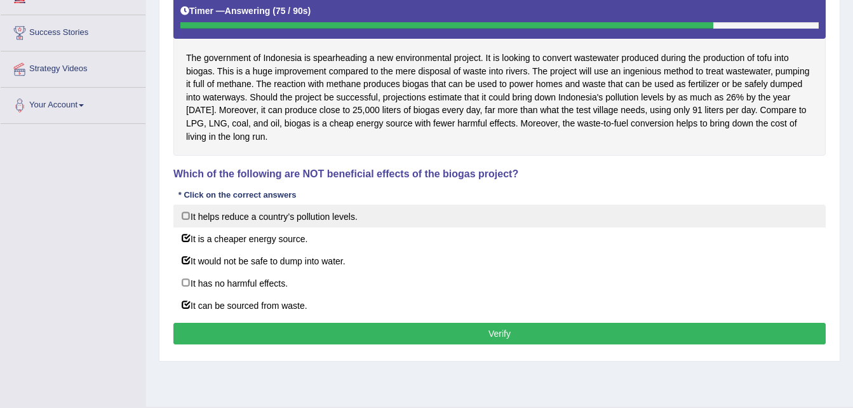
click at [277, 221] on label "It helps reduce a country’s pollution levels." at bounding box center [499, 216] width 652 height 23
checkbox input "true"
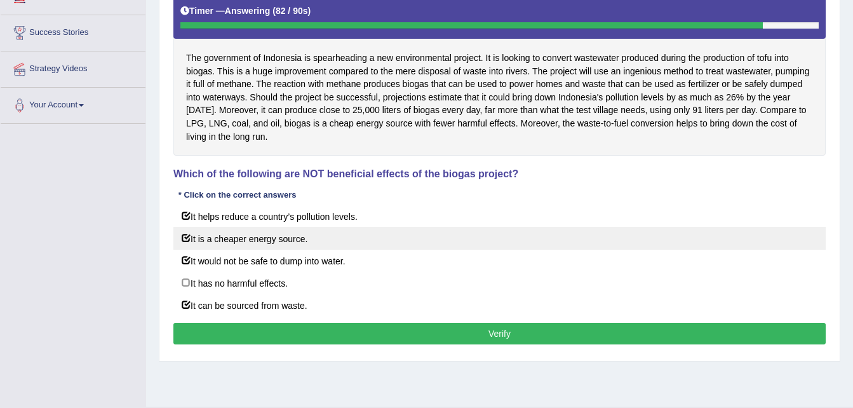
click at [244, 234] on label "It is a cheaper energy source." at bounding box center [499, 238] width 652 height 23
click at [191, 235] on label "It is a cheaper energy source." at bounding box center [499, 238] width 652 height 23
checkbox input "false"
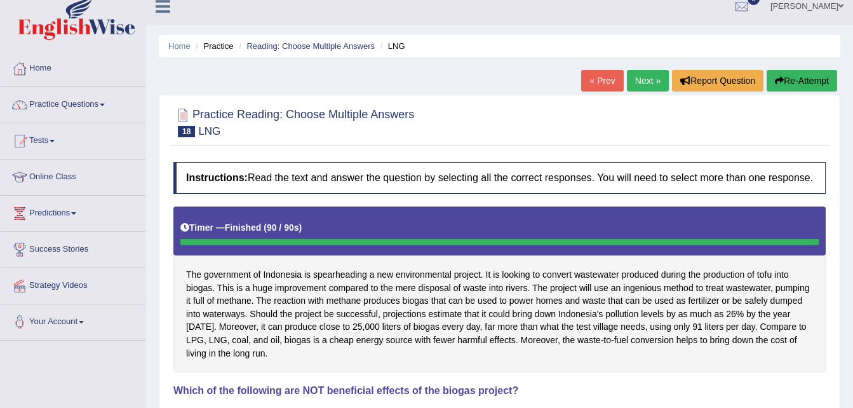
scroll to position [0, 0]
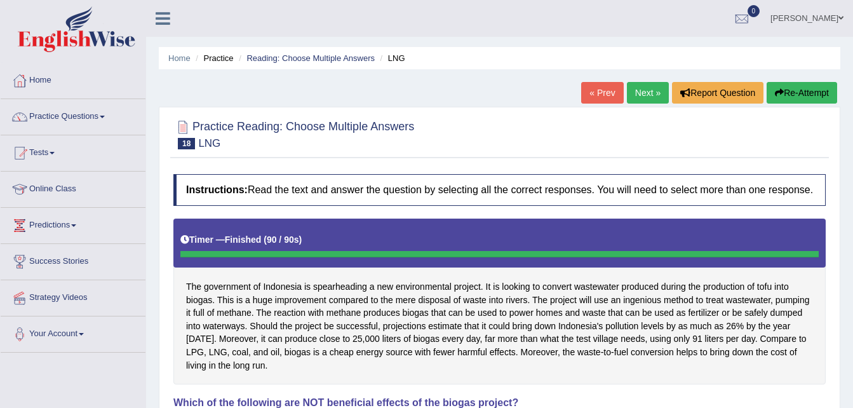
click at [647, 88] on link "Next »" at bounding box center [648, 93] width 42 height 22
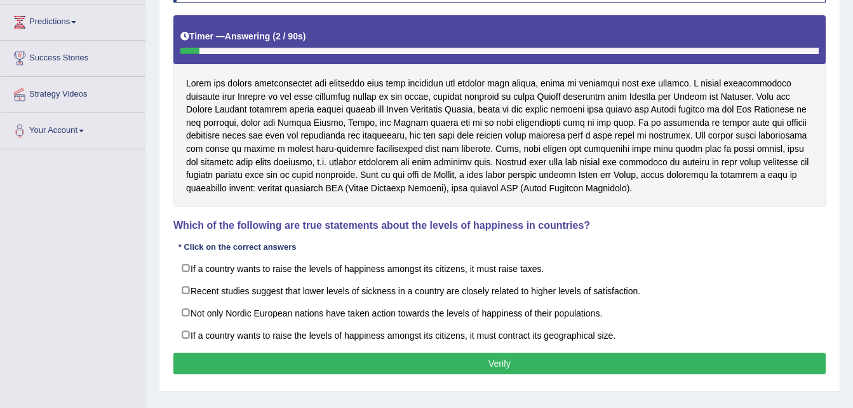
scroll to position [229, 0]
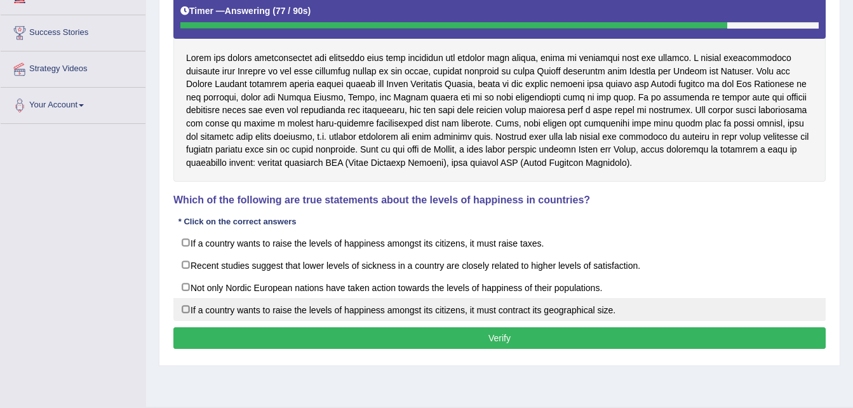
click at [189, 312] on label "If a country wants to raise the levels of happiness amongst its citizens, it mu…" at bounding box center [499, 309] width 652 height 23
checkbox input "true"
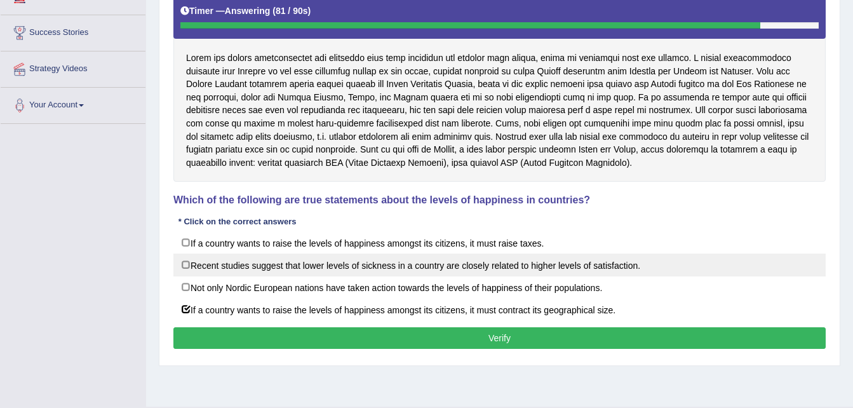
click at [190, 270] on label "Recent studies suggest that lower levels of sickness in a country are closely r…" at bounding box center [499, 264] width 652 height 23
checkbox input "true"
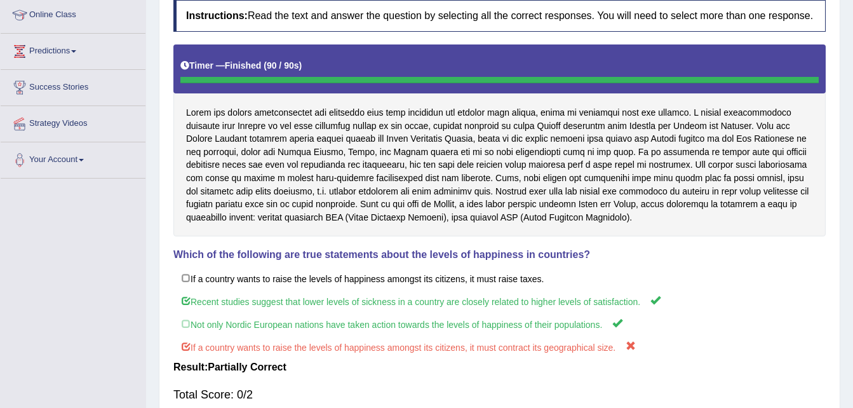
scroll to position [152, 0]
